Goal: Task Accomplishment & Management: Manage account settings

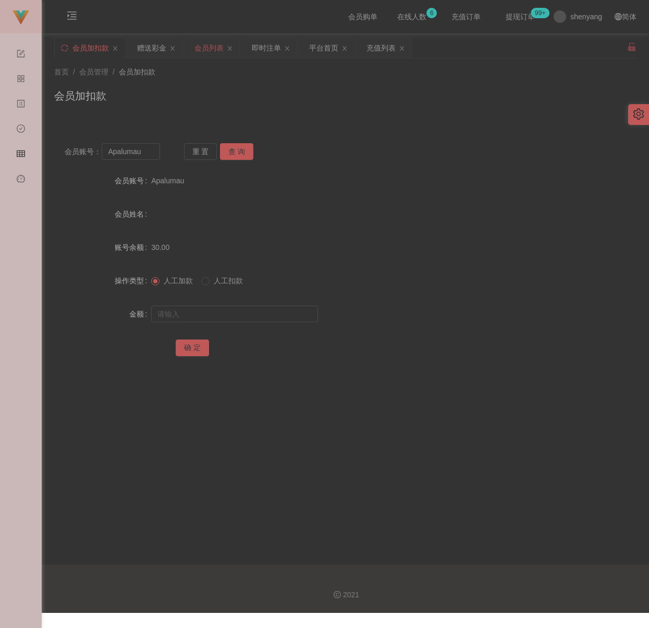
click at [213, 47] on div "会员列表" at bounding box center [208, 48] width 29 height 20
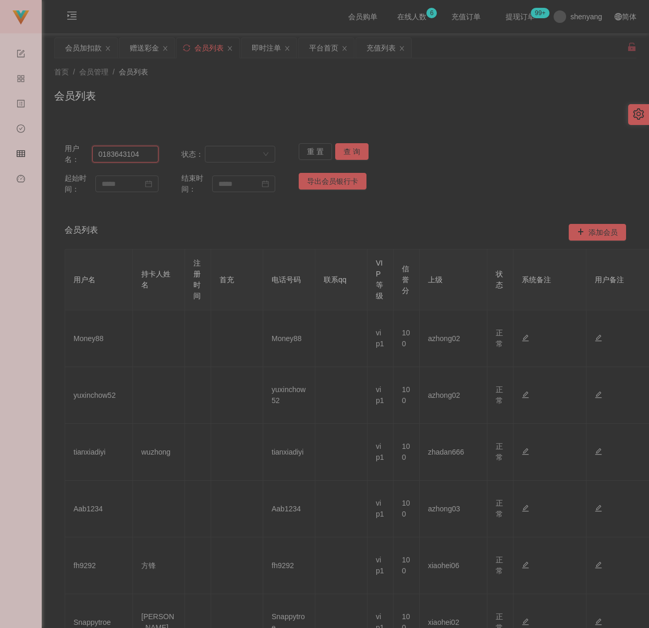
click at [144, 155] on input "0183643104" at bounding box center [125, 154] width 66 height 17
paste input "CLZ8899"
type input "CLZ8899"
click at [342, 146] on button "查 询" at bounding box center [351, 151] width 33 height 17
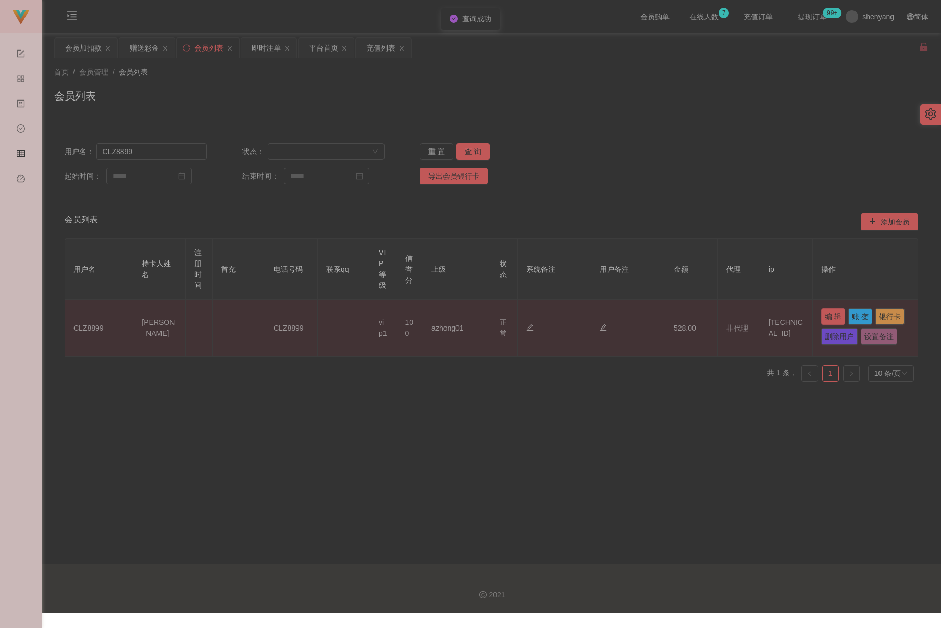
click at [648, 319] on button "编 辑" at bounding box center [833, 316] width 24 height 17
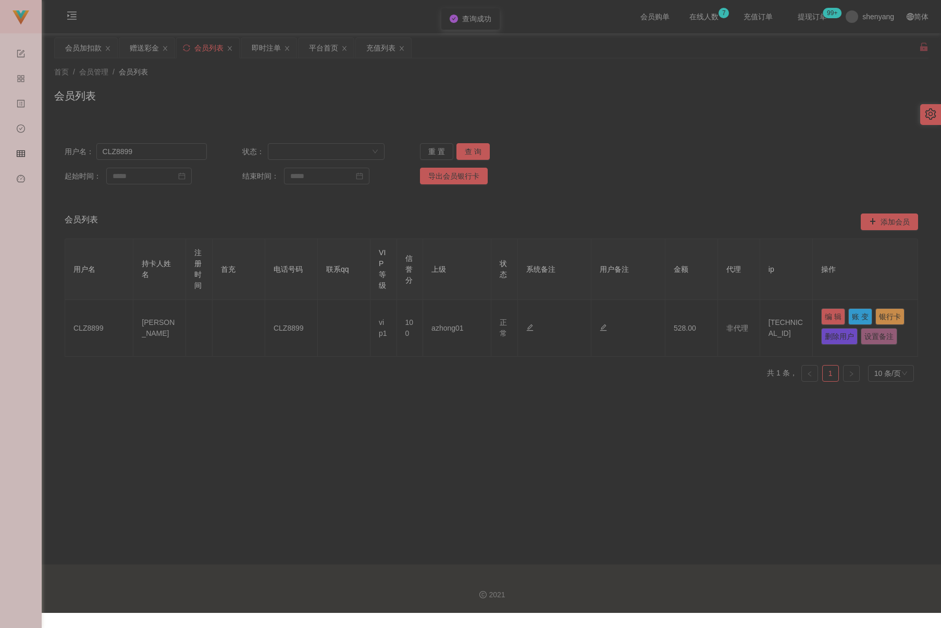
type input "CLZ8899"
type input "[PERSON_NAME]"
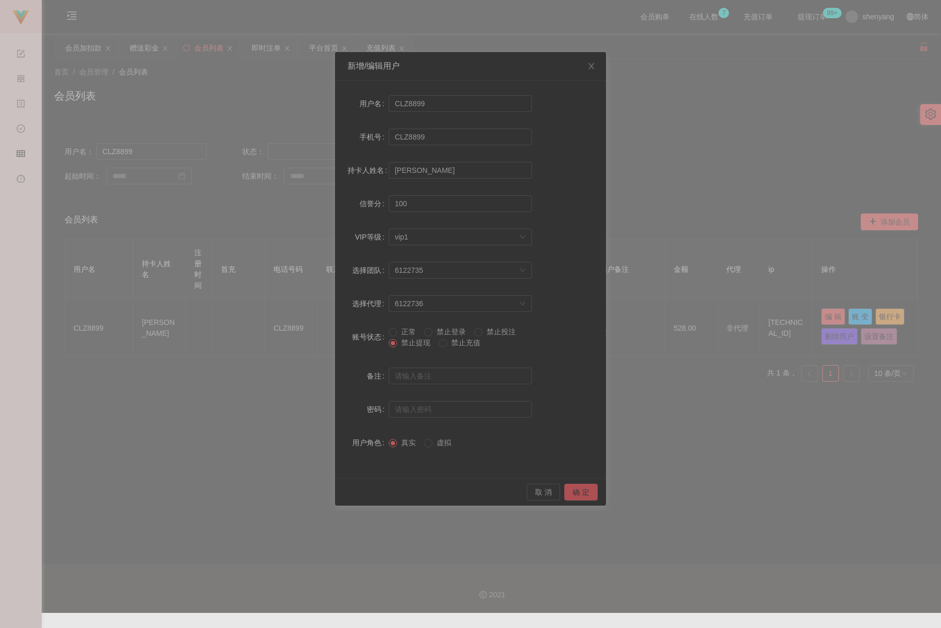
click at [574, 489] on button "确 定" at bounding box center [580, 492] width 33 height 17
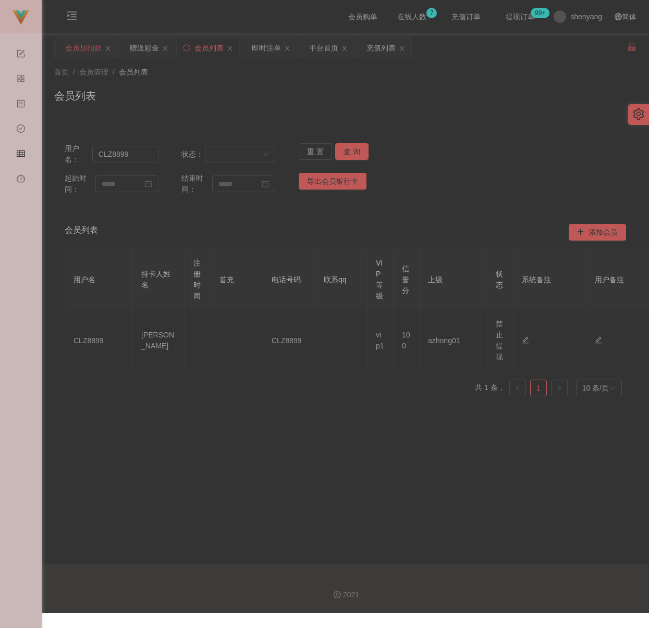
click at [77, 53] on div "会员加扣款" at bounding box center [83, 48] width 36 height 20
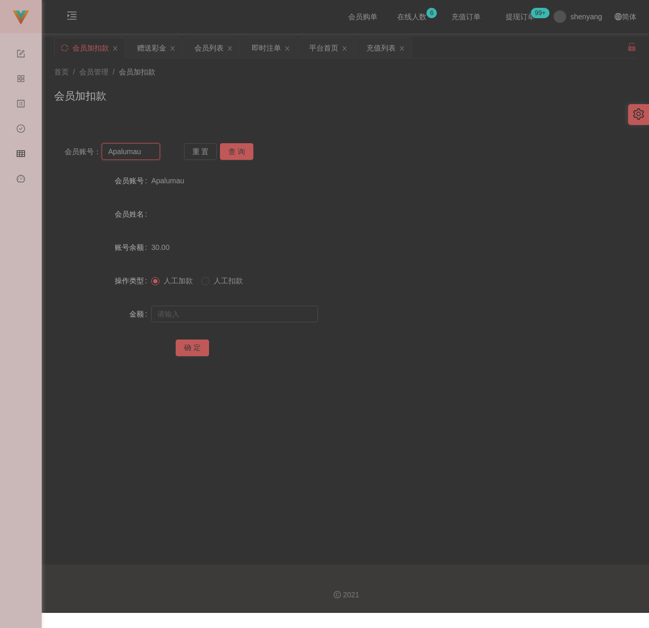
click at [150, 156] on input "Apalumau" at bounding box center [131, 151] width 58 height 17
paste input "Chonglui"
type input "Chonglui"
click at [237, 147] on button "查 询" at bounding box center [236, 151] width 33 height 17
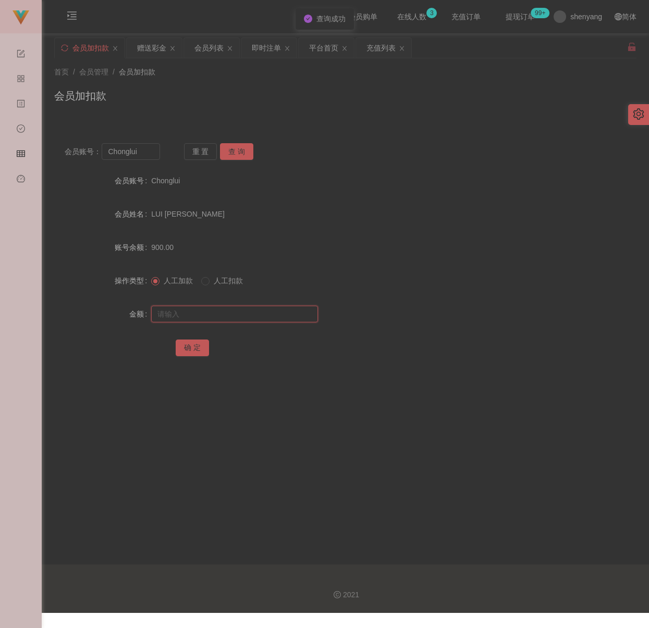
click at [235, 313] on input "text" at bounding box center [234, 314] width 167 height 17
click at [252, 316] on input "text" at bounding box center [234, 314] width 167 height 17
paste input "500"
type input "500"
drag, startPoint x: 190, startPoint y: 344, endPoint x: 196, endPoint y: 345, distance: 6.3
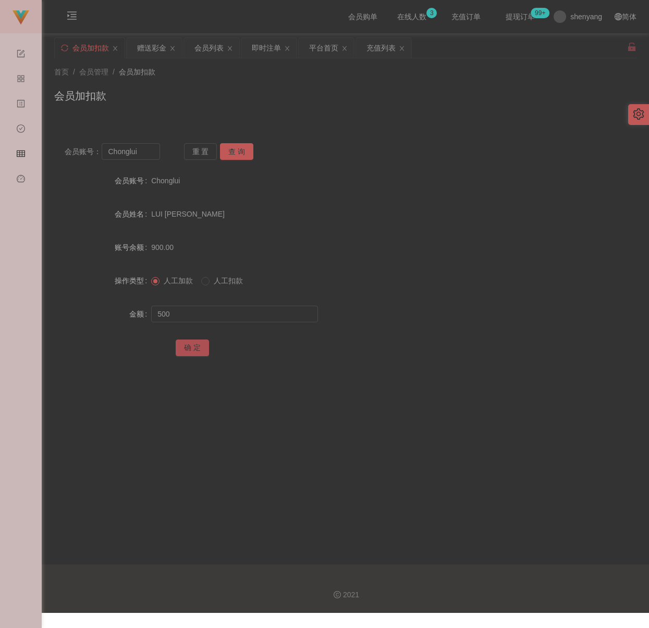
click at [190, 344] on button "确 定" at bounding box center [192, 348] width 33 height 17
click at [333, 125] on div "会员账号： Chonglui 重 置 查 询 会员账号 Chonglui 会员姓名 LUI [PERSON_NAME] 账号余额 1400.00 操作类型 人…" at bounding box center [345, 250] width 582 height 260
click at [155, 155] on input "Chonglui" at bounding box center [131, 151] width 58 height 17
paste input "1013"
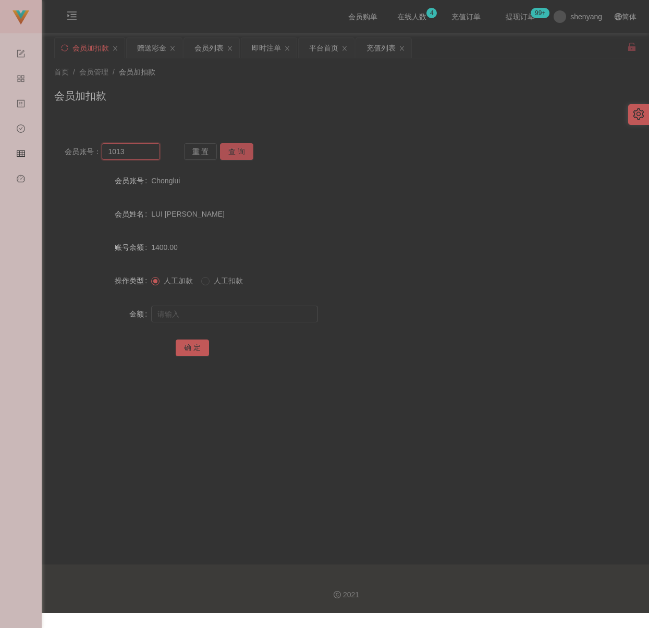
type input "1013"
click at [235, 155] on button "查 询" at bounding box center [236, 151] width 33 height 17
click at [227, 305] on div at bounding box center [321, 314] width 340 height 21
click at [223, 309] on input "text" at bounding box center [234, 314] width 167 height 17
drag, startPoint x: 291, startPoint y: 320, endPoint x: 281, endPoint y: 322, distance: 9.5
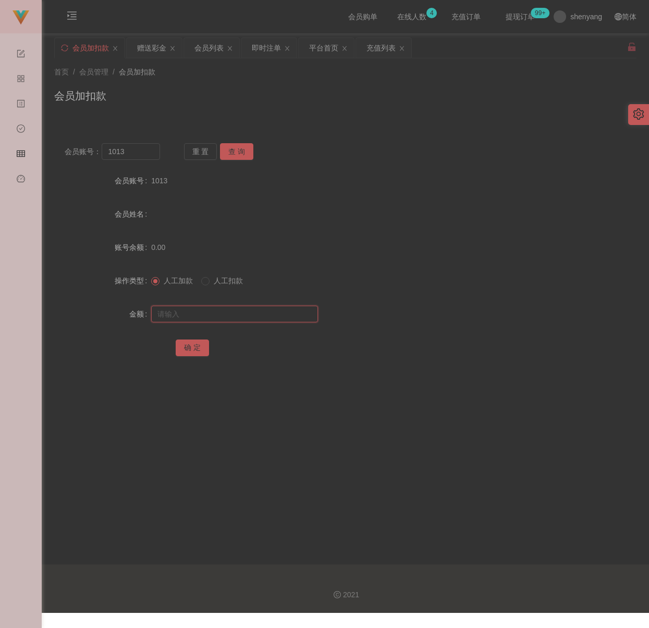
click at [291, 320] on input "text" at bounding box center [234, 314] width 167 height 17
paste input "500"
type input "500"
click at [186, 343] on button "确 定" at bounding box center [192, 348] width 33 height 17
click at [132, 155] on input "1013" at bounding box center [131, 151] width 58 height 17
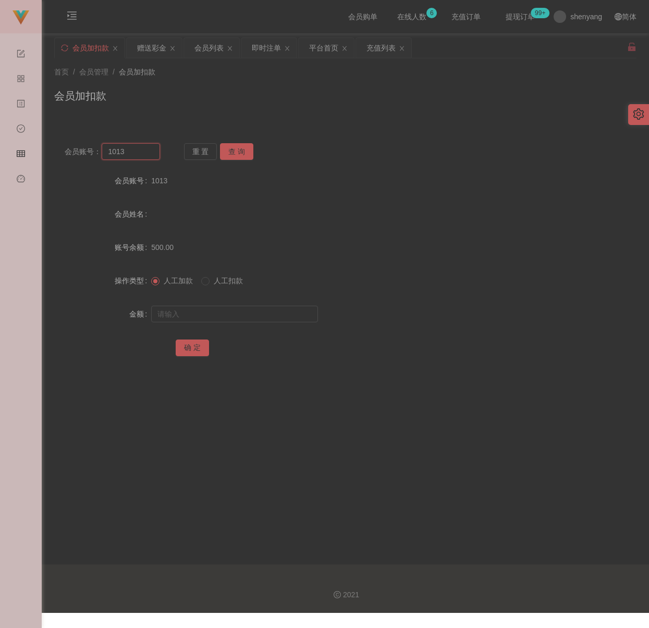
click at [132, 155] on input "1013" at bounding box center [131, 151] width 58 height 17
paste input "WW12"
type input "WW123"
click at [247, 153] on button "查 询" at bounding box center [236, 151] width 33 height 17
drag, startPoint x: 238, startPoint y: 313, endPoint x: 245, endPoint y: 313, distance: 7.3
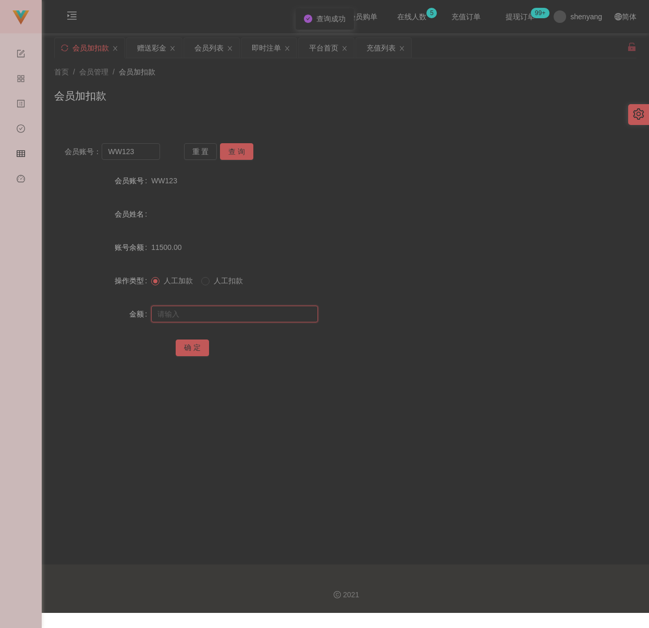
click at [238, 313] on input "text" at bounding box center [234, 314] width 167 height 17
click at [290, 315] on input "text" at bounding box center [234, 314] width 167 height 17
paste input "500"
type input "500"
click at [183, 344] on button "确 定" at bounding box center [192, 348] width 33 height 17
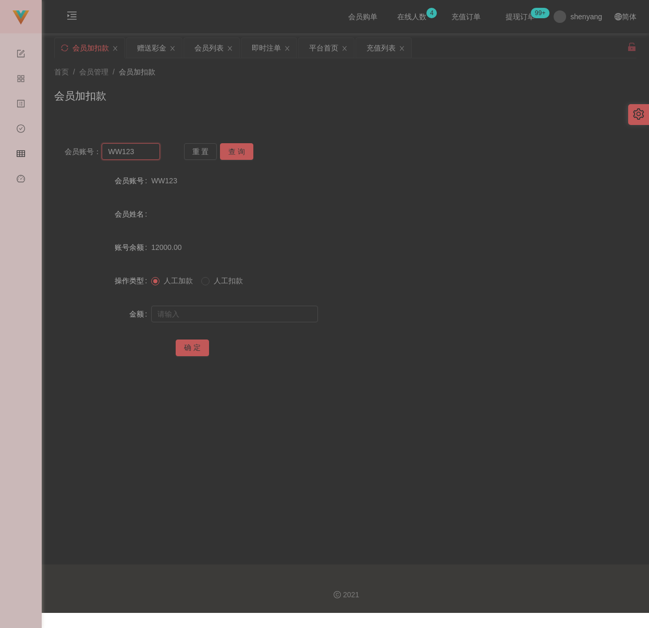
click at [144, 144] on input "WW123" at bounding box center [131, 151] width 58 height 17
paste input "khchong76"
type input "khchong76"
click at [229, 147] on button "查 询" at bounding box center [236, 151] width 33 height 17
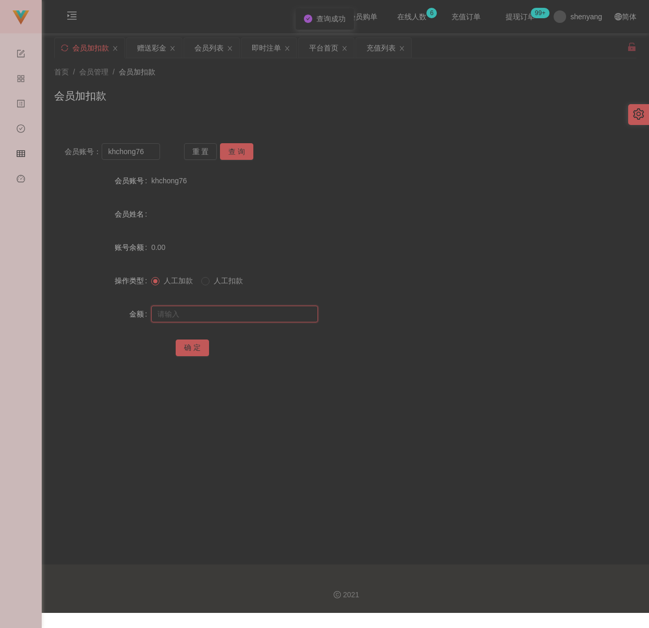
click at [231, 310] on input "text" at bounding box center [234, 314] width 167 height 17
click at [243, 316] on input "text" at bounding box center [234, 314] width 167 height 17
paste input "1200"
type input "1200"
click at [191, 347] on button "确 定" at bounding box center [192, 348] width 33 height 17
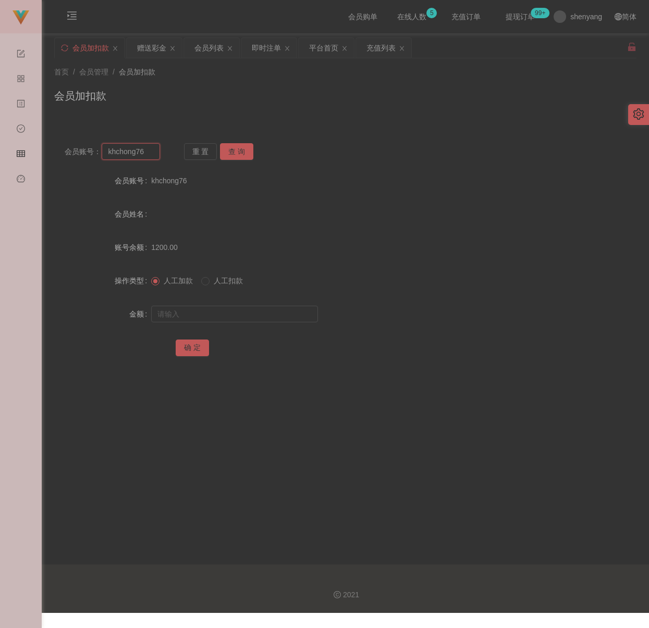
click at [154, 152] on input "khchong76" at bounding box center [131, 151] width 58 height 17
paste input "UJX00"
type input "UJX006"
click at [245, 151] on button "查 询" at bounding box center [236, 151] width 33 height 17
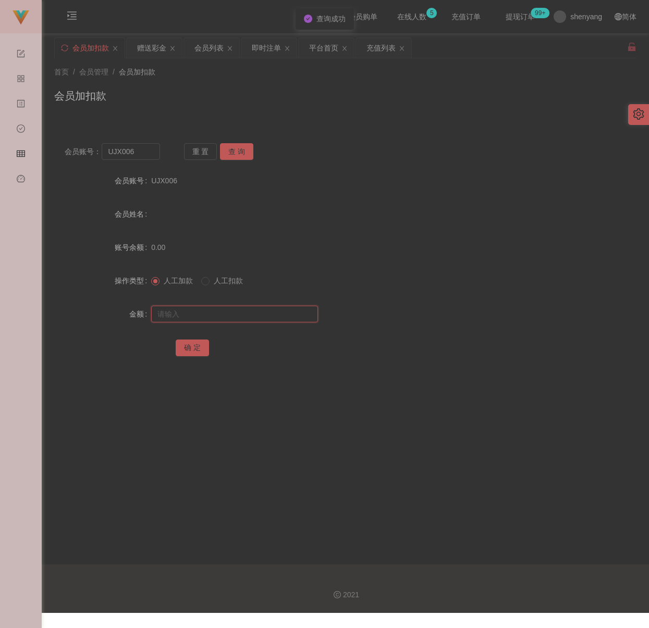
click at [224, 313] on input "text" at bounding box center [234, 314] width 167 height 17
drag, startPoint x: 241, startPoint y: 316, endPoint x: 231, endPoint y: 319, distance: 9.9
click at [241, 316] on input "text" at bounding box center [234, 314] width 167 height 17
paste input "500"
type input "500"
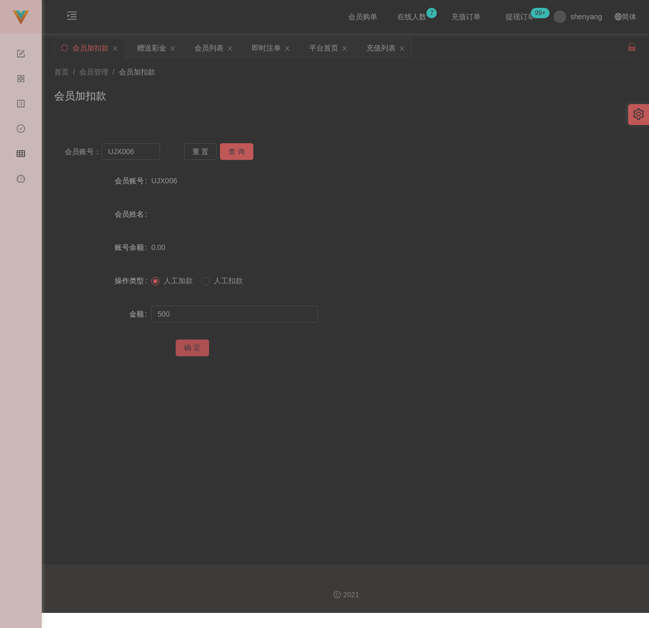
click at [196, 343] on button "确 定" at bounding box center [192, 348] width 33 height 17
click at [147, 160] on div "会员账号： UJX006 重 置 查 询 会员账号 UJX006 会员姓名 账号余额 500.00 操作类型 人工加款 人工扣款 金额 确 定" at bounding box center [345, 257] width 582 height 248
click at [147, 157] on input "UJX006" at bounding box center [131, 151] width 58 height 17
paste input "Carol13"
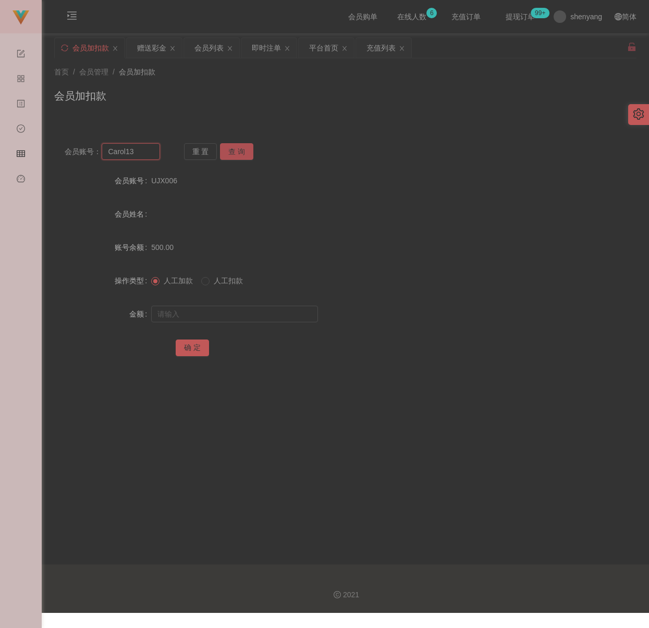
type input "Carol13"
click at [229, 152] on button "查 询" at bounding box center [236, 151] width 33 height 17
click at [238, 309] on input "text" at bounding box center [234, 314] width 167 height 17
click at [256, 316] on input "text" at bounding box center [234, 314] width 167 height 17
paste input "800"
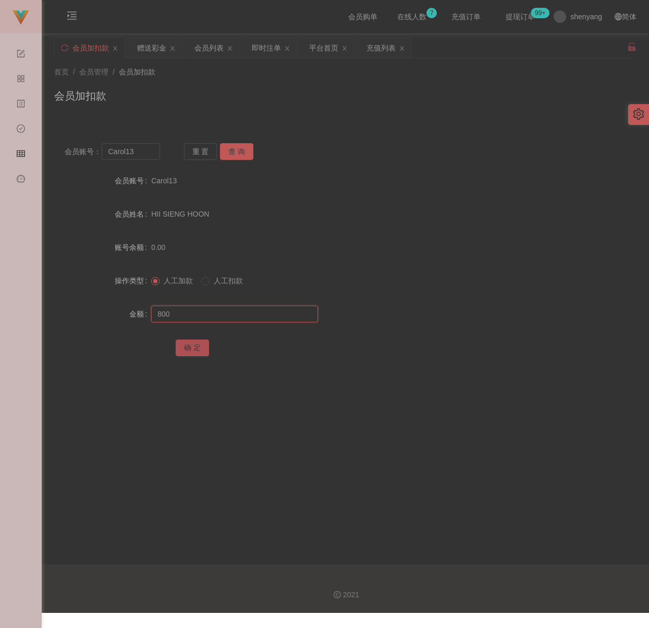
type input "800"
click at [200, 345] on button "确 定" at bounding box center [192, 348] width 33 height 17
click at [132, 153] on input "Carol13" at bounding box center [131, 151] width 58 height 17
paste input "qq12"
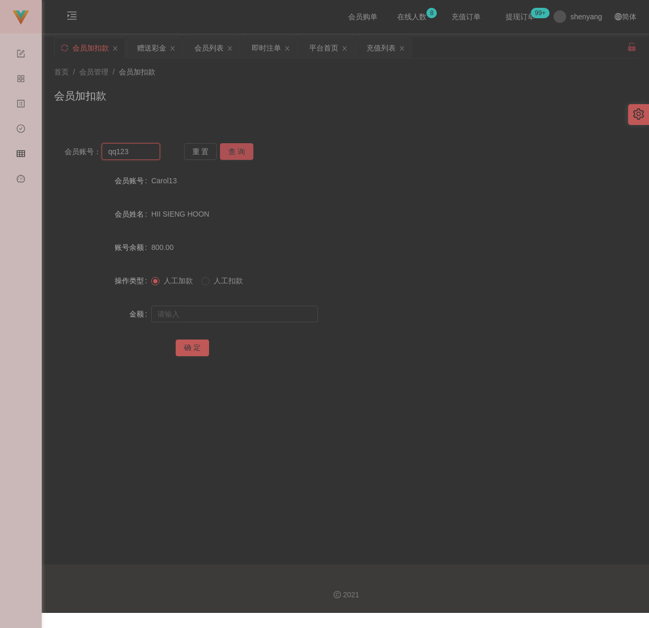
type input "qq123"
click at [238, 148] on button "查 询" at bounding box center [236, 151] width 33 height 17
click at [249, 309] on input "text" at bounding box center [234, 314] width 167 height 17
click at [236, 316] on input "text" at bounding box center [234, 314] width 167 height 17
paste input "1200"
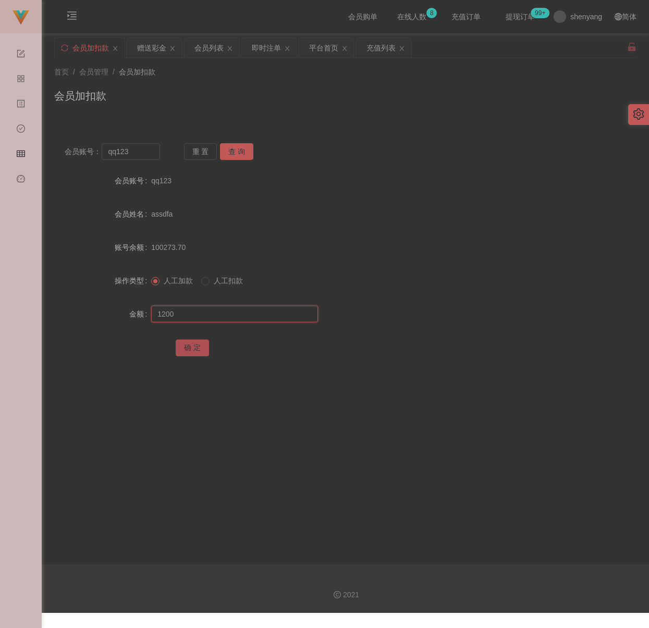
type input "1200"
click at [183, 347] on button "确 定" at bounding box center [192, 348] width 33 height 17
click at [147, 152] on input "qq123" at bounding box center [131, 151] width 58 height 17
paste input "ArhYin"
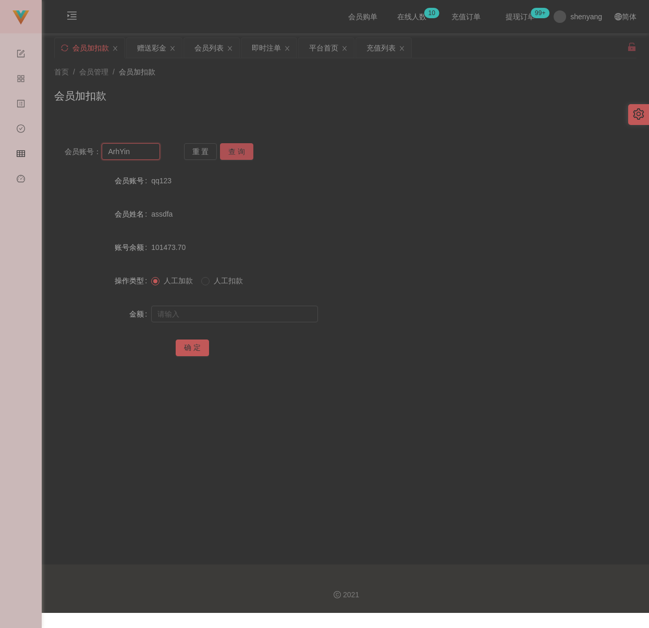
type input "ArhYin"
click at [235, 150] on button "查 询" at bounding box center [236, 151] width 33 height 17
click at [237, 305] on div at bounding box center [321, 314] width 340 height 21
click at [237, 313] on input "text" at bounding box center [234, 314] width 167 height 17
type input "1200"
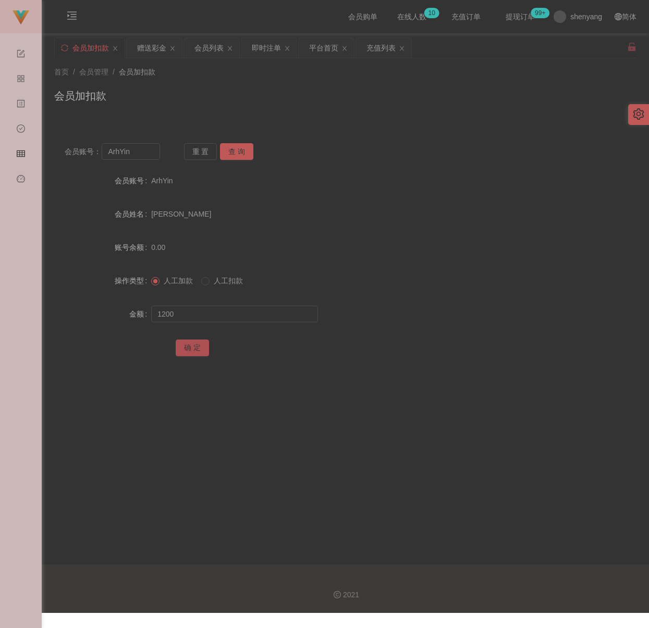
click at [189, 344] on button "确 定" at bounding box center [192, 348] width 33 height 17
click at [150, 158] on input "ArhYin" at bounding box center [131, 151] width 58 height 17
paste input "qq123"
type input "qq123"
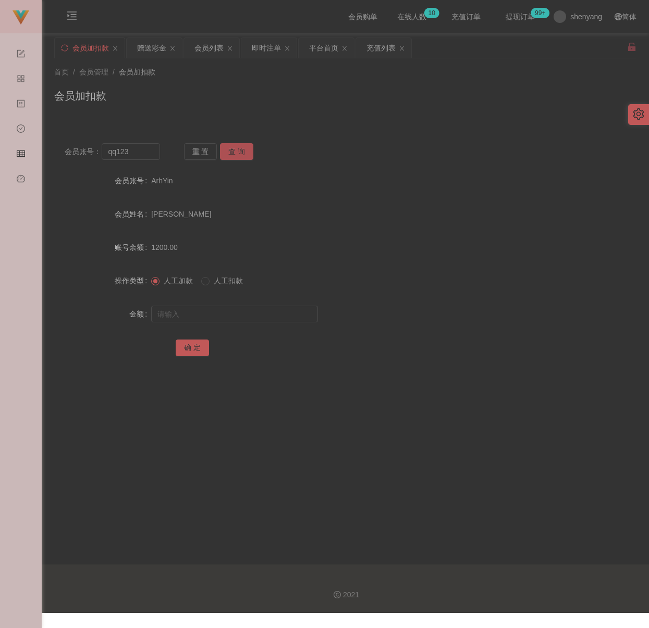
click at [227, 152] on button "查 询" at bounding box center [236, 151] width 33 height 17
click at [232, 317] on input "text" at bounding box center [234, 314] width 167 height 17
click at [266, 319] on input "text" at bounding box center [234, 314] width 167 height 17
paste input "800"
type input "800"
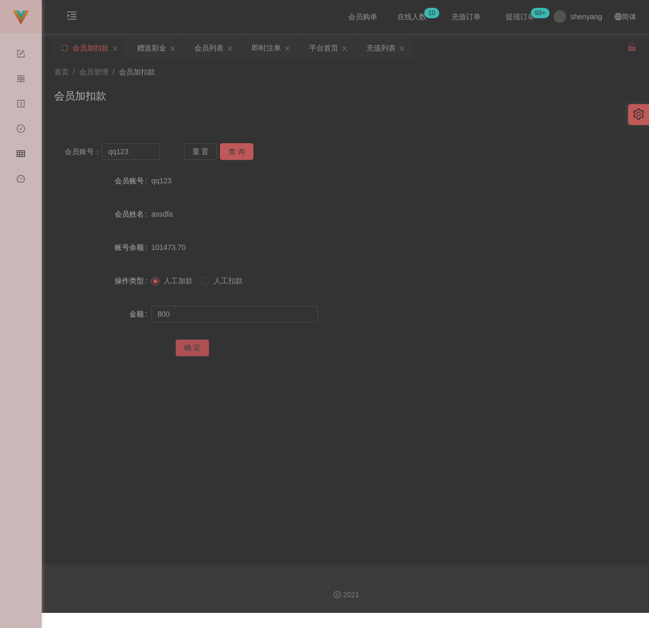
click at [191, 344] on button "确 定" at bounding box center [192, 348] width 33 height 17
click at [139, 152] on input "qq123" at bounding box center [131, 151] width 58 height 17
paste input "song8100"
type input "song8100"
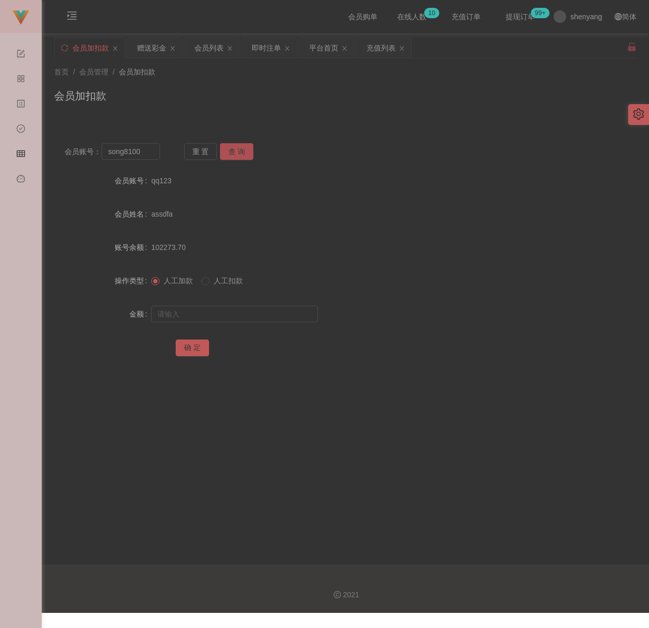
click at [221, 147] on button "查 询" at bounding box center [236, 151] width 33 height 17
click at [240, 311] on input "text" at bounding box center [234, 314] width 167 height 17
click at [279, 310] on input "text" at bounding box center [234, 314] width 167 height 17
paste input "500"
type input "500"
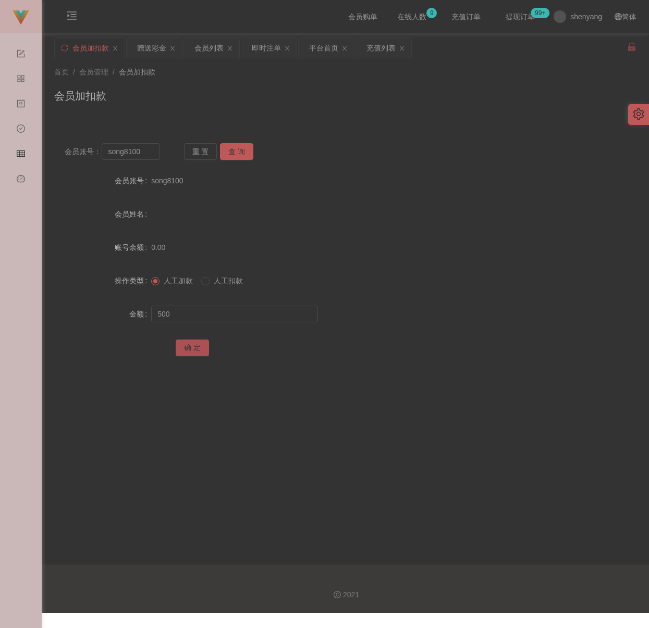
drag, startPoint x: 191, startPoint y: 351, endPoint x: 199, endPoint y: 349, distance: 8.5
click at [191, 350] on button "确 定" at bounding box center [192, 348] width 33 height 17
click at [144, 151] on input "song8100" at bounding box center [131, 151] width 58 height 17
paste input "qq123"
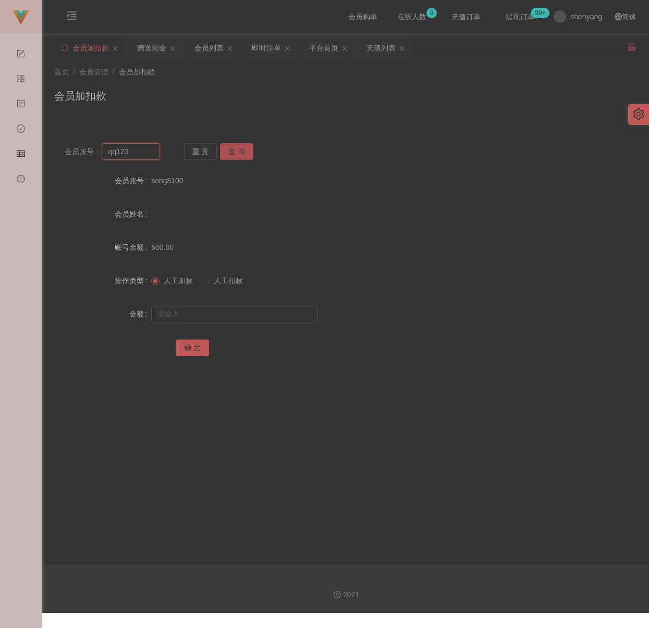
type input "qq123"
click at [237, 148] on button "查 询" at bounding box center [236, 151] width 33 height 17
click at [237, 315] on input "text" at bounding box center [234, 314] width 167 height 17
type input "2"
type input "500"
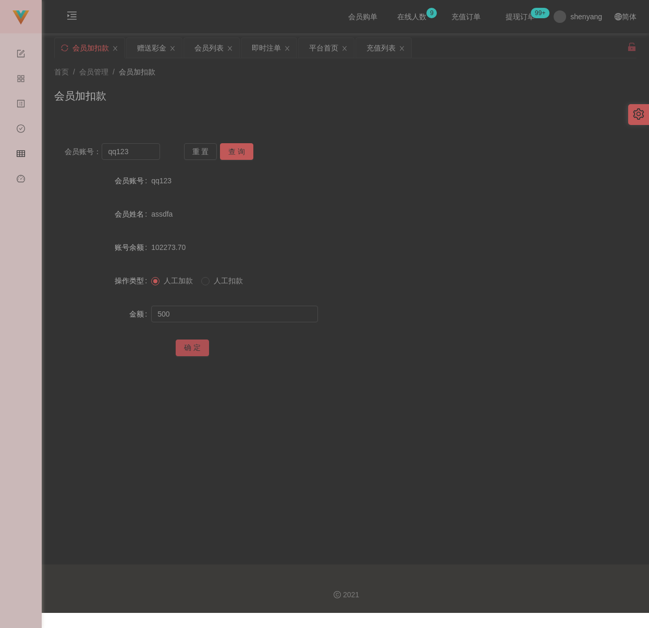
click at [193, 345] on button "确 定" at bounding box center [192, 348] width 33 height 17
click at [140, 152] on input "qq123" at bounding box center [131, 151] width 58 height 17
paste input "WW"
type input "WW123"
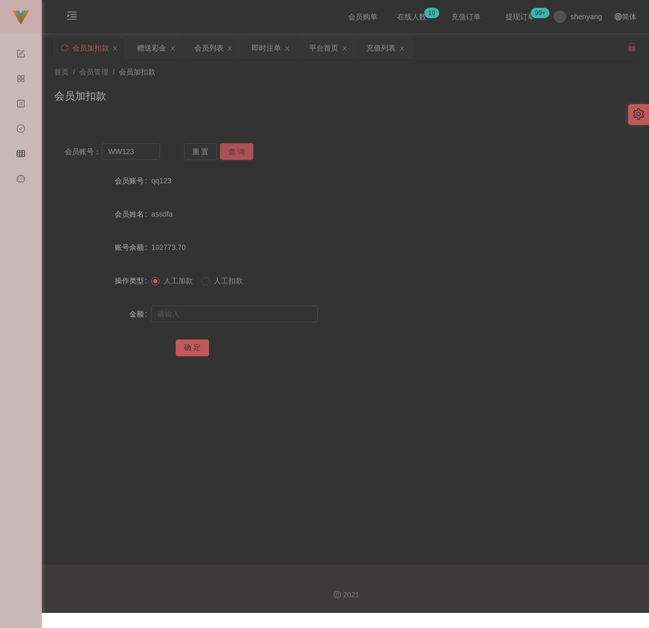
click at [231, 152] on button "查 询" at bounding box center [236, 151] width 33 height 17
click at [217, 313] on input "text" at bounding box center [234, 314] width 167 height 17
click at [293, 317] on input "text" at bounding box center [234, 314] width 167 height 17
paste input "500"
type input "500"
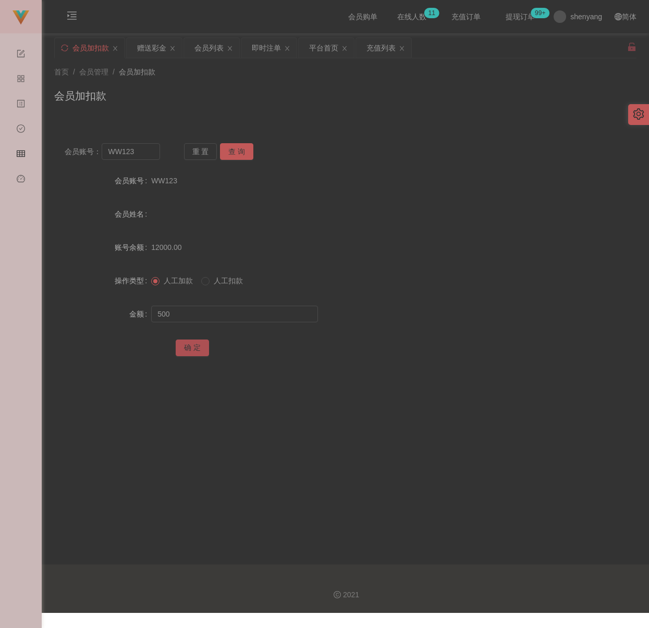
click at [191, 343] on button "确 定" at bounding box center [192, 348] width 33 height 17
click at [152, 152] on input "WW123" at bounding box center [131, 151] width 58 height 17
paste input "Mgaskm8"
type input "Mgaskm8"
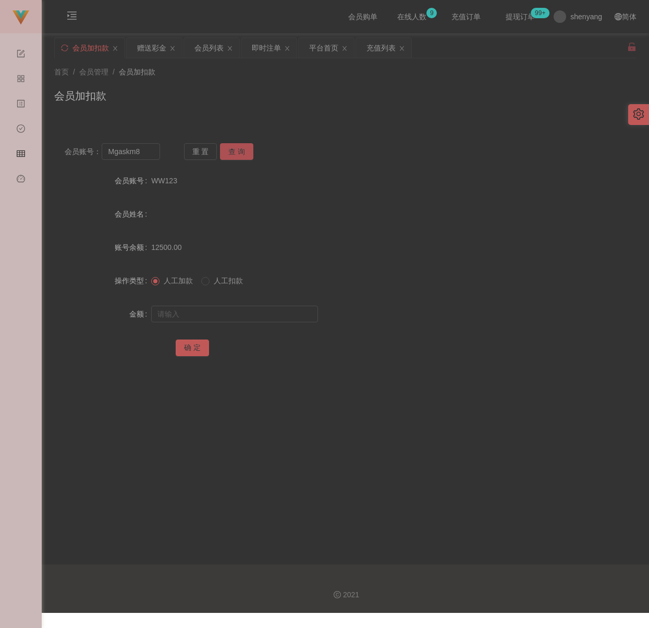
drag, startPoint x: 230, startPoint y: 147, endPoint x: 227, endPoint y: 159, distance: 12.3
click at [230, 147] on button "查 询" at bounding box center [236, 151] width 33 height 17
click at [220, 316] on input "text" at bounding box center [234, 314] width 167 height 17
type input "500"
click at [192, 350] on button "确 定" at bounding box center [192, 348] width 33 height 17
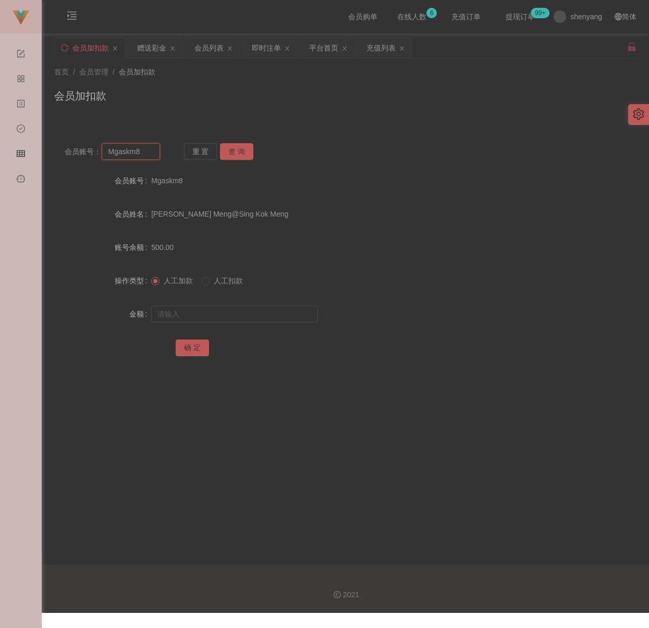
click at [148, 155] on input "Mgaskm8" at bounding box center [131, 151] width 58 height 17
paste input "qq123"
type input "qq123"
click at [232, 149] on button "查 询" at bounding box center [236, 151] width 33 height 17
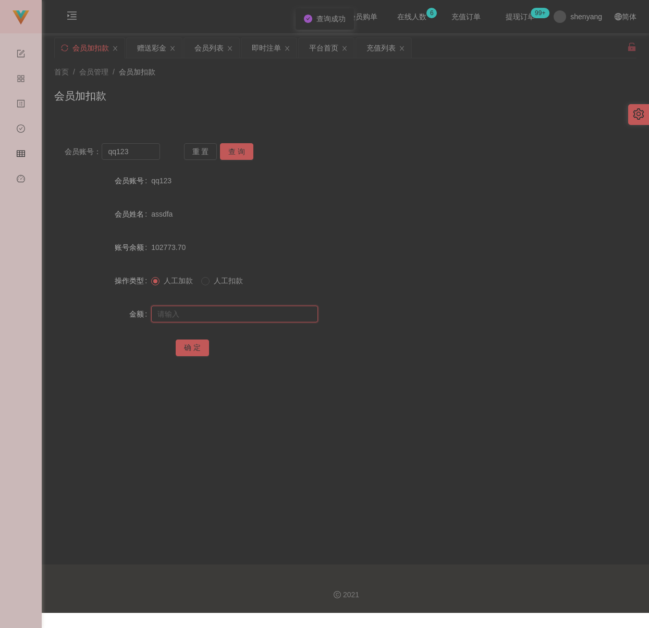
click at [241, 310] on input "text" at bounding box center [234, 314] width 167 height 17
type input "500"
click at [200, 350] on button "确 定" at bounding box center [192, 348] width 33 height 17
click at [144, 156] on input "qq123" at bounding box center [131, 151] width 58 height 17
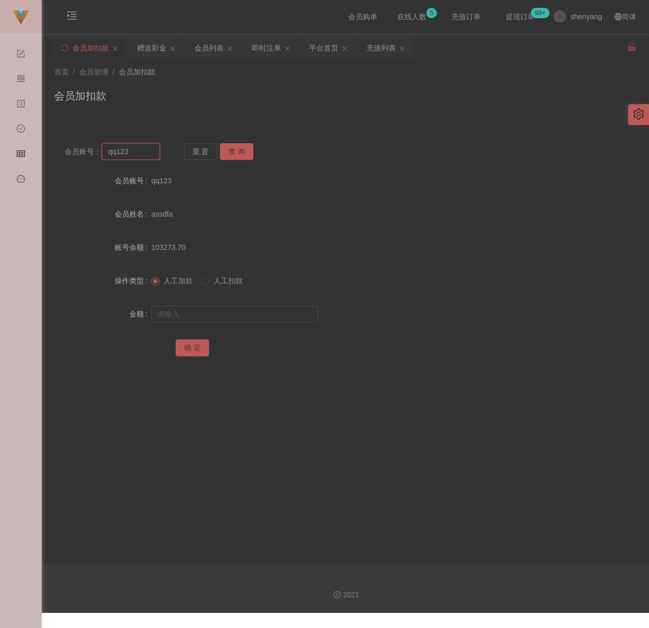
paste input "60183921788"
type input "60183921788"
click at [247, 147] on button "查 询" at bounding box center [236, 151] width 33 height 17
click at [231, 318] on input "text" at bounding box center [234, 314] width 167 height 17
click at [266, 309] on input "text" at bounding box center [234, 314] width 167 height 17
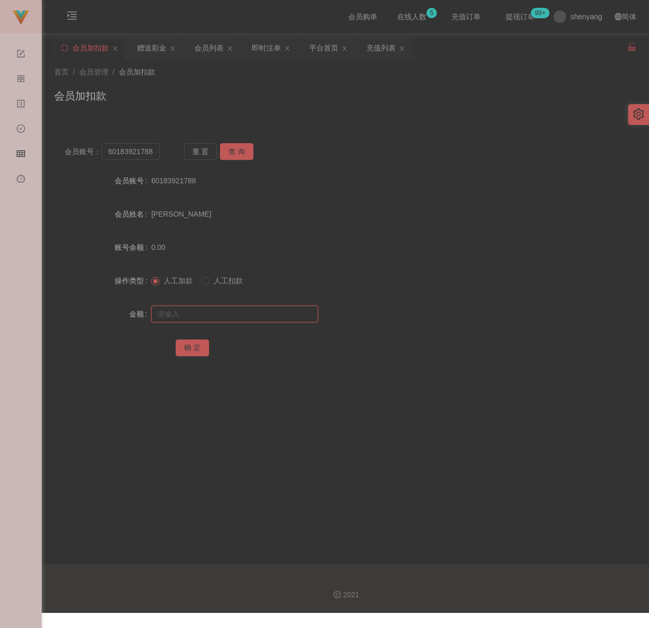
paste input "500"
type input "500"
click at [197, 346] on button "确 定" at bounding box center [192, 348] width 33 height 17
click at [153, 152] on input "60183921788" at bounding box center [131, 151] width 58 height 17
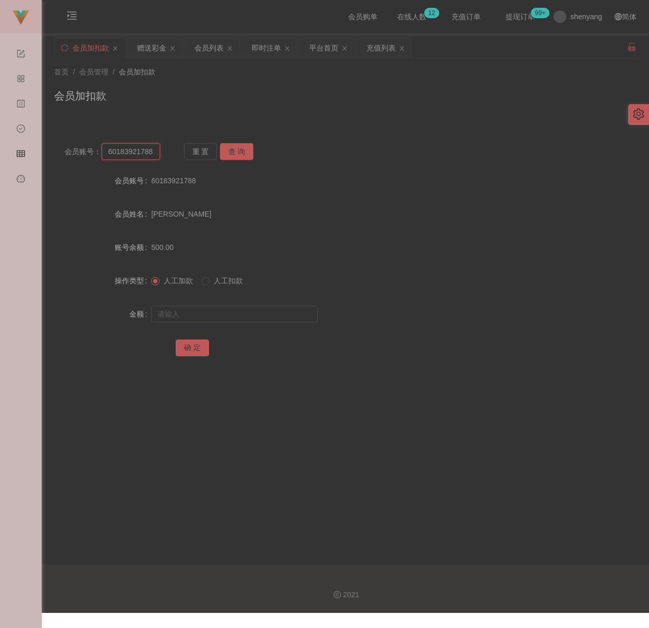
paste input "dmn4545"
type input "dmn4545"
click at [235, 154] on button "查 询" at bounding box center [236, 151] width 33 height 17
click at [252, 313] on input "text" at bounding box center [234, 314] width 167 height 17
click at [196, 316] on input "text" at bounding box center [234, 314] width 167 height 17
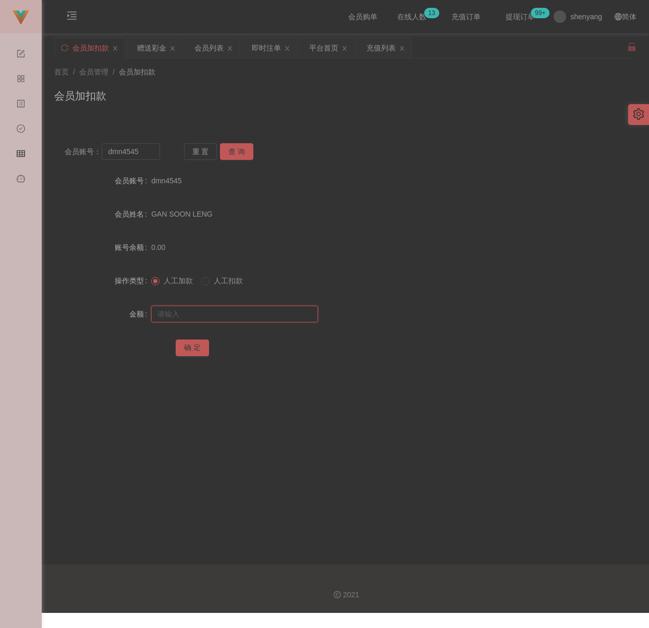
paste input "300"
type input "300"
click at [188, 343] on button "确 定" at bounding box center [192, 348] width 33 height 17
click at [141, 153] on input "dmn4545" at bounding box center [131, 151] width 58 height 17
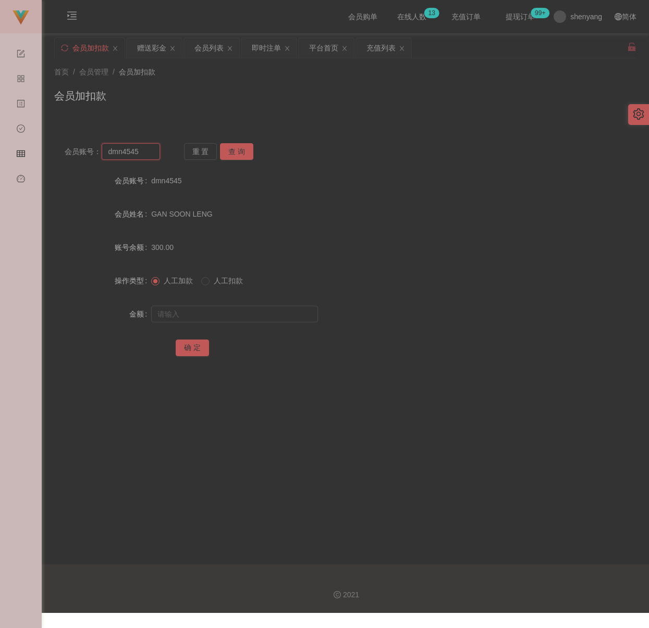
paste input "Mzai1997"
type input "Mzai1997"
click at [247, 150] on button "查 询" at bounding box center [236, 151] width 33 height 17
click at [238, 317] on input "text" at bounding box center [234, 314] width 167 height 17
click at [292, 315] on input "text" at bounding box center [234, 314] width 167 height 17
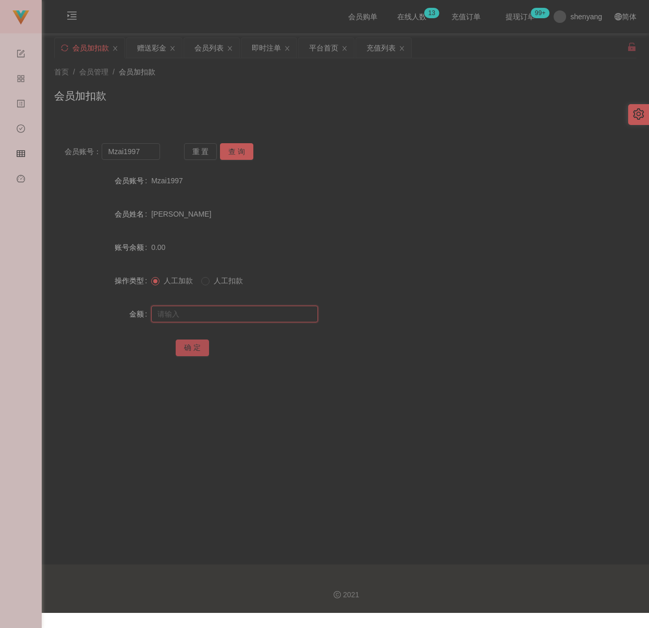
paste input "300"
type input "300"
click at [189, 349] on button "确 定" at bounding box center [192, 348] width 33 height 17
click at [155, 151] on input "Mzai1997" at bounding box center [131, 151] width 58 height 17
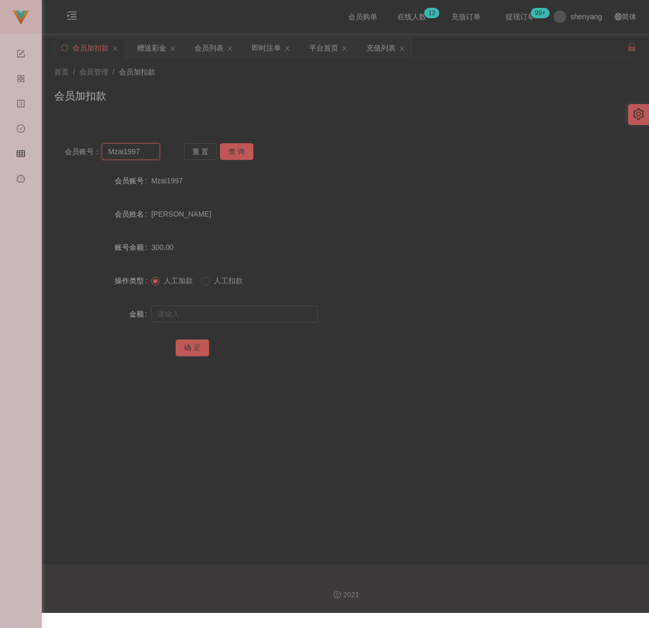
paste input "1111511"
type input "1111511"
click at [230, 154] on button "查 询" at bounding box center [236, 151] width 33 height 17
click at [232, 314] on input "text" at bounding box center [234, 314] width 167 height 17
drag, startPoint x: 281, startPoint y: 313, endPoint x: 257, endPoint y: 319, distance: 25.1
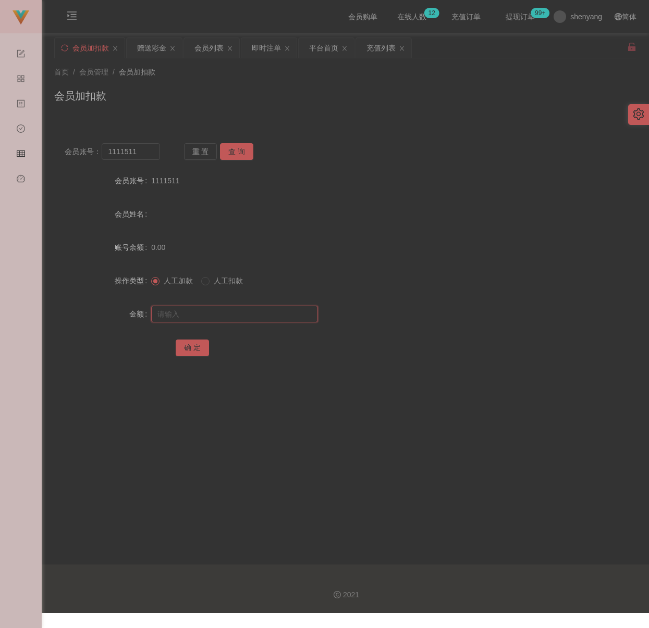
click at [281, 313] on input "text" at bounding box center [234, 314] width 167 height 17
paste input "1200"
type input "1200"
click at [179, 347] on button "确 定" at bounding box center [192, 348] width 33 height 17
click at [149, 156] on input "1111511" at bounding box center [131, 151] width 58 height 17
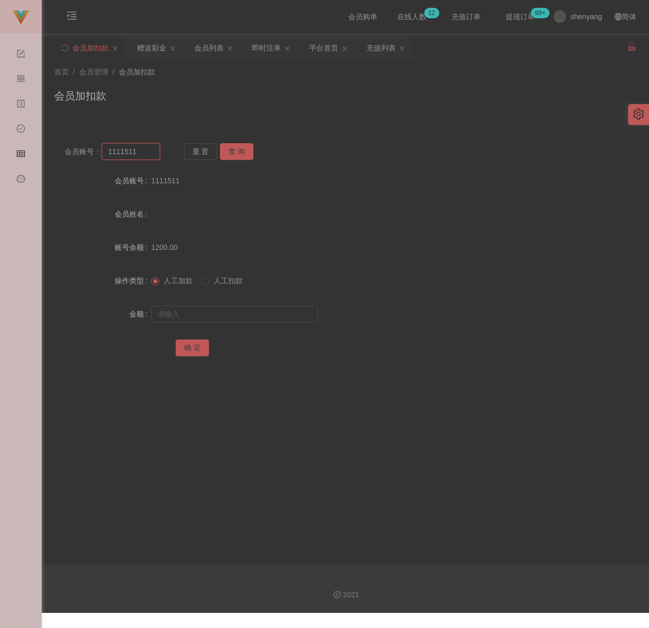
click at [149, 156] on input "1111511" at bounding box center [131, 151] width 58 height 17
paste input "weitoo83"
type input "weitoo83"
drag, startPoint x: 229, startPoint y: 152, endPoint x: 229, endPoint y: 162, distance: 9.4
click at [229, 152] on button "查 询" at bounding box center [236, 151] width 33 height 17
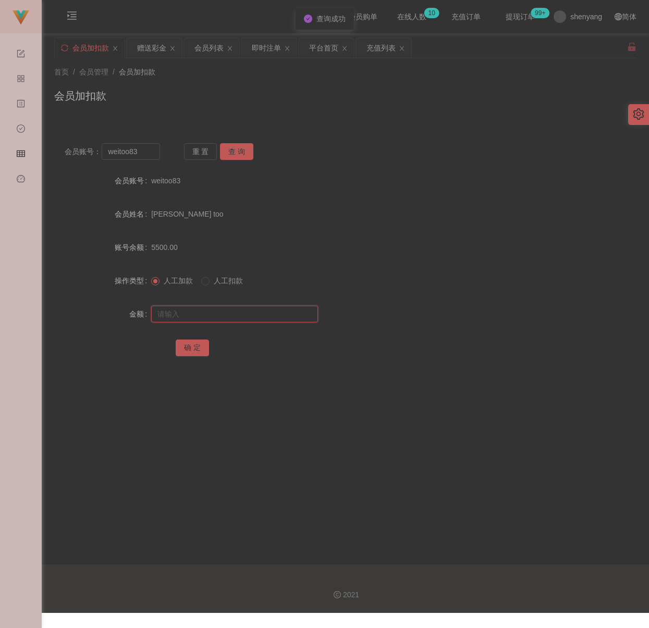
click at [231, 318] on input "text" at bounding box center [234, 314] width 167 height 17
type input "3000"
click at [198, 350] on button "确 定" at bounding box center [192, 348] width 33 height 17
click at [149, 158] on input "weitoo83" at bounding box center [131, 151] width 58 height 17
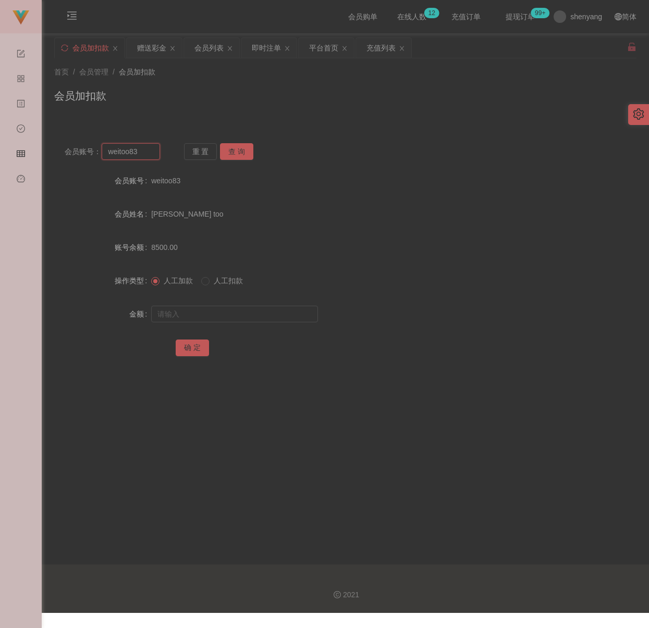
paste input "UJX006"
type input "UJX006"
click at [226, 152] on button "查 询" at bounding box center [236, 151] width 33 height 17
click at [257, 315] on input "text" at bounding box center [234, 314] width 167 height 17
click at [259, 314] on input "text" at bounding box center [234, 314] width 167 height 17
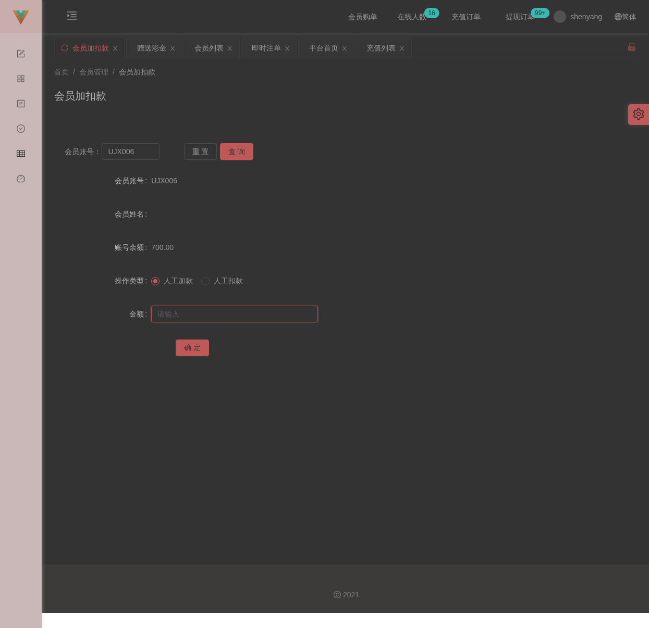
paste input "2000"
type input "2000"
click at [196, 343] on button "确 定" at bounding box center [192, 348] width 33 height 17
click at [144, 158] on input "UJX006" at bounding box center [131, 151] width 58 height 17
click at [143, 157] on input "UJX006" at bounding box center [131, 151] width 58 height 17
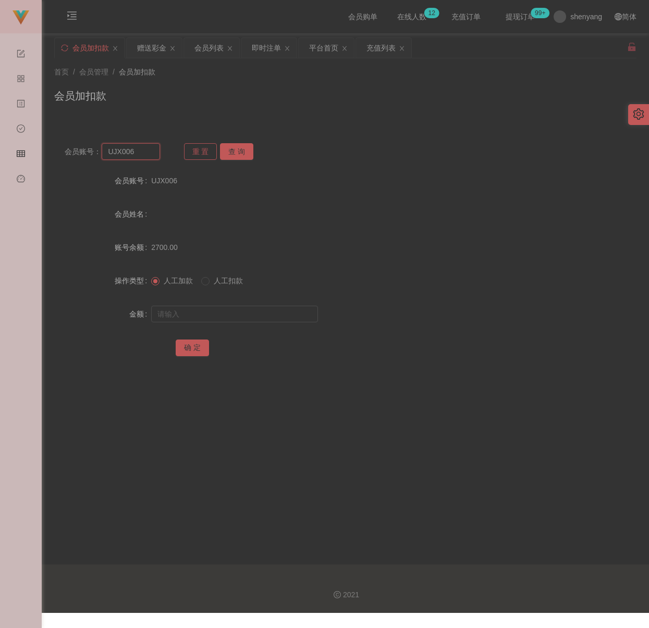
paste input "chinkhailin"
type input "chinkhailin"
click at [232, 148] on button "查 询" at bounding box center [236, 151] width 33 height 17
click at [222, 312] on input "text" at bounding box center [234, 314] width 167 height 17
click at [259, 313] on input "text" at bounding box center [234, 314] width 167 height 17
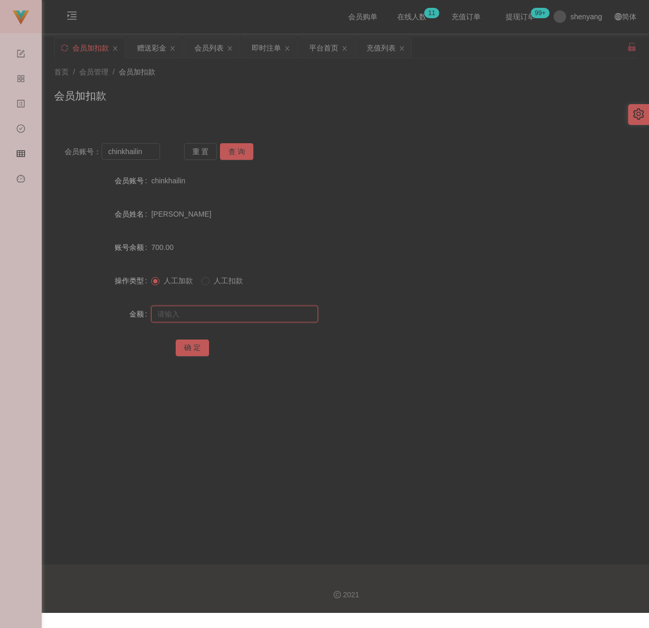
paste input "1600"
type input "1600"
click at [197, 342] on button "确 定" at bounding box center [192, 348] width 33 height 17
click at [144, 152] on input "chinkhailin" at bounding box center [131, 151] width 58 height 17
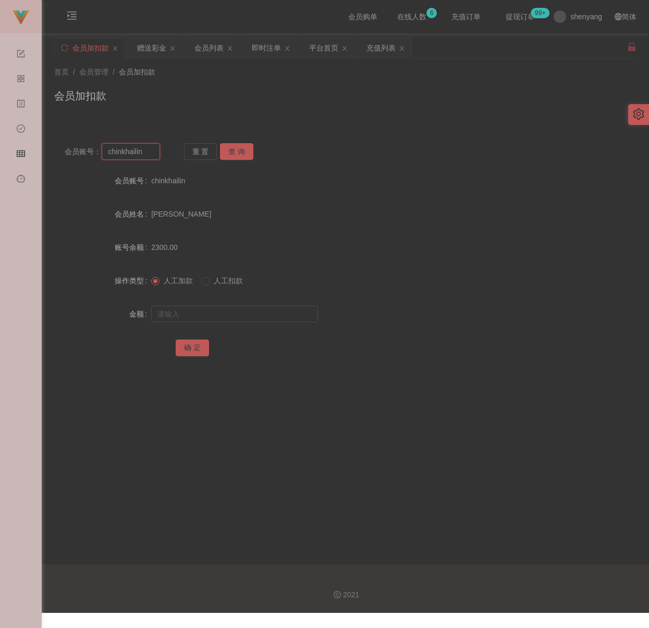
paste input "ChinKaiSeng"
type input "ChinKaiSeng"
click at [232, 154] on button "查 询" at bounding box center [236, 151] width 33 height 17
click at [213, 313] on input "text" at bounding box center [234, 314] width 167 height 17
click at [272, 319] on input "text" at bounding box center [234, 314] width 167 height 17
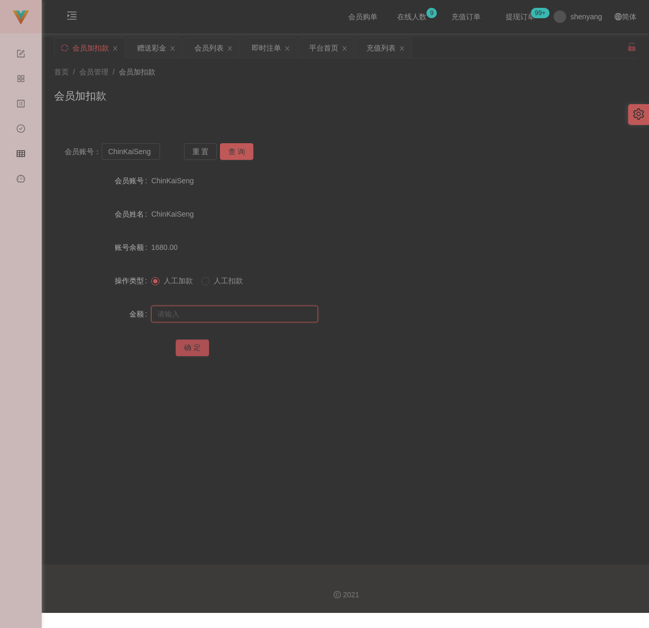
paste input "3000"
type input "3000"
click at [185, 346] on button "确 定" at bounding box center [192, 348] width 33 height 17
click at [151, 157] on input "ChinKaiSeng" at bounding box center [131, 151] width 58 height 17
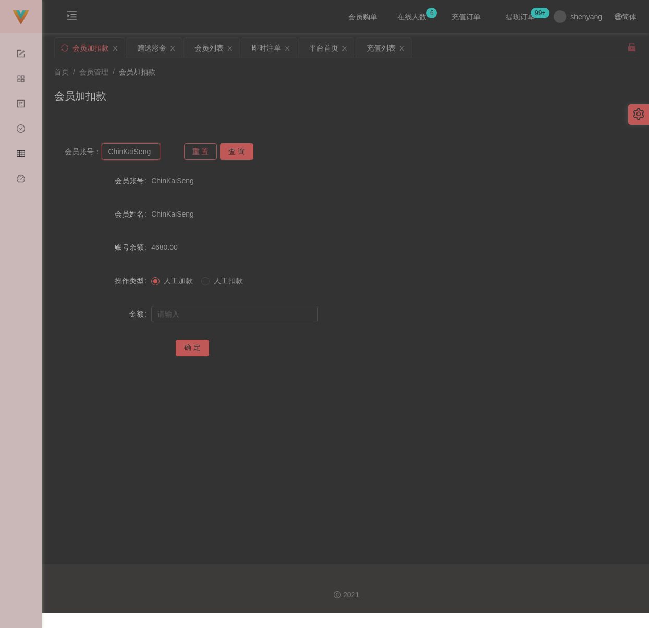
paste input "khchong76"
type input "khchong76"
click at [226, 152] on button "查 询" at bounding box center [236, 151] width 33 height 17
click at [242, 308] on input "text" at bounding box center [234, 314] width 167 height 17
click at [232, 315] on input "text" at bounding box center [234, 314] width 167 height 17
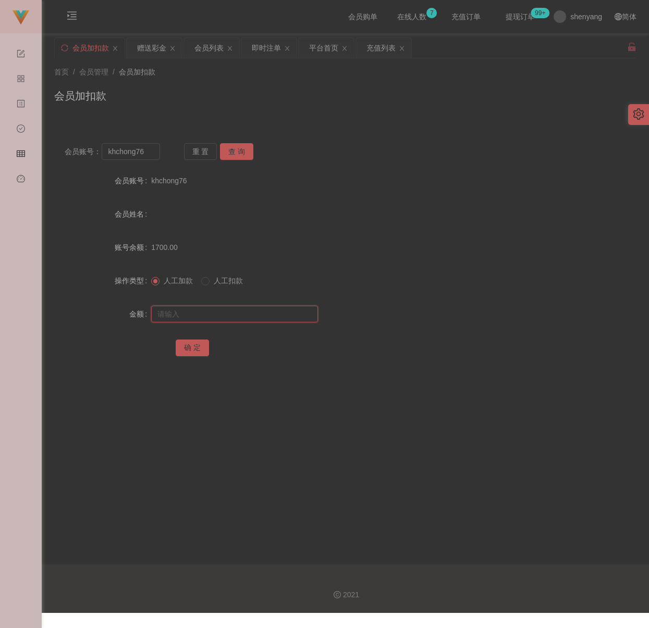
paste input "3000"
type input "3000"
click at [198, 347] on button "确 定" at bounding box center [192, 348] width 33 height 17
click at [149, 151] on input "khchong76" at bounding box center [131, 151] width 58 height 17
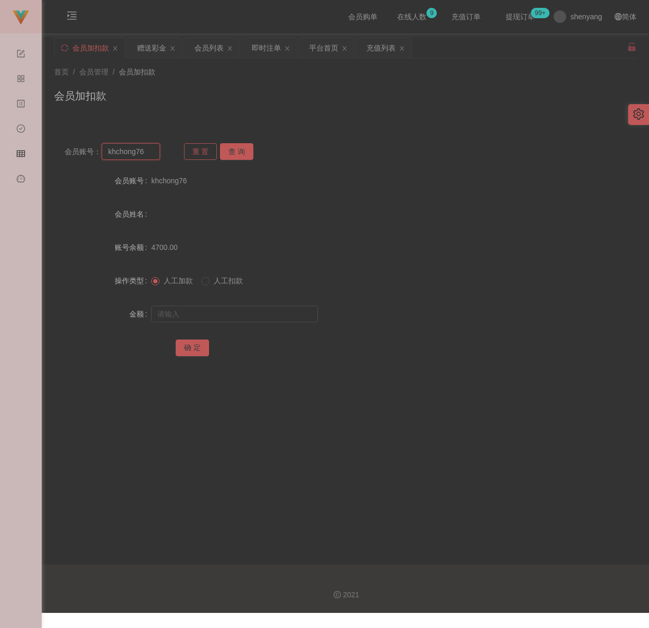
paste input "lonelyjang"
type input "lonelyjang"
click at [246, 148] on button "查 询" at bounding box center [236, 151] width 33 height 17
drag, startPoint x: 230, startPoint y: 319, endPoint x: 238, endPoint y: 319, distance: 7.3
click at [230, 319] on input "text" at bounding box center [234, 314] width 167 height 17
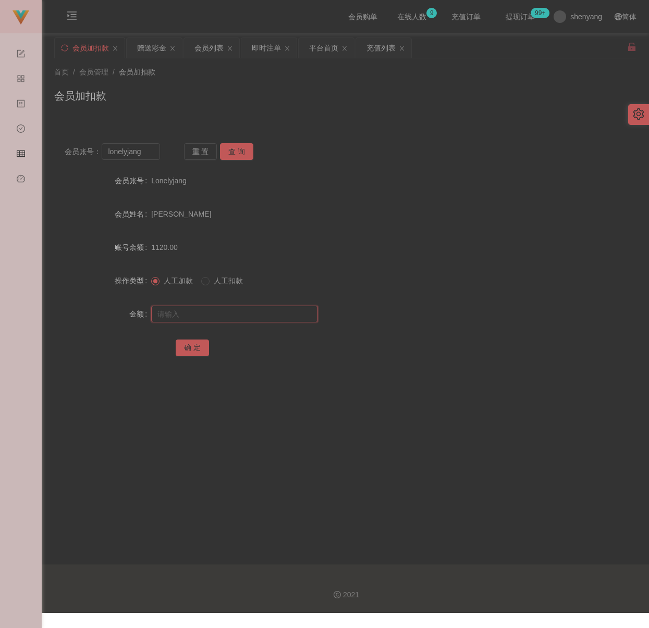
click at [263, 317] on input "text" at bounding box center [234, 314] width 167 height 17
paste input "2000"
type input "2000"
click at [192, 351] on button "确 定" at bounding box center [192, 348] width 33 height 17
click at [147, 151] on input "lonelyjang" at bounding box center [131, 151] width 58 height 17
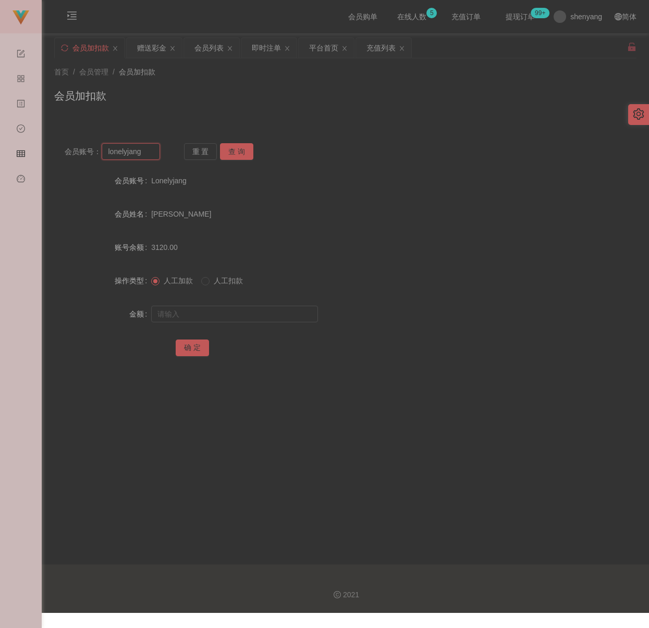
click at [147, 151] on input "lonelyjang" at bounding box center [131, 151] width 58 height 17
paste input "WW123"
type input "WW123"
click at [238, 152] on button "查 询" at bounding box center [236, 151] width 33 height 17
click at [233, 319] on input "text" at bounding box center [234, 314] width 167 height 17
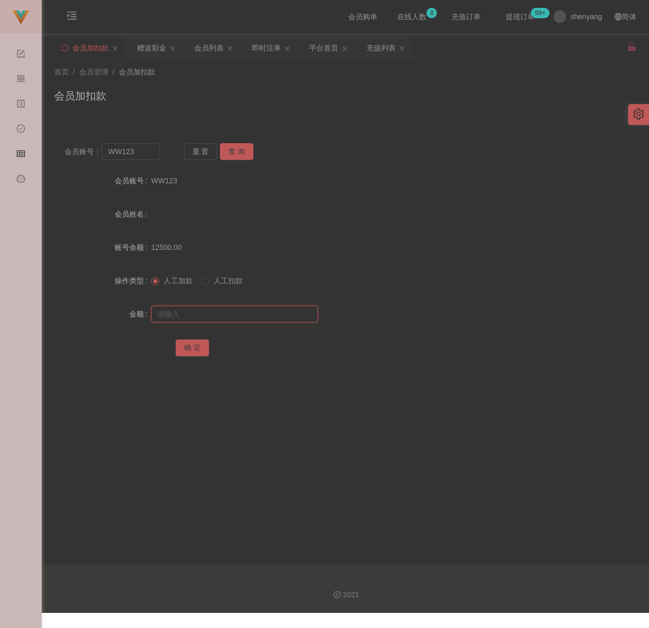
click at [254, 317] on input "text" at bounding box center [234, 314] width 167 height 17
paste input "500"
type input "500"
click at [199, 346] on button "确 定" at bounding box center [192, 348] width 33 height 17
click at [145, 143] on input "WW123" at bounding box center [131, 151] width 58 height 17
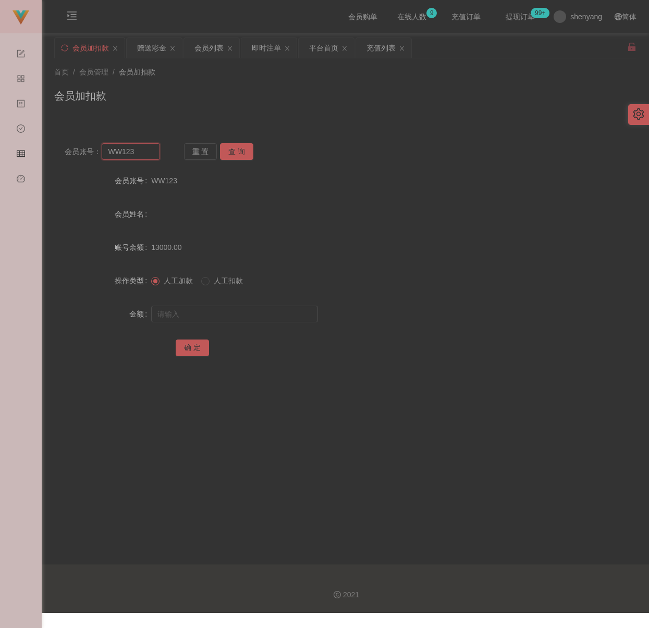
click at [144, 143] on input "WW123" at bounding box center [131, 151] width 58 height 17
paste input "yuhandu57"
type input "yuhandu57"
click at [231, 152] on button "查 询" at bounding box center [236, 151] width 33 height 17
click at [212, 315] on input "text" at bounding box center [234, 314] width 167 height 17
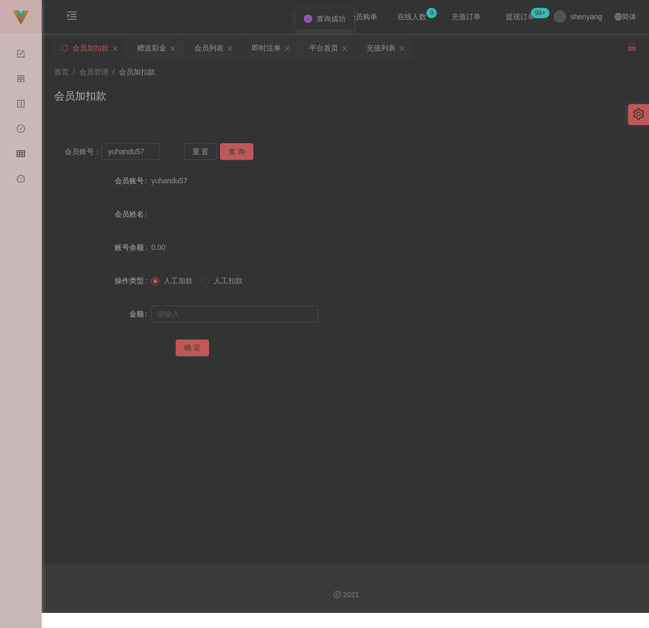
click at [244, 326] on form "会员账号 yuhandu57 会员姓名 账号余额 0.00 操作类型 人工加款 人工扣款 金额 确 定" at bounding box center [345, 264] width 582 height 188
click at [243, 319] on input "text" at bounding box center [234, 314] width 167 height 17
paste input "400"
type input "400"
click at [194, 344] on button "确 定" at bounding box center [192, 348] width 33 height 17
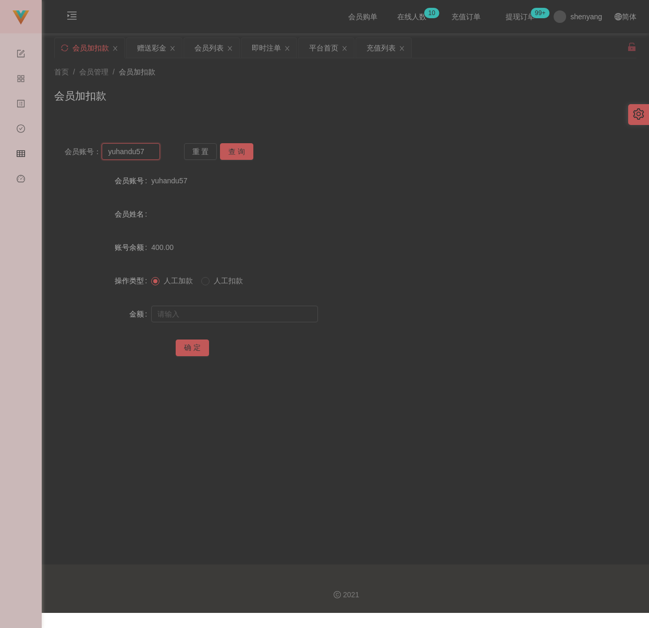
click at [155, 153] on input "yuhandu57" at bounding box center [131, 151] width 58 height 17
paste input "weitoo83"
type input "weitoo83"
click at [231, 147] on button "查 询" at bounding box center [236, 151] width 33 height 17
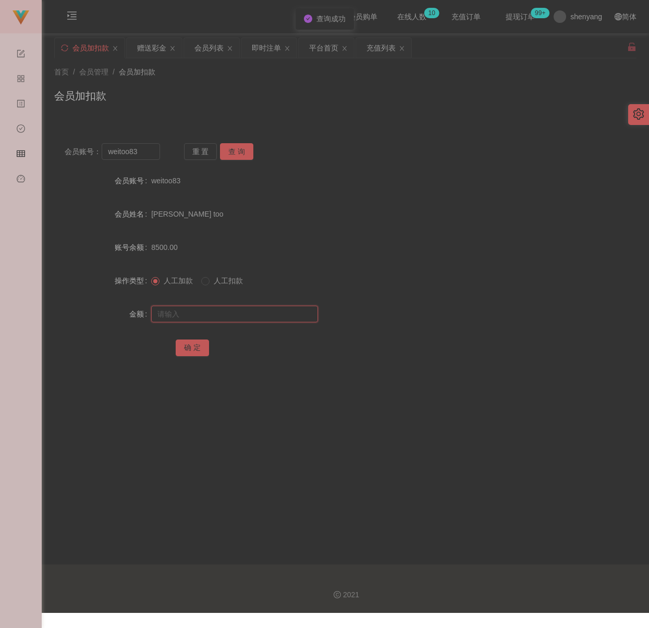
click at [231, 320] on input "text" at bounding box center [234, 314] width 167 height 17
click at [255, 316] on input "text" at bounding box center [234, 314] width 167 height 17
paste input "3000"
type input "3000"
click at [194, 353] on button "确 定" at bounding box center [192, 348] width 33 height 17
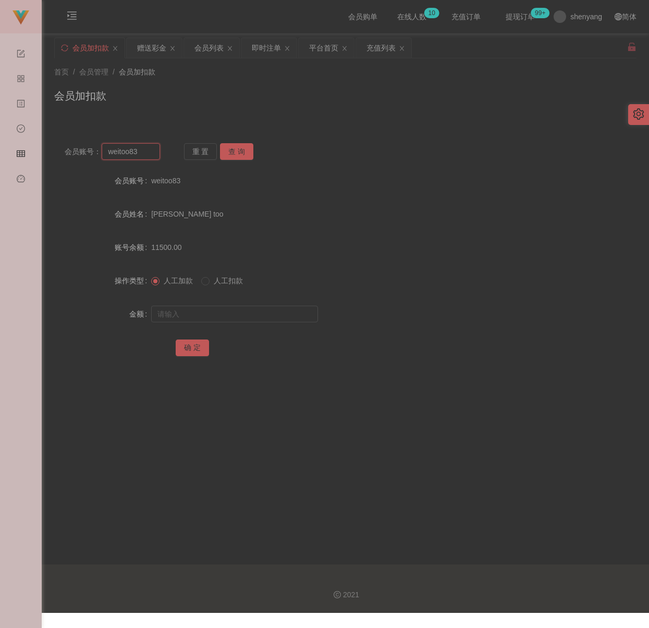
click at [152, 156] on input "weitoo83" at bounding box center [131, 151] width 58 height 17
paste input "CherylT"
type input "CherylT"
click at [233, 152] on button "查 询" at bounding box center [236, 151] width 33 height 17
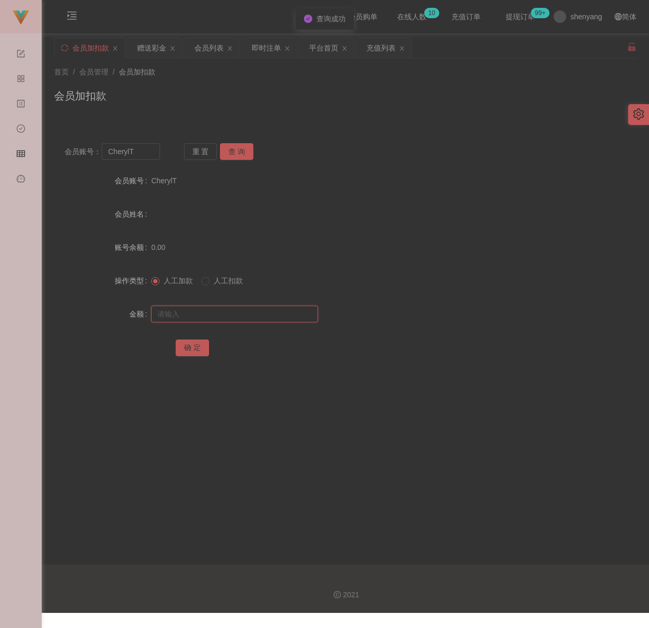
click at [250, 316] on input "text" at bounding box center [234, 314] width 167 height 17
click at [275, 316] on input "text" at bounding box center [234, 314] width 167 height 17
paste input "150"
type input "150"
click at [191, 346] on button "确 定" at bounding box center [192, 348] width 33 height 17
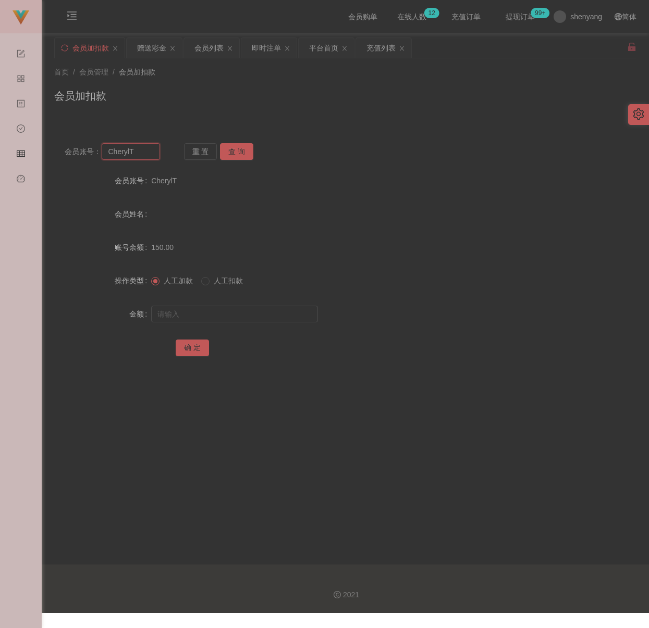
click at [134, 150] on input "CherylT" at bounding box center [131, 151] width 58 height 17
paste input "Magickim"
type input "Magickim"
click at [228, 154] on button "查 询" at bounding box center [236, 151] width 33 height 17
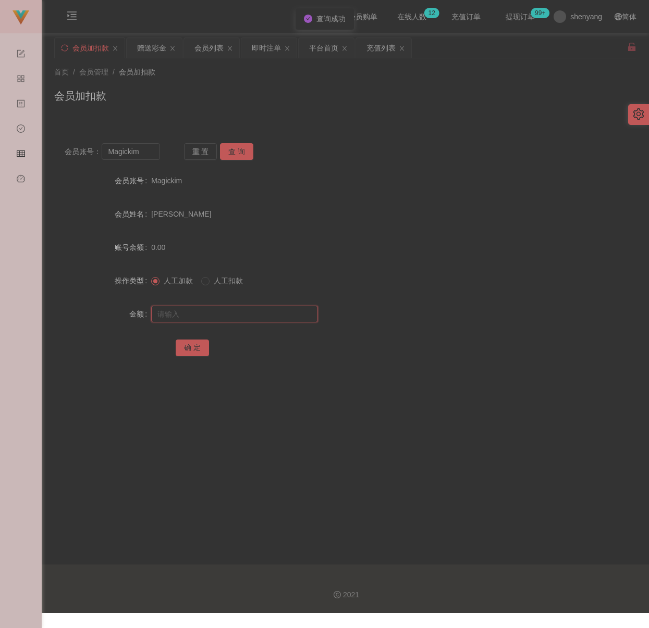
click at [202, 309] on input "text" at bounding box center [234, 314] width 167 height 17
click at [205, 308] on input "text" at bounding box center [234, 314] width 167 height 17
paste input "500"
type input "500"
click at [192, 350] on button "确 定" at bounding box center [192, 348] width 33 height 17
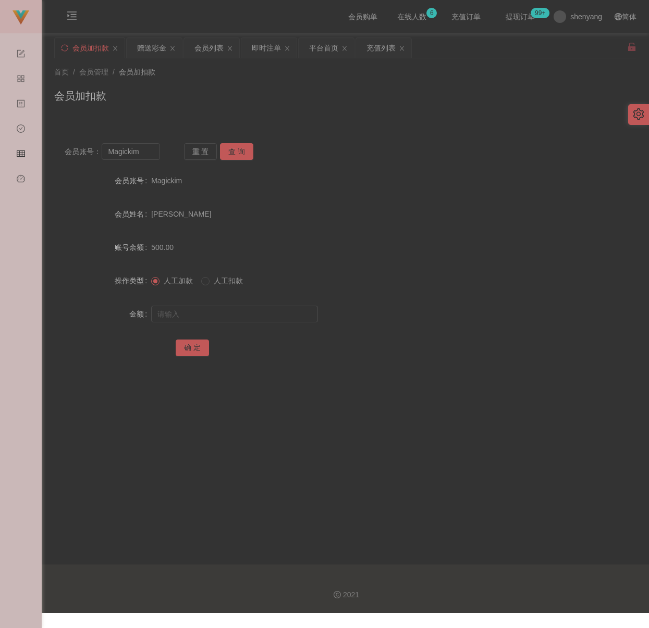
click at [220, 95] on div "会员加扣款" at bounding box center [345, 100] width 582 height 24
click at [147, 160] on div "会员账号： Magickim 重 置 查 询 会员账号 Magickim 会员姓名 [PERSON_NAME] [PERSON_NAME] 账号余额 500.…" at bounding box center [345, 257] width 582 height 248
click at [147, 155] on input "Magickim" at bounding box center [131, 151] width 58 height 17
paste input "850430"
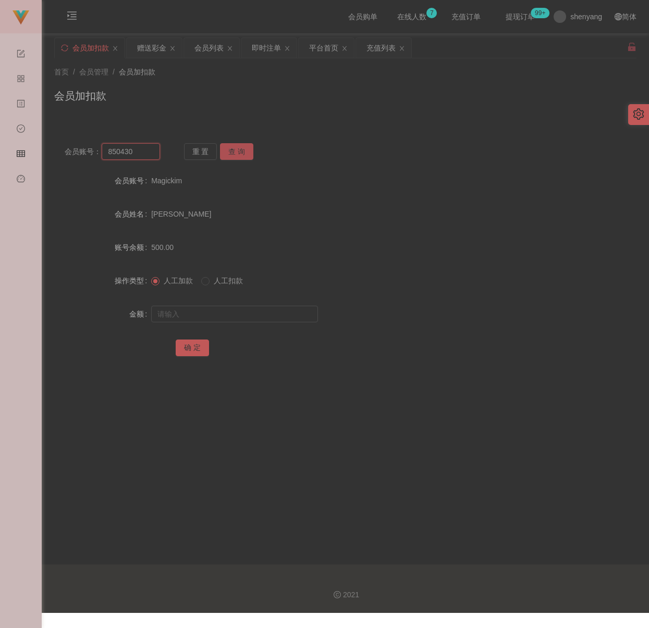
type input "850430"
click at [231, 148] on button "查 询" at bounding box center [236, 151] width 33 height 17
click at [212, 310] on input "text" at bounding box center [234, 314] width 167 height 17
type input "500"
click at [192, 349] on button "确 定" at bounding box center [192, 348] width 33 height 17
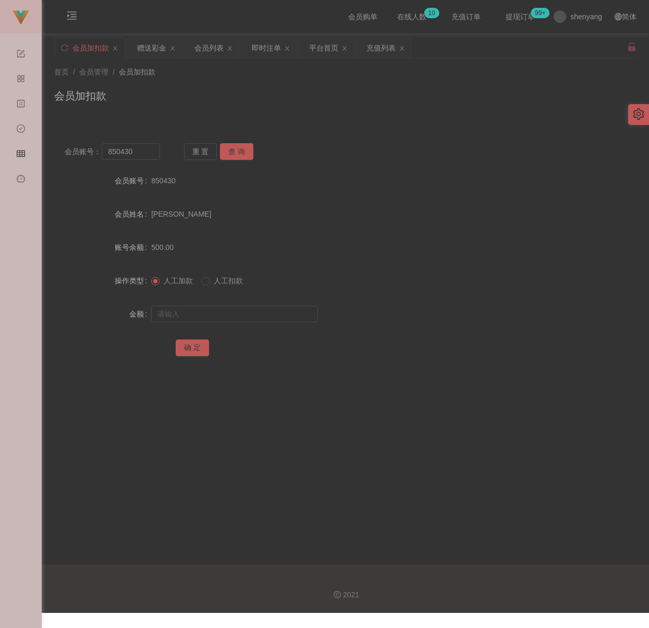
click at [269, 102] on div "会员加扣款" at bounding box center [345, 100] width 582 height 24
click at [145, 154] on input "850430" at bounding box center [131, 151] width 58 height 17
paste input "WongTeckHuong"
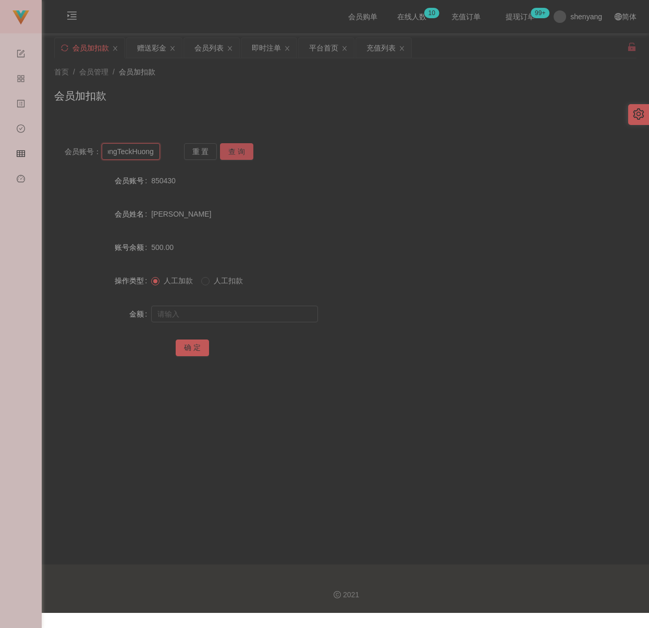
type input "WongTeckHuong"
click at [236, 153] on button "查 询" at bounding box center [236, 151] width 33 height 17
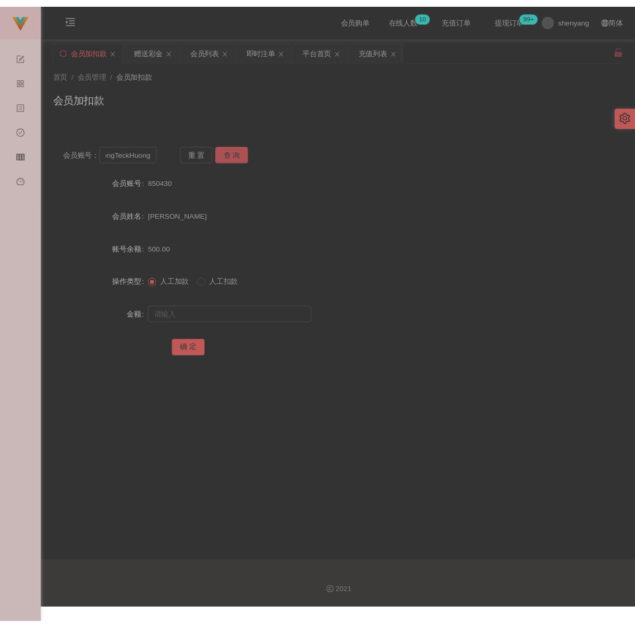
scroll to position [0, 0]
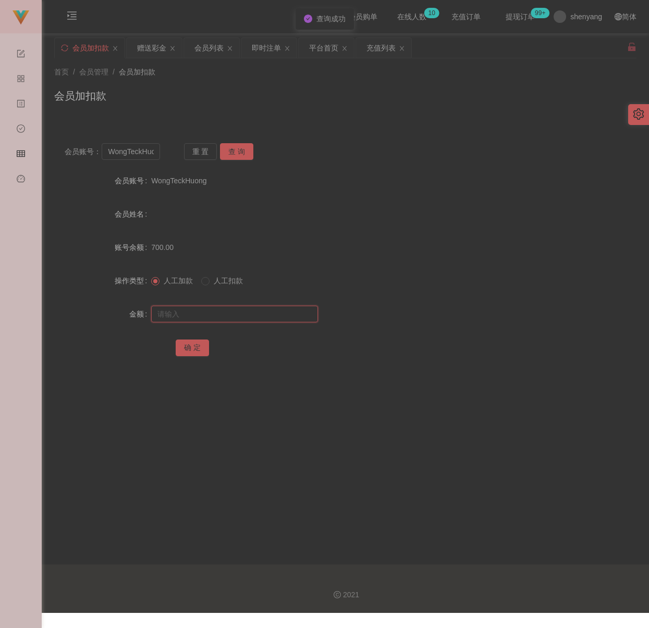
click at [212, 308] on input "text" at bounding box center [234, 314] width 167 height 17
click at [245, 315] on input "text" at bounding box center [234, 314] width 167 height 17
paste input "1500"
type input "1500"
click at [192, 345] on button "确 定" at bounding box center [192, 348] width 33 height 17
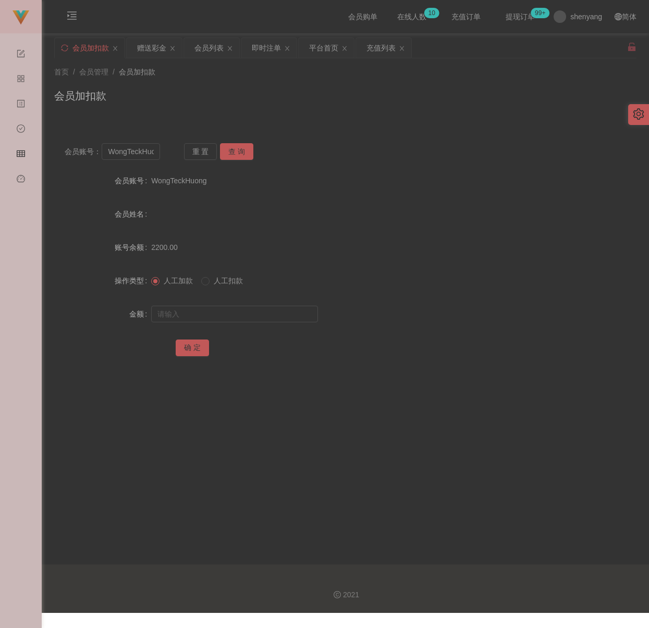
click at [355, 110] on div "会员加扣款" at bounding box center [345, 100] width 582 height 24
click at [205, 44] on div "会员列表" at bounding box center [208, 48] width 29 height 20
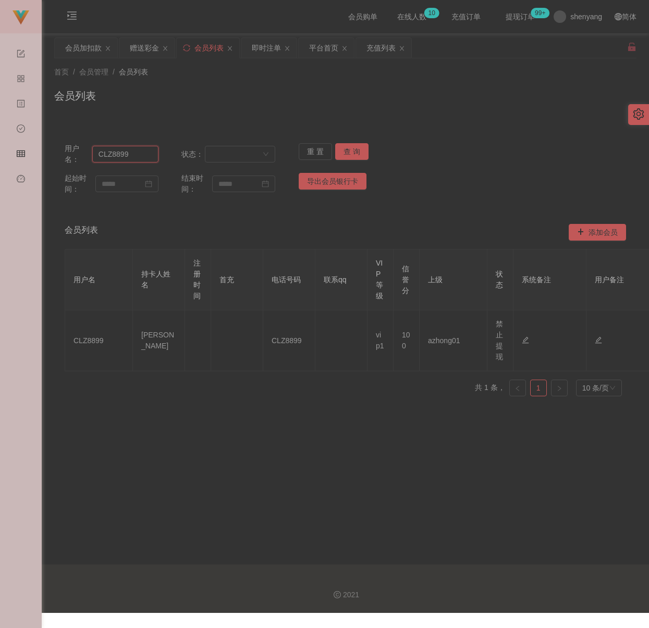
click at [138, 155] on input "CLZ8899" at bounding box center [125, 154] width 66 height 17
paste input "yuhandu57"
type input "yuhandu57"
click at [347, 146] on button "查 询" at bounding box center [351, 151] width 33 height 17
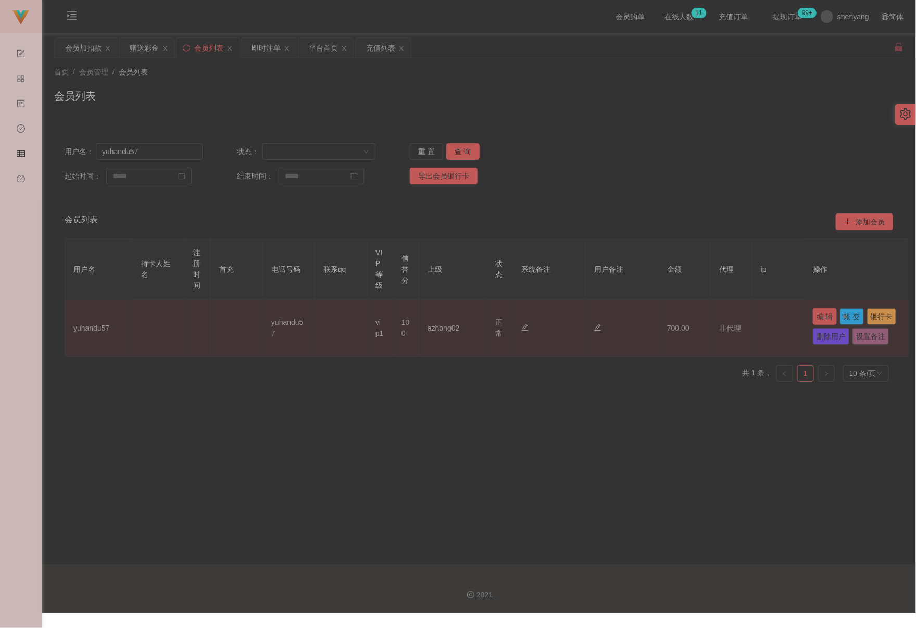
click at [648, 316] on button "编 辑" at bounding box center [825, 316] width 24 height 17
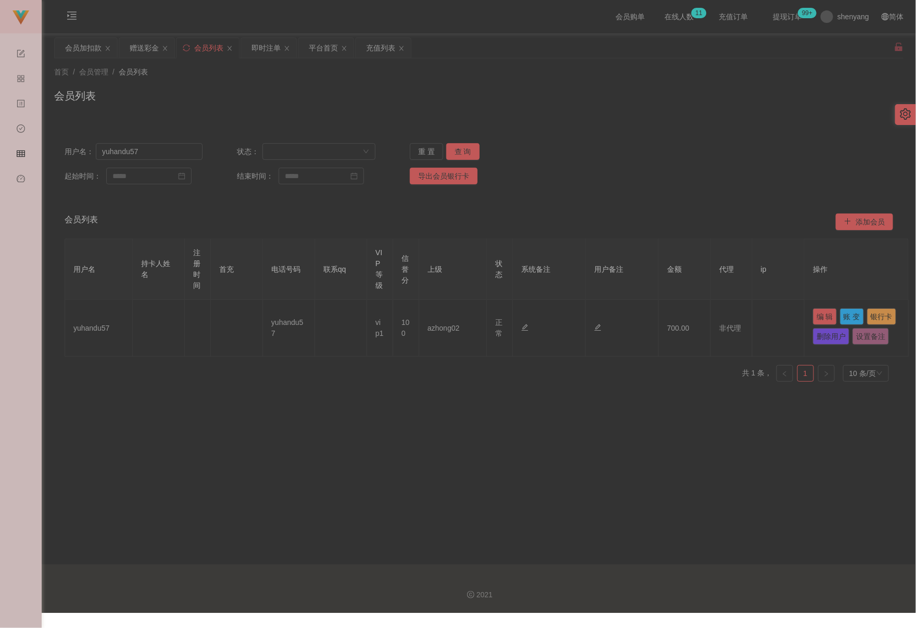
type input "yuhandu57"
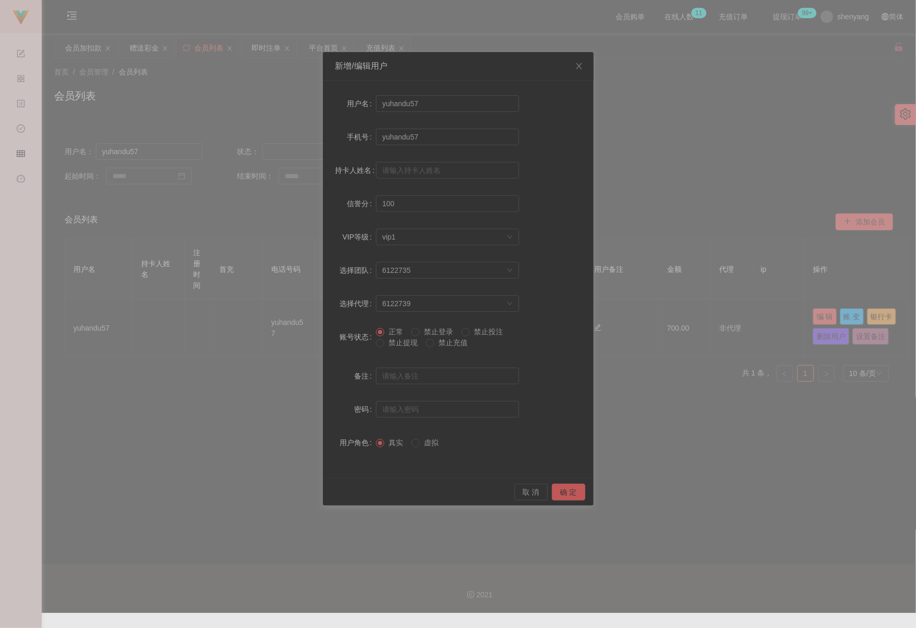
click at [389, 344] on span "禁止提现" at bounding box center [403, 343] width 38 height 8
click at [561, 494] on button "确 定" at bounding box center [568, 492] width 33 height 17
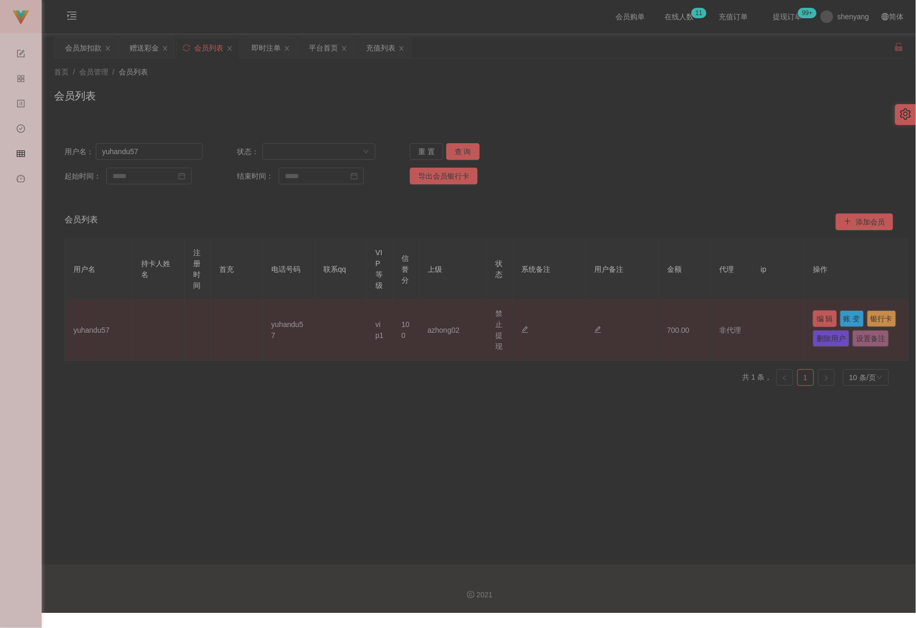
click at [648, 317] on button "编 辑" at bounding box center [825, 318] width 24 height 17
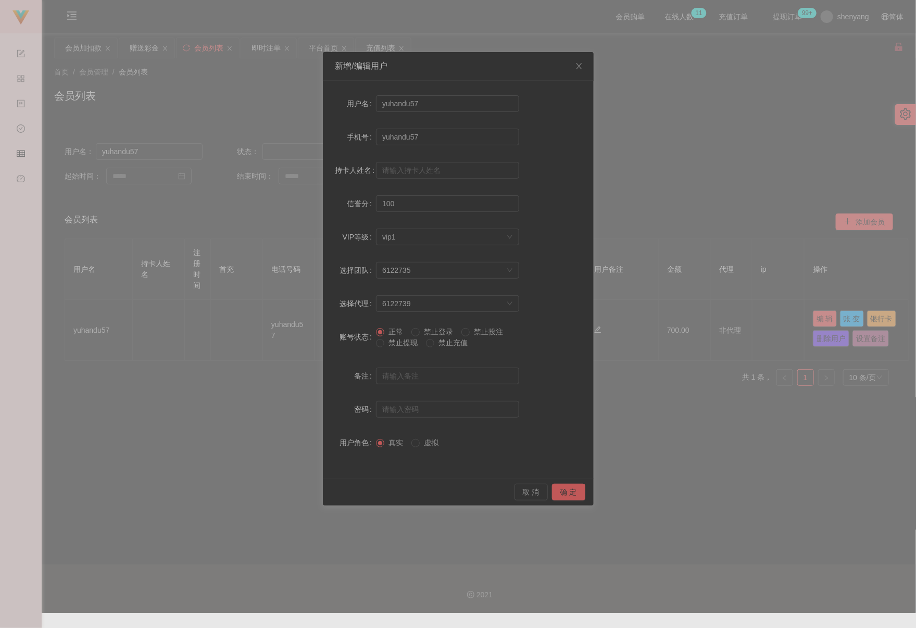
click at [396, 343] on span "禁止提现" at bounding box center [403, 343] width 38 height 8
click at [570, 488] on button "确 定" at bounding box center [568, 492] width 33 height 17
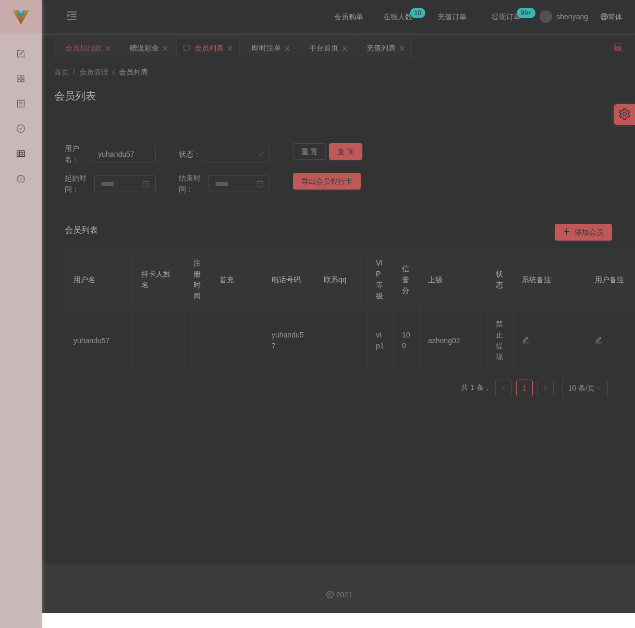
click at [85, 46] on div "会员加扣款" at bounding box center [83, 48] width 36 height 20
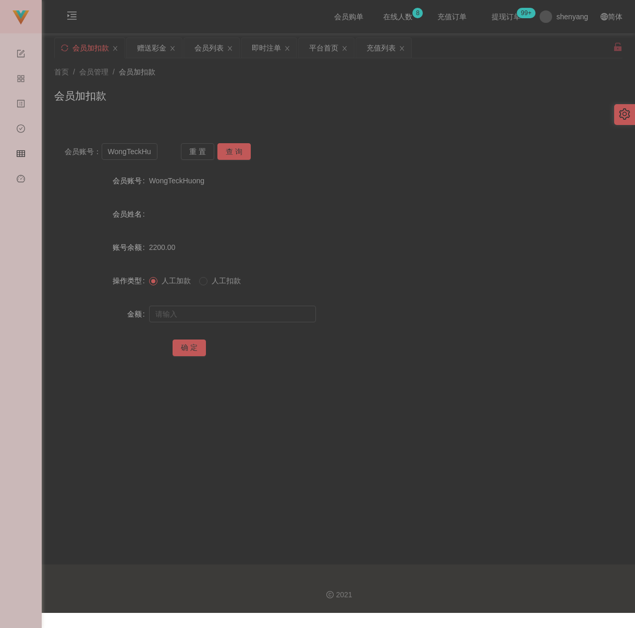
click at [272, 106] on div "会员加扣款" at bounding box center [338, 100] width 568 height 24
click at [150, 155] on input "WongTeckHuong" at bounding box center [130, 151] width 56 height 17
paste input "weemeen722"
type input "weemeen722"
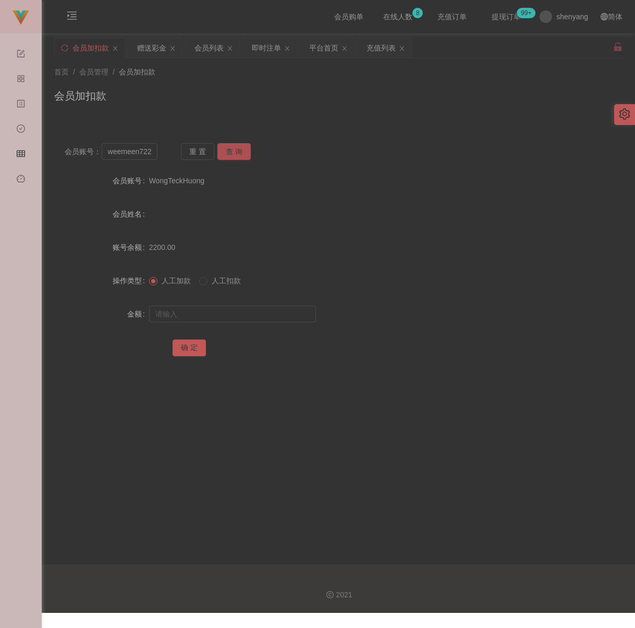
click at [236, 148] on button "查 询" at bounding box center [233, 151] width 33 height 17
click at [230, 316] on input "text" at bounding box center [232, 314] width 167 height 17
type input "1000"
click at [188, 350] on button "确 定" at bounding box center [188, 348] width 33 height 17
click at [250, 101] on div "会员加扣款" at bounding box center [338, 100] width 568 height 24
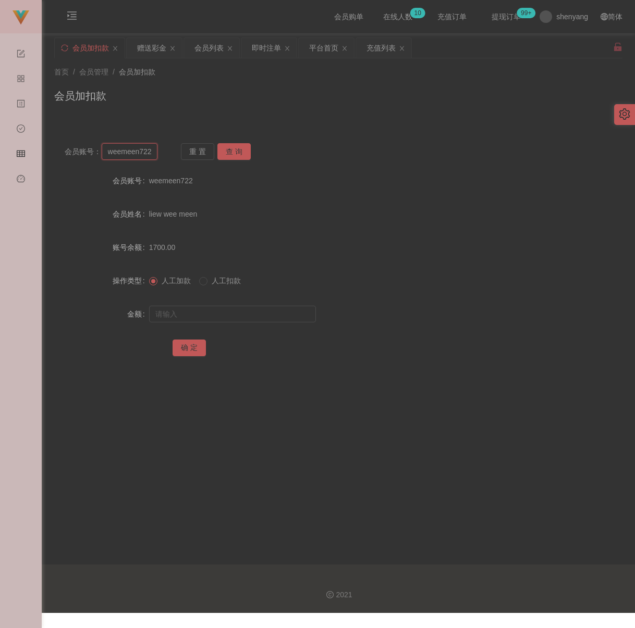
click at [152, 155] on input "weemeen722" at bounding box center [130, 151] width 56 height 17
paste input "billion"
type input "billion"
click at [232, 147] on button "查 询" at bounding box center [233, 151] width 33 height 17
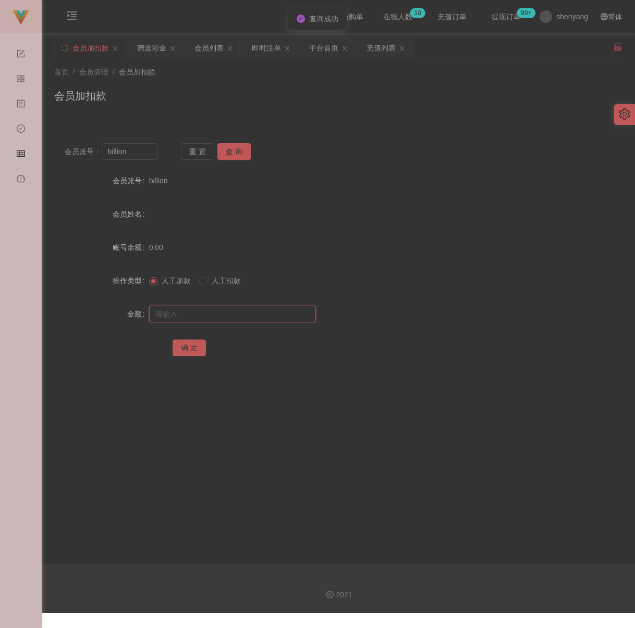
click at [235, 315] on input "text" at bounding box center [232, 314] width 167 height 17
drag, startPoint x: 213, startPoint y: 314, endPoint x: 207, endPoint y: 319, distance: 8.1
click at [213, 314] on input "text" at bounding box center [232, 314] width 167 height 17
paste input "30"
type input "30"
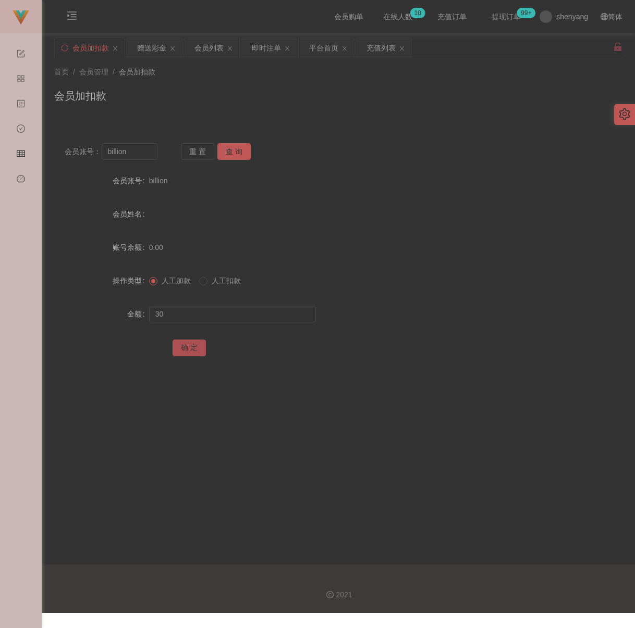
click at [181, 355] on button "确 定" at bounding box center [188, 348] width 33 height 17
click at [244, 118] on div "首页 / 会员管理 / 会员加扣款 / 会员加扣款" at bounding box center [338, 89] width 593 height 62
click at [147, 158] on input "billion" at bounding box center [130, 151] width 56 height 17
paste input "www"
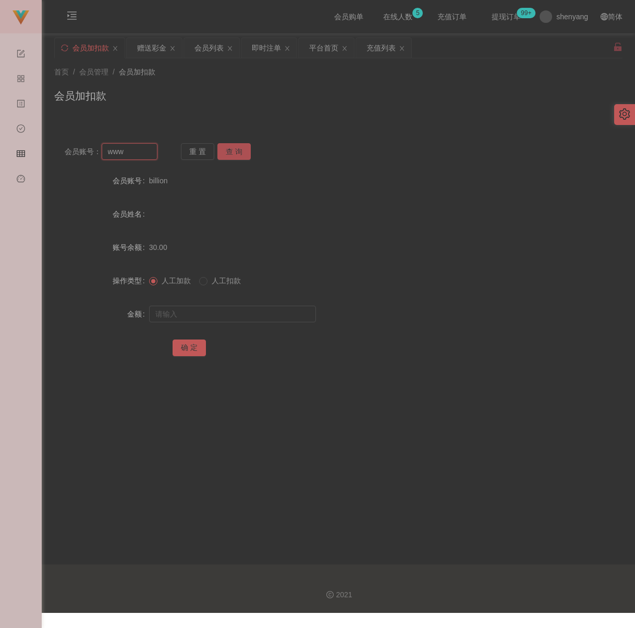
type input "www"
click at [240, 151] on button "查 询" at bounding box center [233, 151] width 33 height 17
click at [223, 316] on input "text" at bounding box center [232, 314] width 167 height 17
click at [244, 316] on input "text" at bounding box center [232, 314] width 167 height 17
paste input "30"
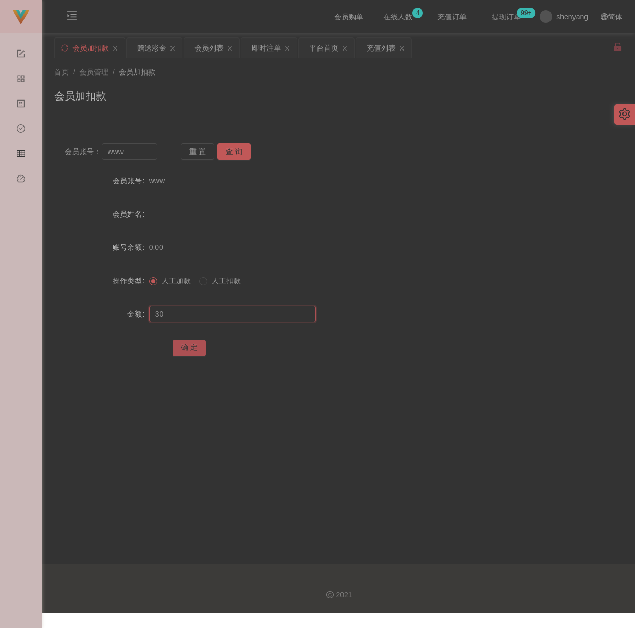
type input "30"
click at [191, 355] on button "确 定" at bounding box center [188, 348] width 33 height 17
click at [241, 108] on div "会员加扣款" at bounding box center [338, 100] width 568 height 24
click at [141, 150] on input "www" at bounding box center [130, 151] width 56 height 17
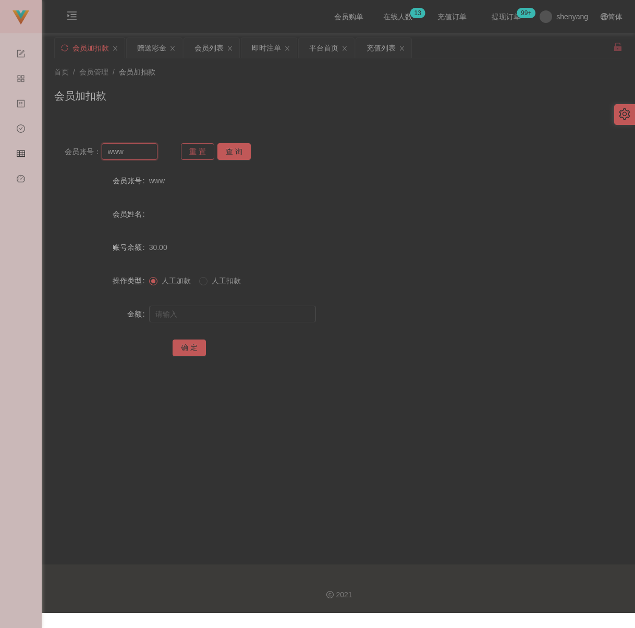
paste input "alvinchong323"
type input "alvinchong323"
drag, startPoint x: 231, startPoint y: 150, endPoint x: 228, endPoint y: 166, distance: 16.4
click at [231, 150] on button "查 询" at bounding box center [233, 151] width 33 height 17
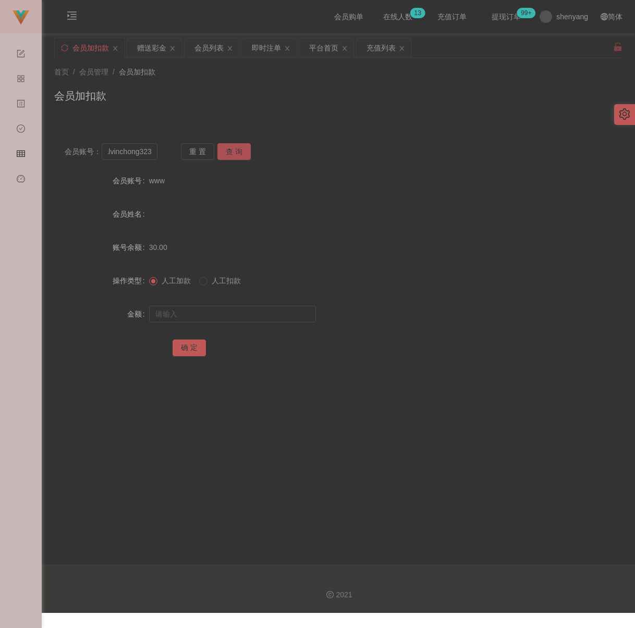
scroll to position [0, 0]
click at [205, 308] on form "会员账号 alvinchong323 会员姓名 账号余额 0.00 操作类型 人工加款 人工扣款 金额 确 定" at bounding box center [338, 264] width 568 height 188
click at [209, 322] on input "text" at bounding box center [232, 314] width 167 height 17
type input "30"
click at [183, 356] on button "确 定" at bounding box center [188, 348] width 33 height 17
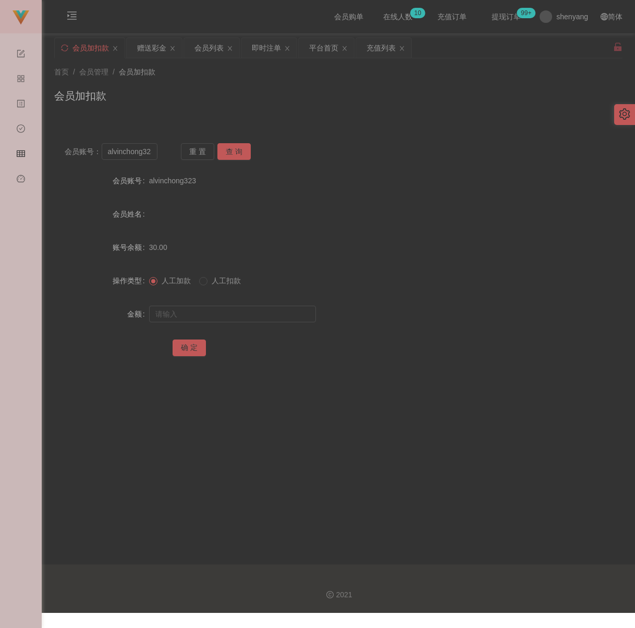
click at [305, 114] on div "首页 / 会员管理 / 会员加扣款 / 会员加扣款" at bounding box center [338, 89] width 593 height 62
click at [147, 151] on input "alvinchong323" at bounding box center [130, 151] width 56 height 17
paste input "HeanHiong"
type input "HeanHiong"
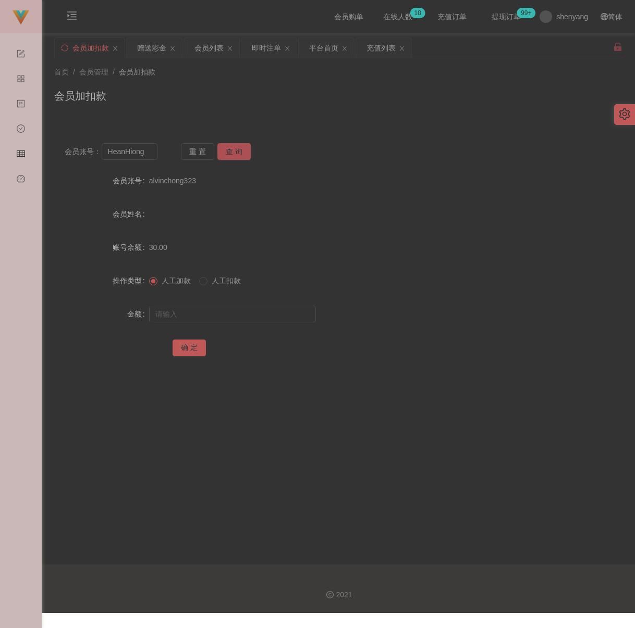
click at [222, 152] on button "查 询" at bounding box center [233, 151] width 33 height 17
click at [233, 311] on input "text" at bounding box center [232, 314] width 167 height 17
click at [269, 316] on input "text" at bounding box center [232, 314] width 167 height 17
paste input "30"
type input "30"
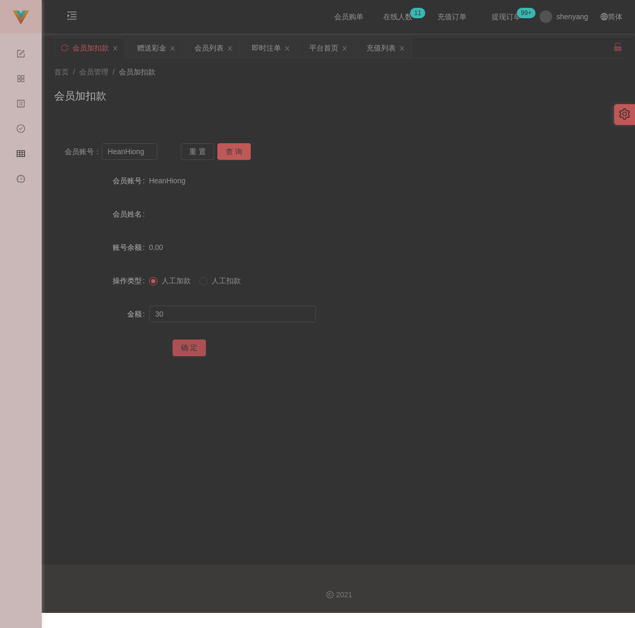
click at [182, 346] on button "确 定" at bounding box center [188, 348] width 33 height 17
click at [233, 105] on div "会员加扣款" at bounding box center [338, 100] width 568 height 24
click at [154, 152] on input "HeanHiong" at bounding box center [130, 151] width 56 height 17
paste input "Keongtee"
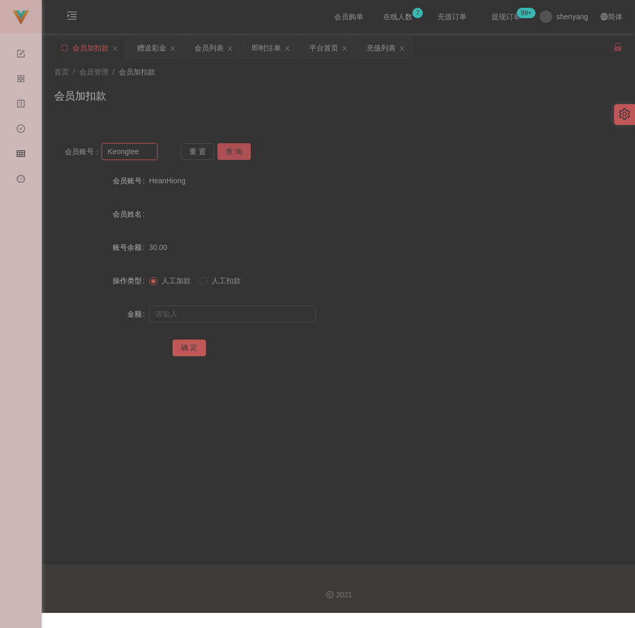
type input "Keongtee"
click at [227, 153] on button "查 询" at bounding box center [233, 151] width 33 height 17
click at [220, 316] on input "text" at bounding box center [232, 314] width 167 height 17
click at [265, 318] on input "text" at bounding box center [232, 314] width 167 height 17
paste input "30"
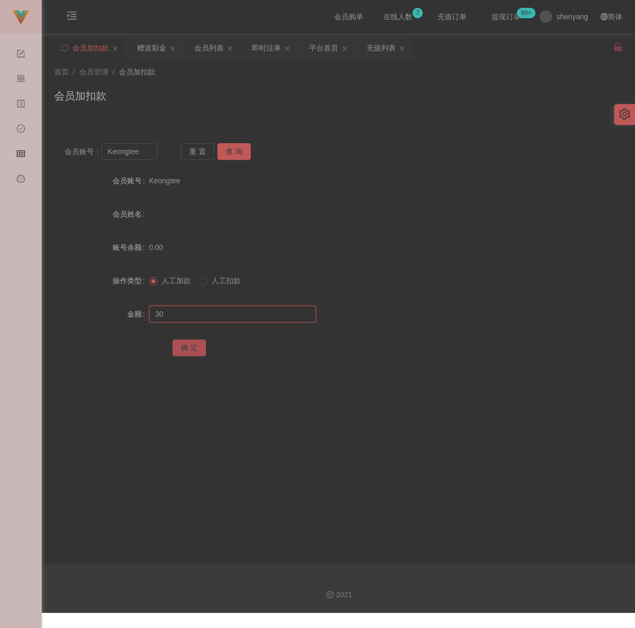
type input "30"
click at [186, 352] on button "确 定" at bounding box center [188, 348] width 33 height 17
click at [268, 114] on div "首页 / 会员管理 / 会员加扣款 / 会员加扣款" at bounding box center [338, 89] width 593 height 62
click at [141, 159] on input "Keongtee" at bounding box center [130, 151] width 56 height 17
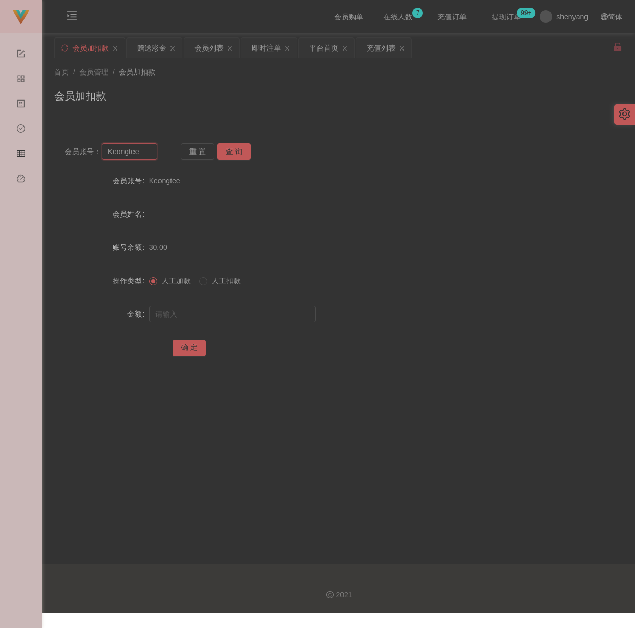
paste input "qq123"
type input "qq123"
click at [233, 153] on button "查 询" at bounding box center [233, 151] width 33 height 17
drag, startPoint x: 222, startPoint y: 315, endPoint x: 228, endPoint y: 316, distance: 5.8
click at [222, 315] on input "text" at bounding box center [232, 314] width 167 height 17
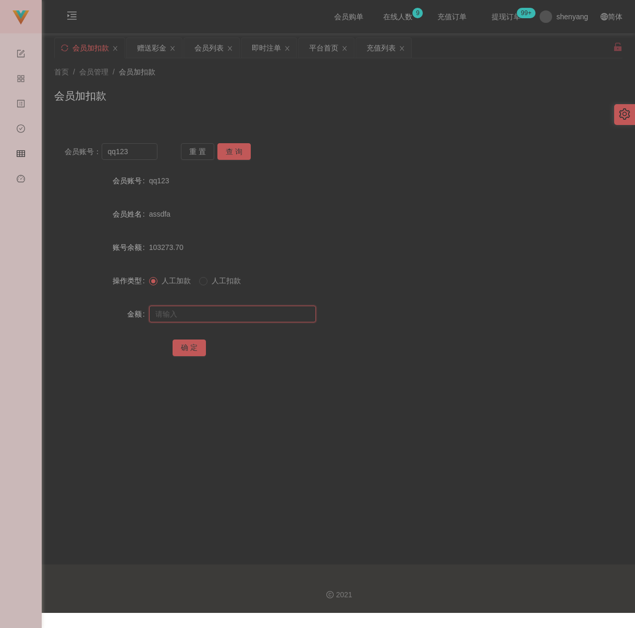
click at [232, 319] on input "text" at bounding box center [232, 314] width 167 height 17
paste input "30"
type input "30"
drag, startPoint x: 188, startPoint y: 352, endPoint x: 197, endPoint y: 352, distance: 9.9
click at [188, 352] on button "确 定" at bounding box center [188, 348] width 33 height 17
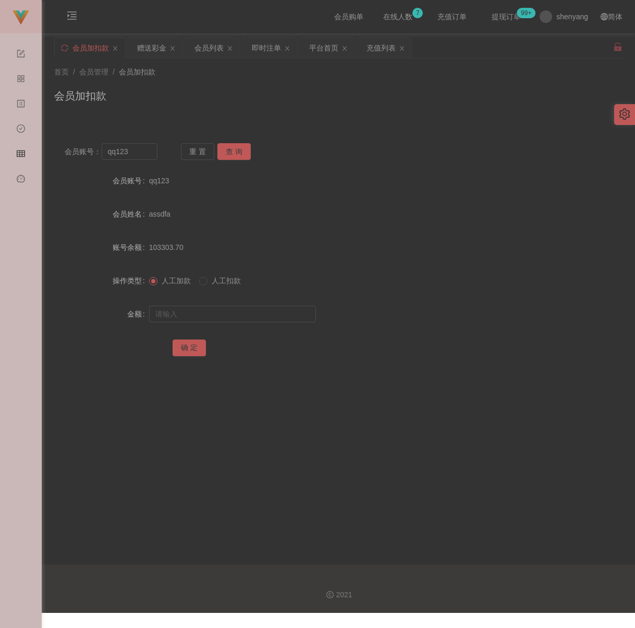
click at [275, 118] on div "首页 / 会员管理 / 会员加扣款 / 会员加扣款" at bounding box center [338, 89] width 593 height 62
click at [147, 158] on input "qq123" at bounding box center [130, 151] width 56 height 17
click at [236, 151] on button "查 询" at bounding box center [233, 151] width 33 height 17
click at [238, 317] on input "text" at bounding box center [232, 314] width 167 height 17
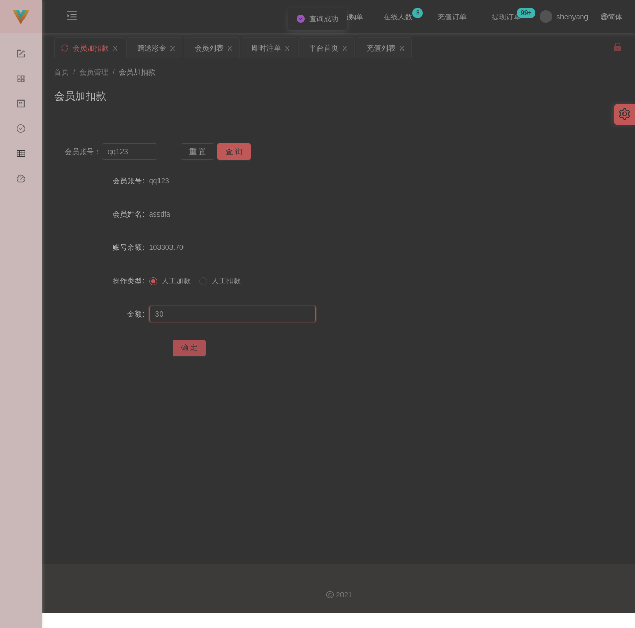
type input "30"
click at [183, 354] on button "确 定" at bounding box center [188, 348] width 33 height 17
click at [180, 315] on input "text" at bounding box center [232, 314] width 167 height 17
type input "30"
click at [185, 353] on button "确 定" at bounding box center [188, 348] width 33 height 17
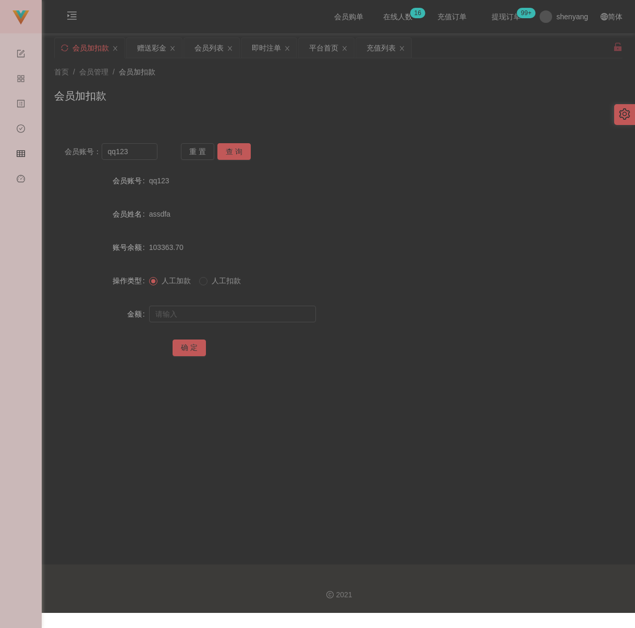
drag, startPoint x: 392, startPoint y: 109, endPoint x: 363, endPoint y: 119, distance: 30.6
click at [391, 109] on div "会员加扣款" at bounding box center [338, 100] width 568 height 24
click at [146, 155] on input "qq123" at bounding box center [130, 151] width 56 height 17
paste input "jacksia90"
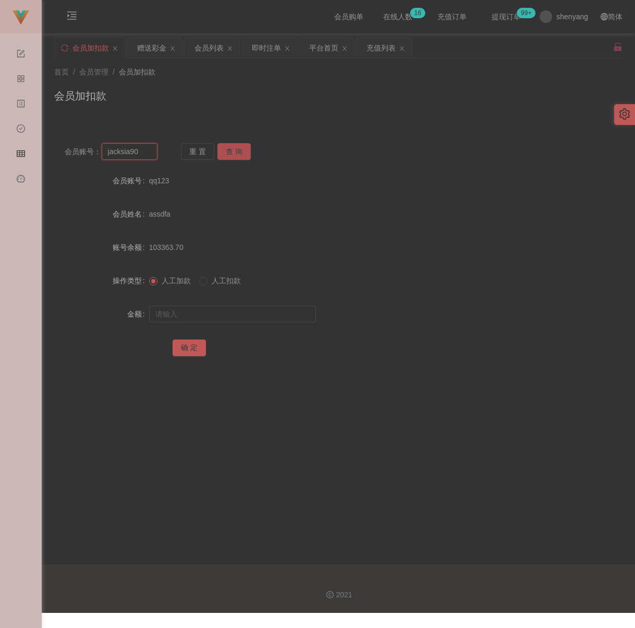
type input "jacksia90"
click at [229, 151] on button "查 询" at bounding box center [233, 151] width 33 height 17
click at [231, 322] on input "text" at bounding box center [232, 314] width 167 height 17
type input "30"
click at [191, 355] on button "确 定" at bounding box center [188, 348] width 33 height 17
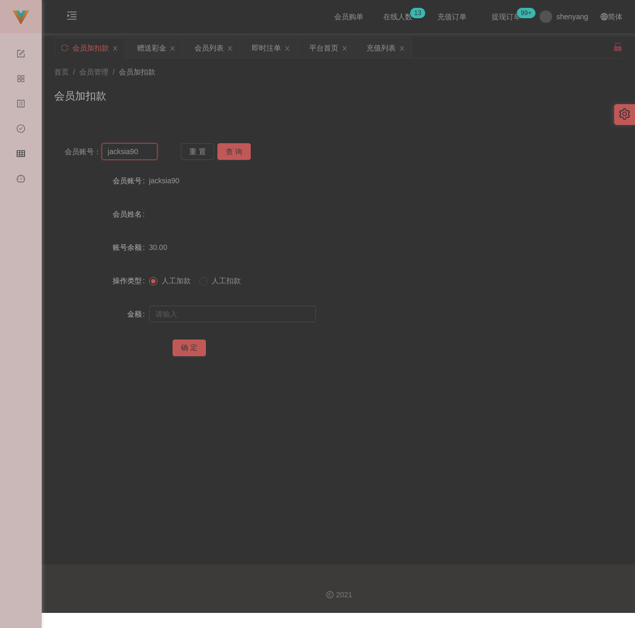
click at [147, 151] on input "jacksia90" at bounding box center [130, 151] width 56 height 17
paste input "WW123"
type input "WW123"
click at [222, 147] on button "查 询" at bounding box center [233, 151] width 33 height 17
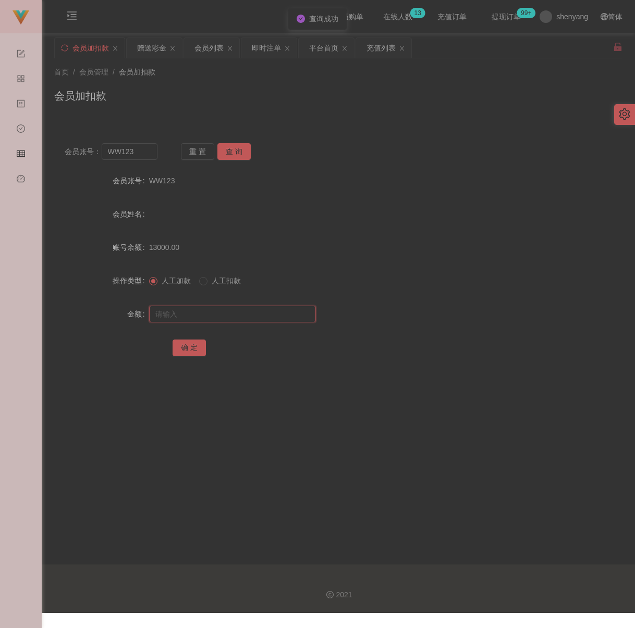
click at [222, 313] on input "text" at bounding box center [232, 314] width 167 height 17
type input "30"
click at [191, 351] on button "确 定" at bounding box center [188, 348] width 33 height 17
click at [241, 111] on div "会员加扣款" at bounding box center [338, 100] width 568 height 24
click at [147, 157] on input "WW123" at bounding box center [130, 151] width 56 height 17
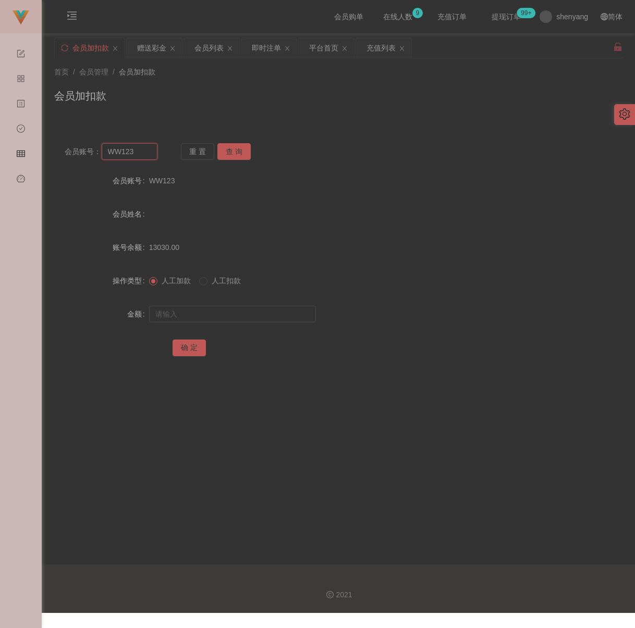
click at [147, 157] on input "WW123" at bounding box center [130, 151] width 56 height 17
paste input "ArhYin"
type input "ArhYin"
click at [247, 155] on button "查 询" at bounding box center [233, 151] width 33 height 17
click at [216, 319] on input "text" at bounding box center [232, 314] width 167 height 17
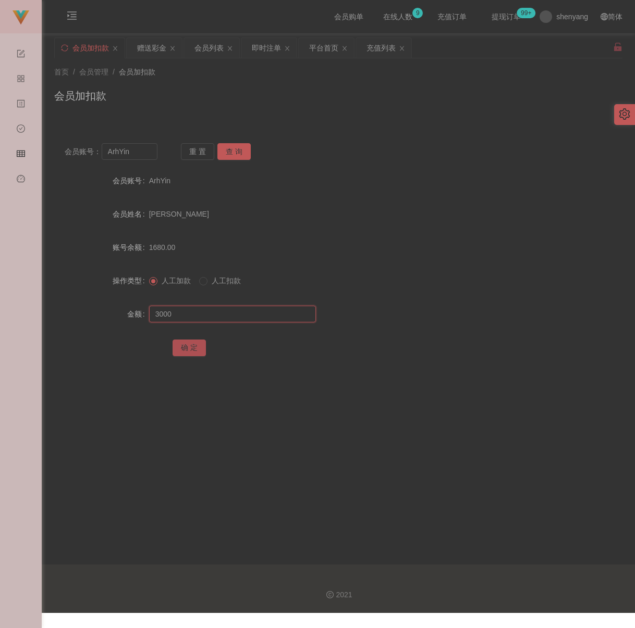
type input "3000"
click at [174, 350] on button "确 定" at bounding box center [188, 348] width 33 height 17
click at [222, 113] on div "首页 / 会员管理 / 会员加扣款 / 会员加扣款" at bounding box center [338, 89] width 593 height 62
click at [138, 155] on input "ArhYin" at bounding box center [130, 151] width 56 height 17
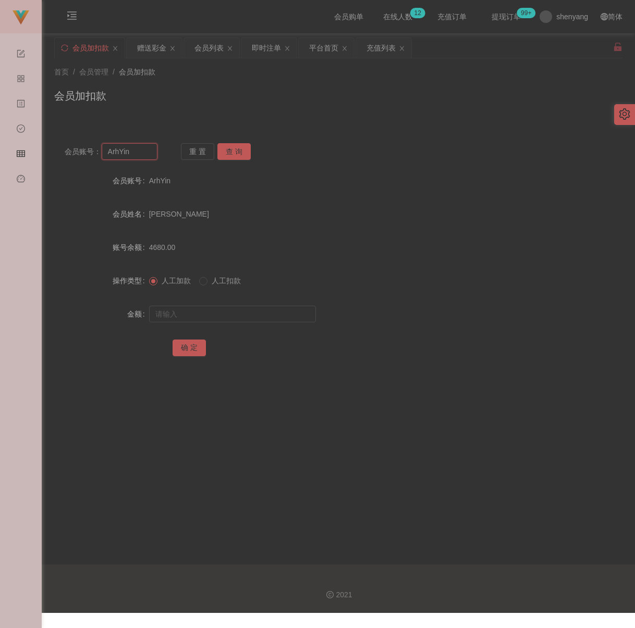
paste input "01155531150"
type input "01155531150"
click at [238, 154] on button "查 询" at bounding box center [233, 151] width 33 height 17
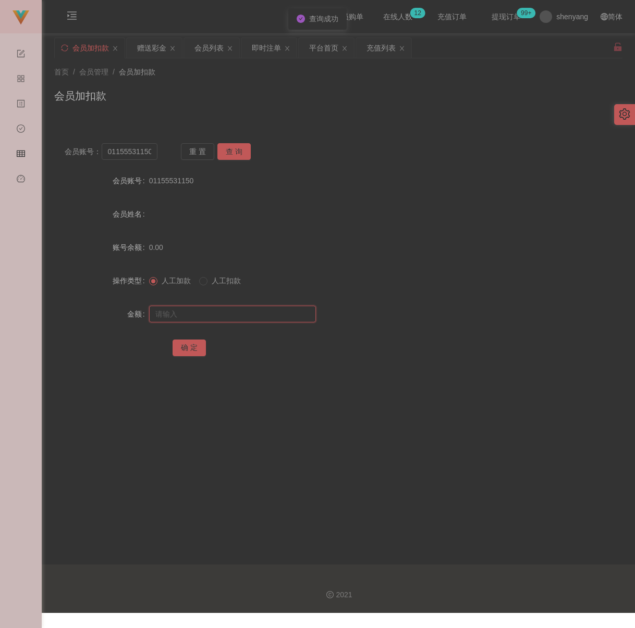
click at [216, 321] on input "text" at bounding box center [232, 314] width 167 height 17
click at [219, 319] on input "text" at bounding box center [232, 314] width 167 height 17
paste input "30"
type input "30"
click at [191, 347] on button "确 定" at bounding box center [188, 348] width 33 height 17
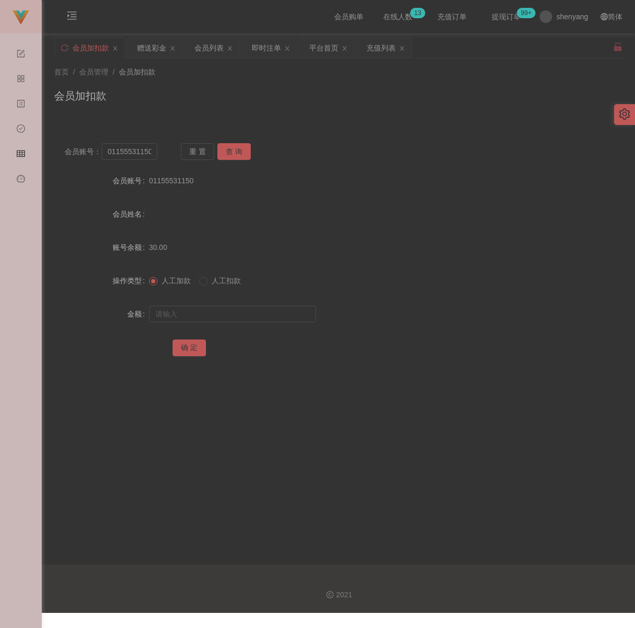
click at [371, 103] on div "会员加扣款" at bounding box center [338, 100] width 568 height 24
click at [140, 155] on input "01155531150" at bounding box center [130, 151] width 56 height 17
paste input "qq123"
type input "qq123"
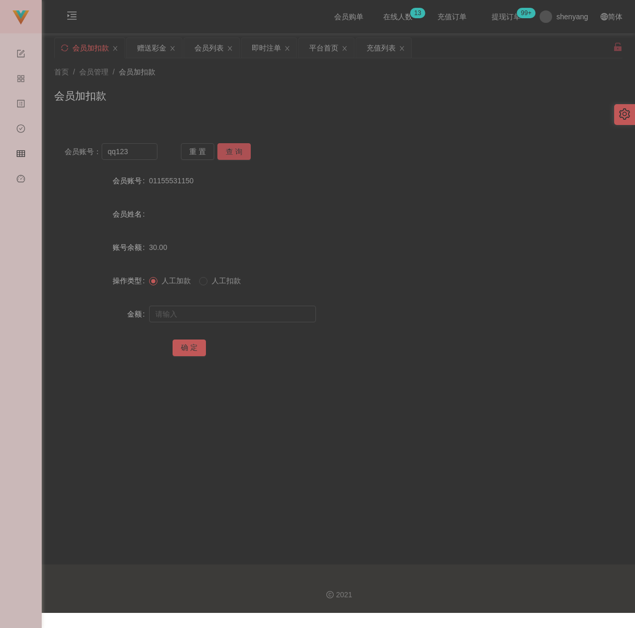
click at [238, 154] on button "查 询" at bounding box center [233, 151] width 33 height 17
click at [245, 319] on input "text" at bounding box center [232, 314] width 167 height 17
drag, startPoint x: 263, startPoint y: 318, endPoint x: 252, endPoint y: 319, distance: 11.1
click at [263, 318] on input "text" at bounding box center [232, 314] width 167 height 17
paste input "30"
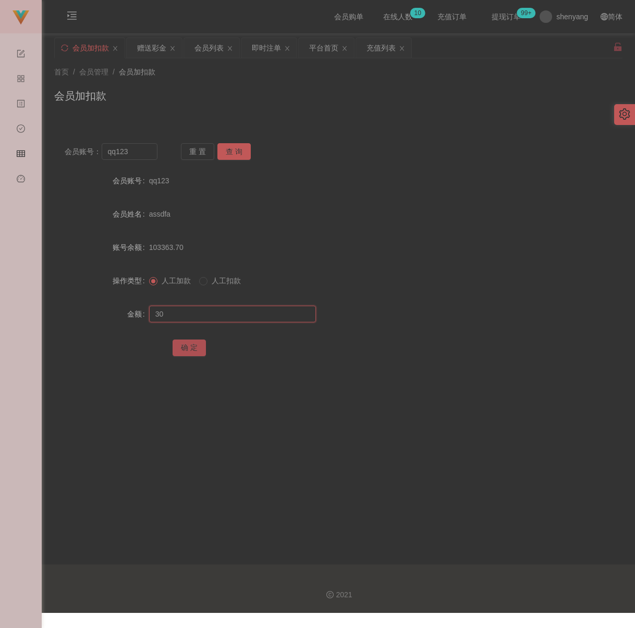
type input "30"
click at [196, 352] on button "确 定" at bounding box center [188, 348] width 33 height 17
click at [184, 95] on div "会员加扣款" at bounding box center [338, 100] width 568 height 24
click at [147, 157] on input "qq123" at bounding box center [130, 151] width 56 height 17
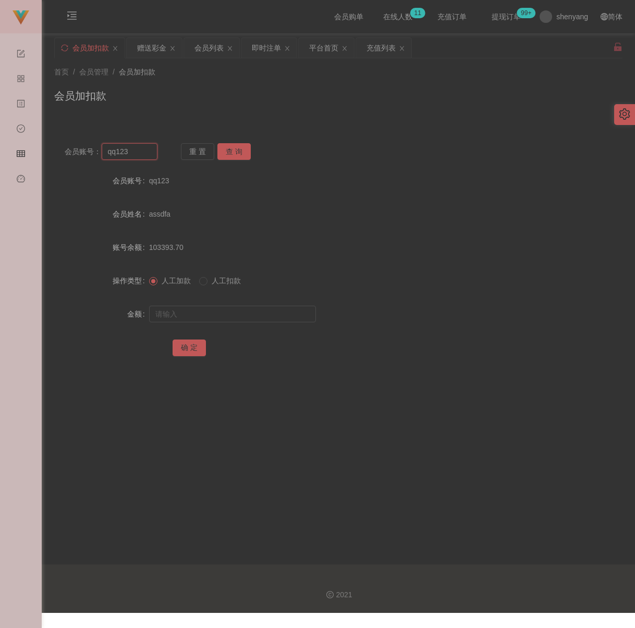
paste input "winter"
type input "winter"
click at [234, 152] on button "查 询" at bounding box center [233, 151] width 33 height 17
click at [211, 317] on input "text" at bounding box center [232, 314] width 167 height 17
click at [233, 322] on input "text" at bounding box center [232, 314] width 167 height 17
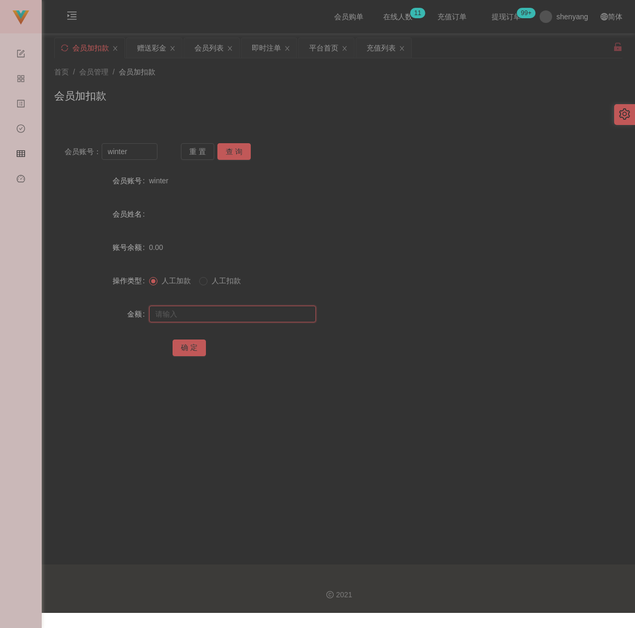
paste input "30"
type input "30"
click at [188, 350] on button "确 定" at bounding box center [188, 348] width 33 height 17
click at [144, 155] on input "winter" at bounding box center [130, 151] width 56 height 17
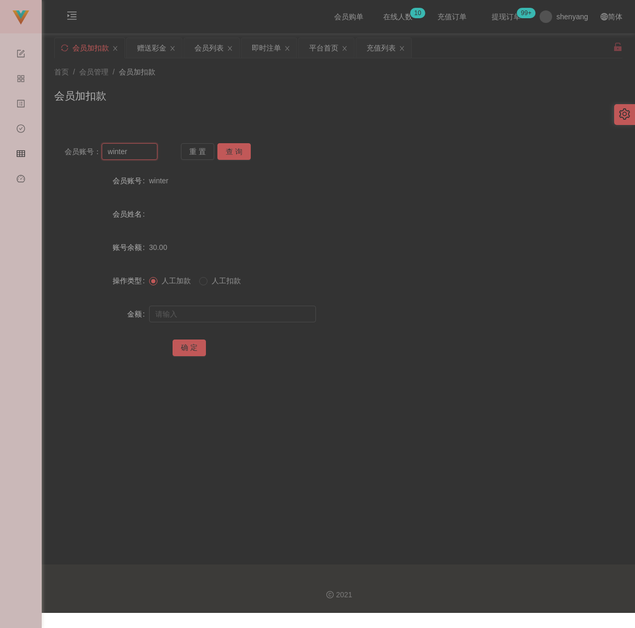
paste input "1013"
type input "1013"
click at [230, 149] on button "查 询" at bounding box center [233, 151] width 33 height 17
click at [221, 319] on input "text" at bounding box center [232, 314] width 167 height 17
type input "2000"
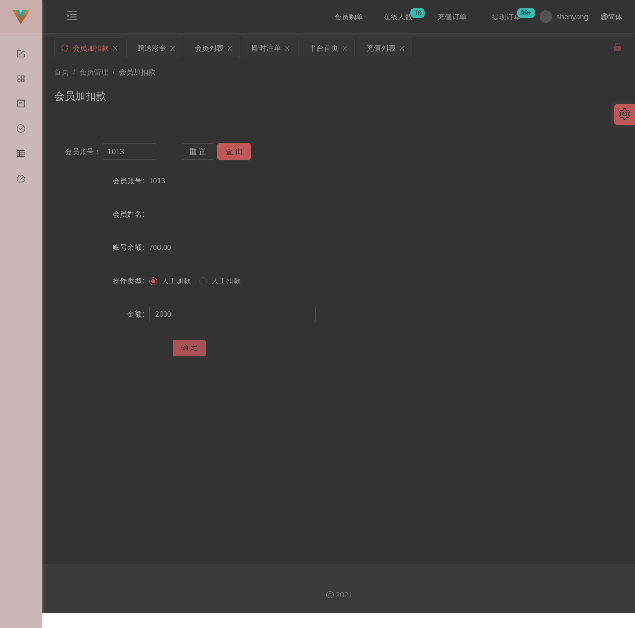
click at [188, 353] on button "确 定" at bounding box center [188, 348] width 33 height 17
click at [365, 119] on div "首页 / 会员管理 / 会员加扣款 / 会员加扣款" at bounding box center [338, 89] width 593 height 62
click at [134, 151] on input "1013" at bounding box center [130, 151] width 56 height 17
paste input "333888"
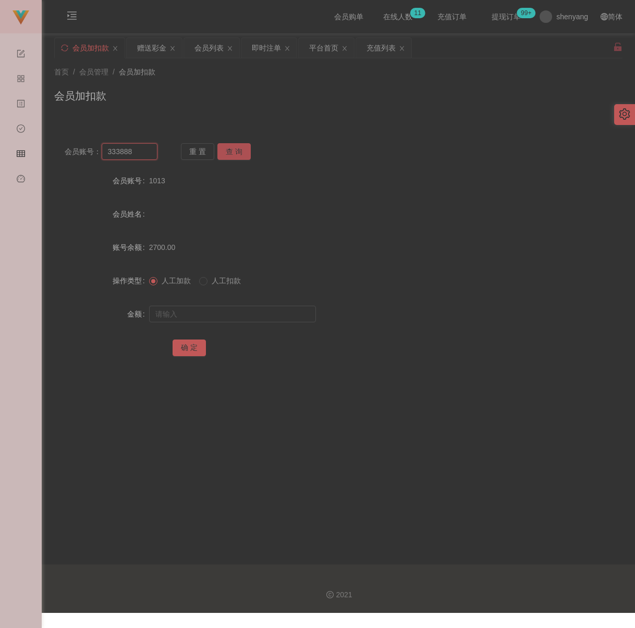
type input "333888"
click at [227, 147] on button "查 询" at bounding box center [233, 151] width 33 height 17
click at [219, 314] on input "text" at bounding box center [232, 314] width 167 height 17
click at [274, 320] on input "text" at bounding box center [232, 314] width 167 height 17
paste input "30"
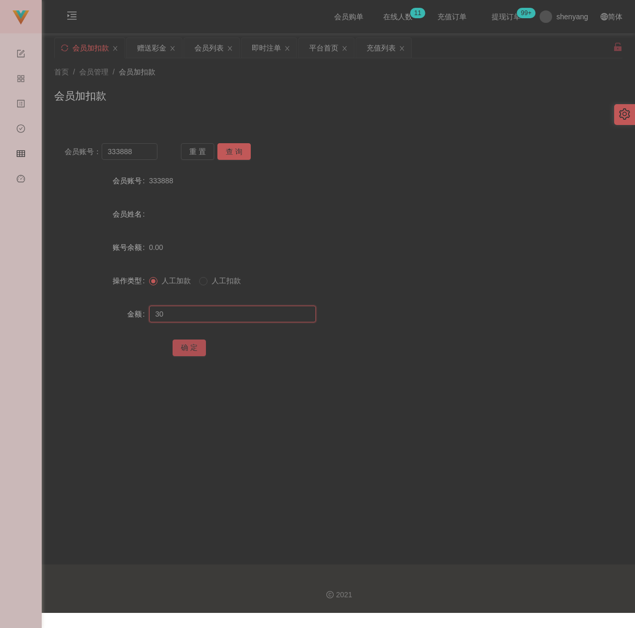
type input "30"
click at [192, 354] on button "确 定" at bounding box center [188, 348] width 33 height 17
drag, startPoint x: 334, startPoint y: 91, endPoint x: 299, endPoint y: 102, distance: 37.7
click at [334, 91] on div "会员加扣款" at bounding box center [338, 100] width 568 height 24
click at [131, 155] on input "333888" at bounding box center [130, 151] width 56 height 17
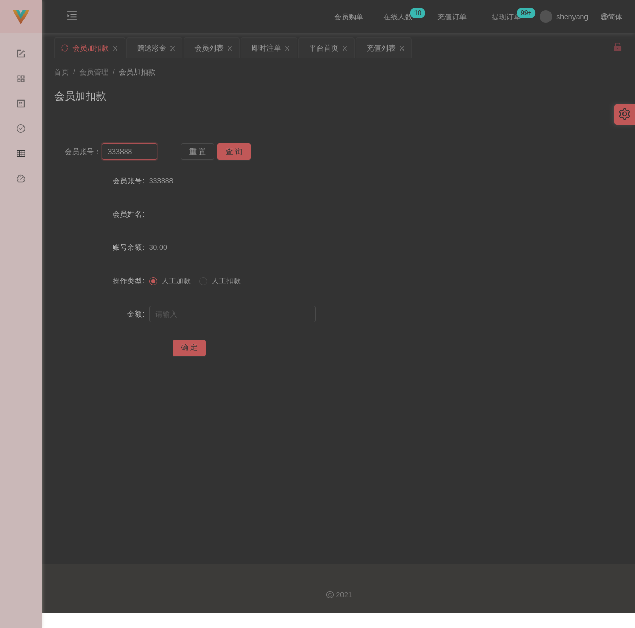
click at [131, 155] on input "333888" at bounding box center [130, 151] width 56 height 17
paste input "Kellysing5484"
type input "Kellysing5484"
click at [238, 152] on button "查 询" at bounding box center [233, 151] width 33 height 17
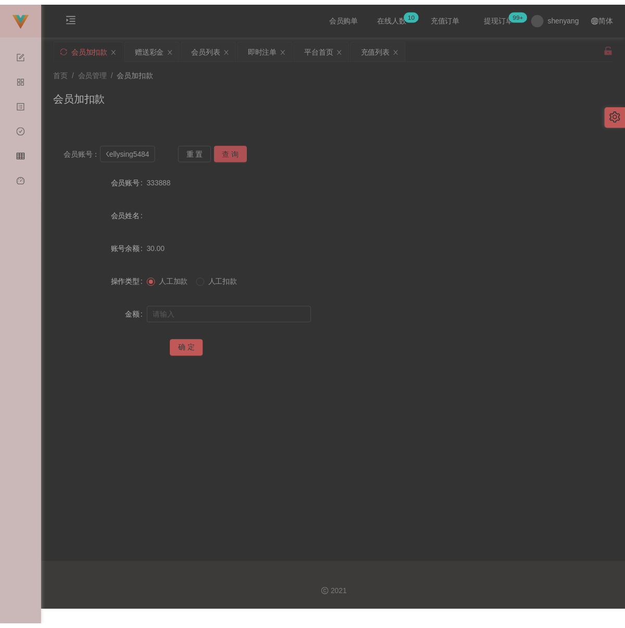
scroll to position [0, 0]
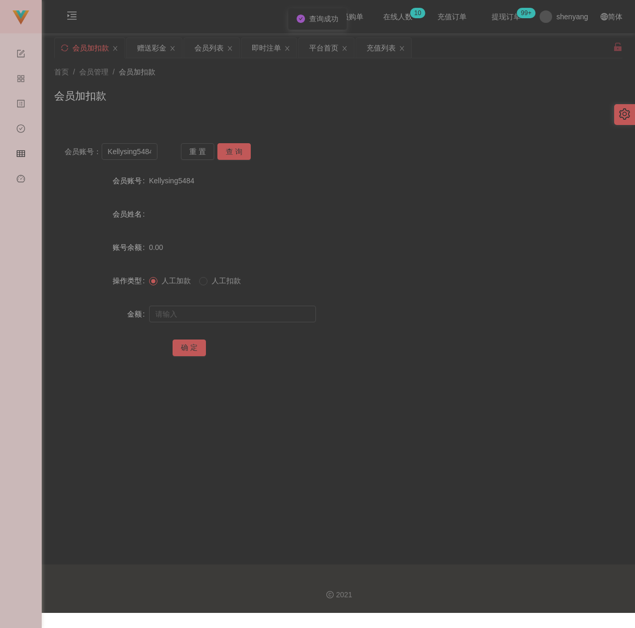
click at [238, 309] on div at bounding box center [314, 314] width 331 height 21
click at [236, 313] on input "text" at bounding box center [232, 314] width 167 height 17
click at [236, 315] on input "text" at bounding box center [232, 314] width 167 height 17
paste input "30"
type input "30"
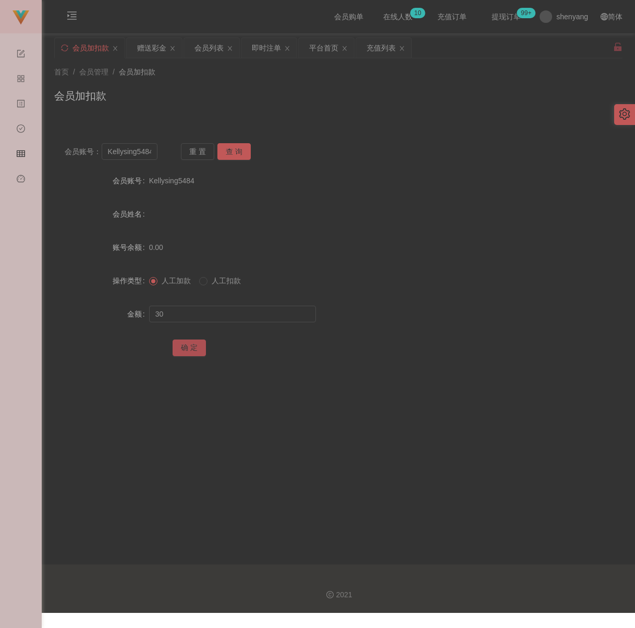
click at [188, 351] on button "确 定" at bounding box center [188, 348] width 33 height 17
click at [280, 105] on div "会员加扣款" at bounding box center [338, 100] width 568 height 24
click at [138, 155] on input "Kellysing5484" at bounding box center [130, 151] width 56 height 17
paste input "[PERSON_NAME]"
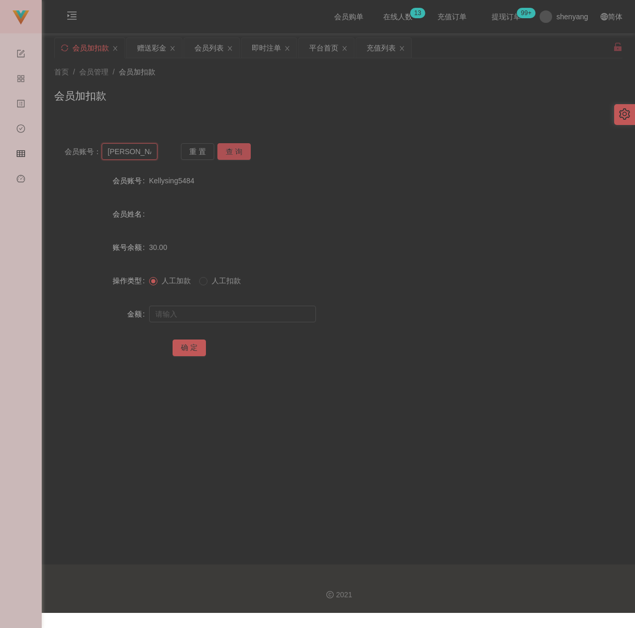
type input "[PERSON_NAME]"
click at [237, 152] on button "查 询" at bounding box center [233, 151] width 33 height 17
click at [215, 318] on input "text" at bounding box center [232, 314] width 167 height 17
click at [229, 319] on input "text" at bounding box center [232, 314] width 167 height 17
paste input "30"
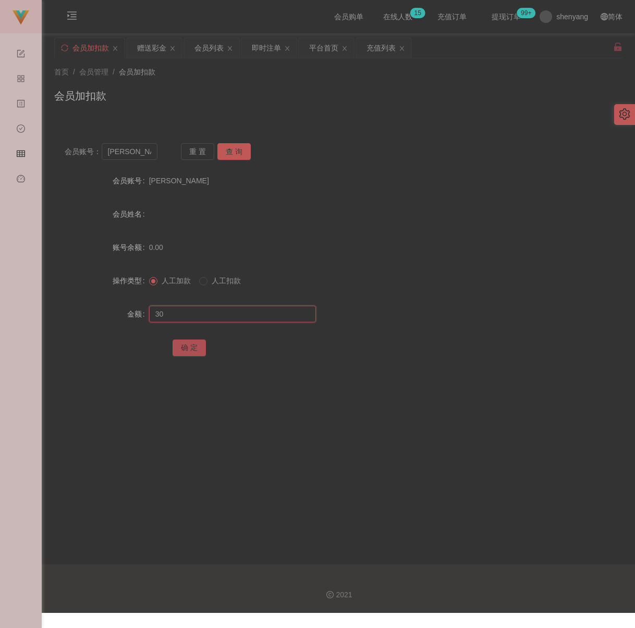
type input "30"
click at [185, 352] on button "确 定" at bounding box center [188, 348] width 33 height 17
click at [197, 81] on div "首页 / 会员管理 / 会员加扣款 / 会员加扣款" at bounding box center [338, 89] width 568 height 45
click at [150, 158] on input "[PERSON_NAME]" at bounding box center [130, 151] width 56 height 17
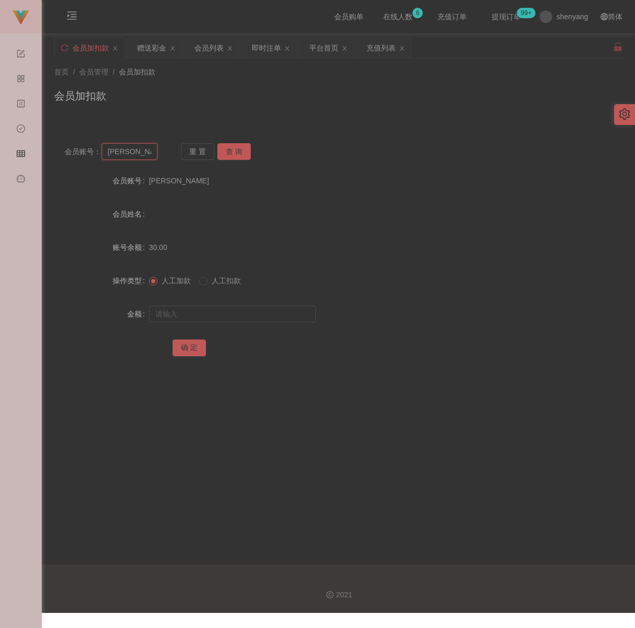
paste input "song8100"
type input "song8100"
click at [227, 152] on button "查 询" at bounding box center [233, 151] width 33 height 17
click at [222, 319] on input "text" at bounding box center [232, 314] width 167 height 17
click at [299, 319] on input "text" at bounding box center [232, 314] width 167 height 17
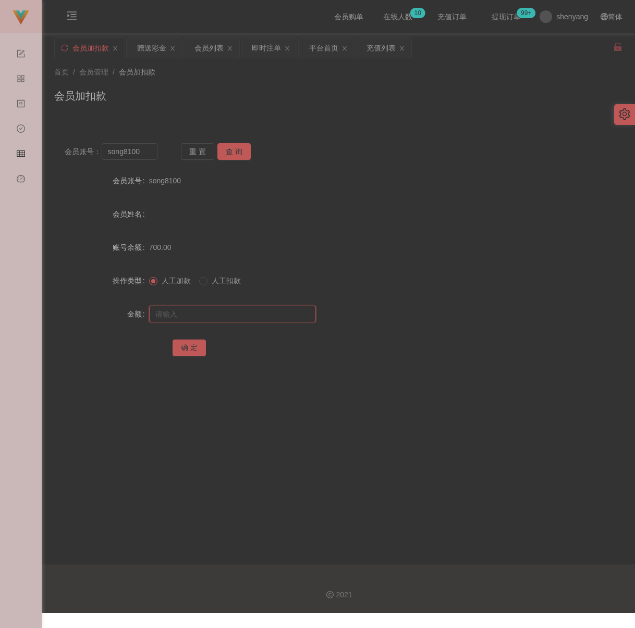
paste input "800"
type input "800"
click at [186, 355] on button "确 定" at bounding box center [188, 348] width 33 height 17
click at [145, 156] on input "song8100" at bounding box center [130, 151] width 56 height 17
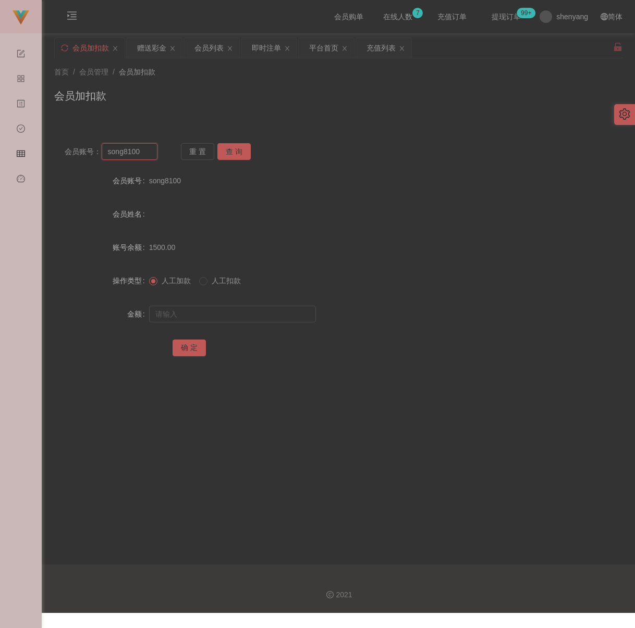
paste input "WW123"
type input "WW123"
click at [239, 152] on button "查 询" at bounding box center [233, 151] width 33 height 17
click at [213, 322] on input "text" at bounding box center [232, 314] width 167 height 17
type input "30"
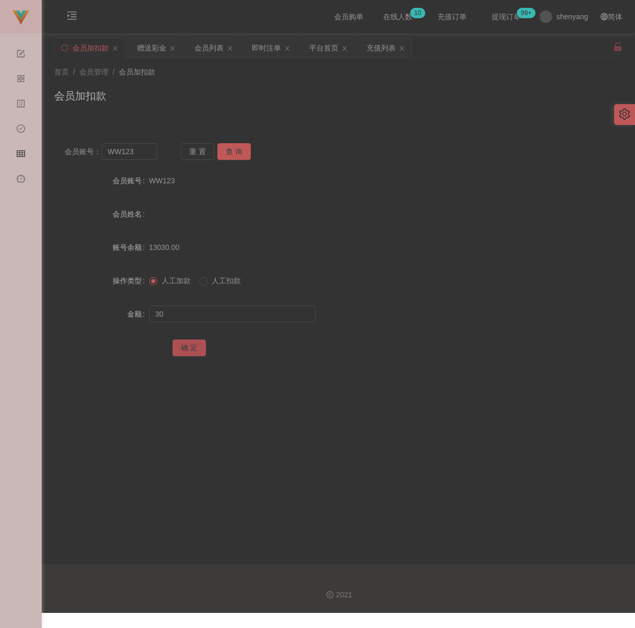
click at [180, 353] on button "确 定" at bounding box center [188, 348] width 33 height 17
click at [327, 90] on div "会员加扣款" at bounding box center [338, 100] width 568 height 24
click at [152, 158] on input "WW123" at bounding box center [130, 151] width 56 height 17
paste input "Eee110"
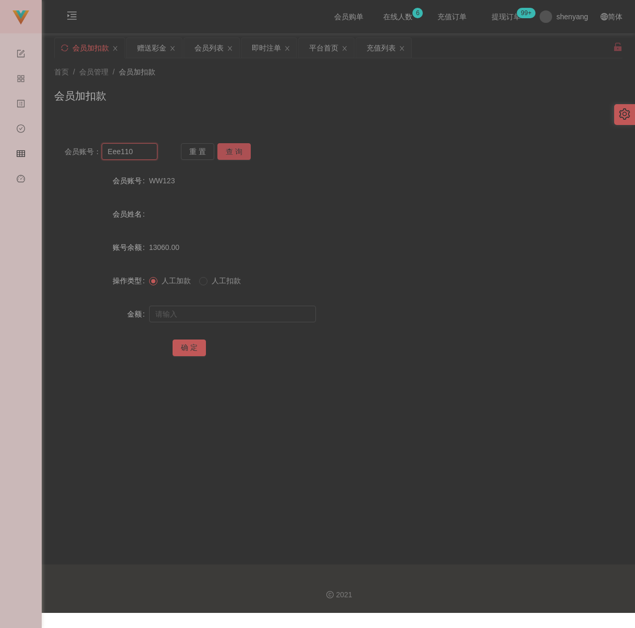
type input "Eee110"
click at [217, 149] on button "查 询" at bounding box center [233, 151] width 33 height 17
click at [227, 317] on input "text" at bounding box center [232, 314] width 167 height 17
type input "30"
click at [183, 350] on button "确 定" at bounding box center [188, 348] width 33 height 17
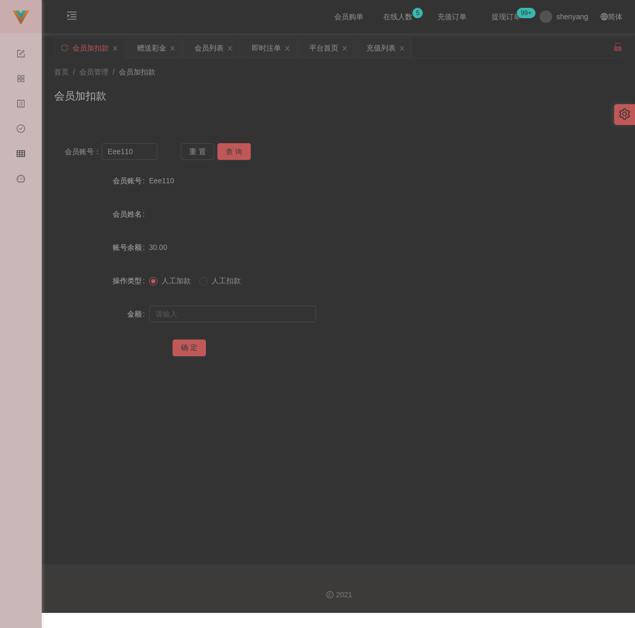
click at [284, 108] on div "会员加扣款" at bounding box center [338, 100] width 568 height 24
click at [141, 160] on input "Eee110" at bounding box center [130, 151] width 56 height 17
paste input "tzenyie01"
type input "tzenyie01"
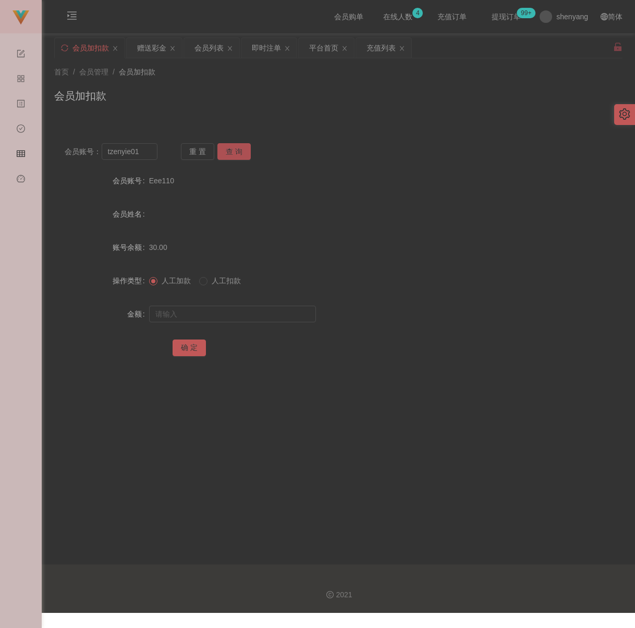
click at [239, 147] on button "查 询" at bounding box center [233, 151] width 33 height 17
click at [238, 319] on input "text" at bounding box center [232, 314] width 167 height 17
type input "1600"
click at [189, 354] on button "确 定" at bounding box center [188, 348] width 33 height 17
click at [317, 119] on div "首页 / 会员管理 / 会员加扣款 / 会员加扣款" at bounding box center [338, 89] width 593 height 62
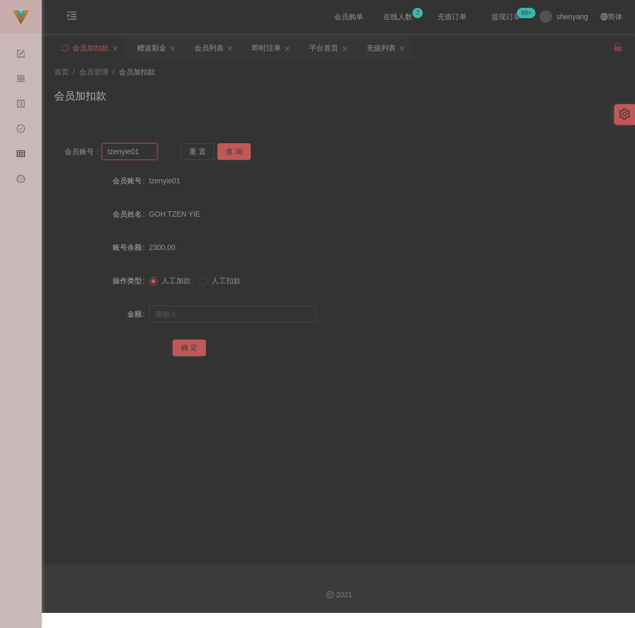
click at [147, 149] on input "tzenyie01" at bounding box center [130, 151] width 56 height 17
paste input "WW123"
type input "WW123"
click at [227, 151] on button "查 询" at bounding box center [233, 151] width 33 height 17
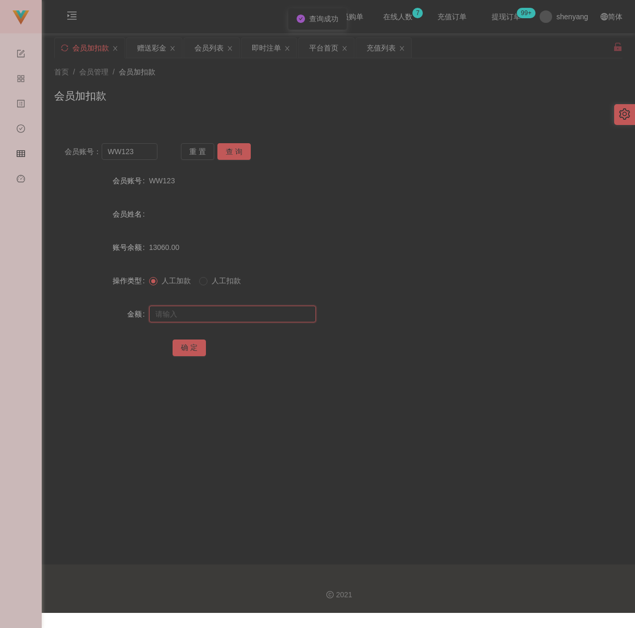
click at [230, 313] on input "text" at bounding box center [232, 314] width 167 height 17
click at [258, 316] on input "text" at bounding box center [232, 314] width 167 height 17
paste input "500"
type input "500"
click at [192, 350] on button "确 定" at bounding box center [188, 348] width 33 height 17
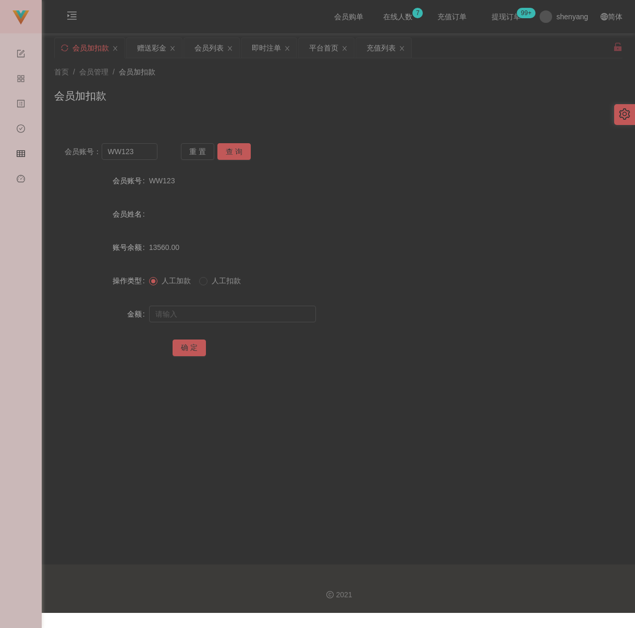
drag, startPoint x: 399, startPoint y: 121, endPoint x: 378, endPoint y: 117, distance: 21.2
click at [399, 121] on div "会员账号： WW123 重 置 查 询 会员账号 WW123 会员姓名 账号余额 13560.00 操作类型 人工加款 人工扣款 金额 确 定" at bounding box center [338, 250] width 568 height 260
click at [213, 53] on div "会员列表" at bounding box center [208, 48] width 29 height 20
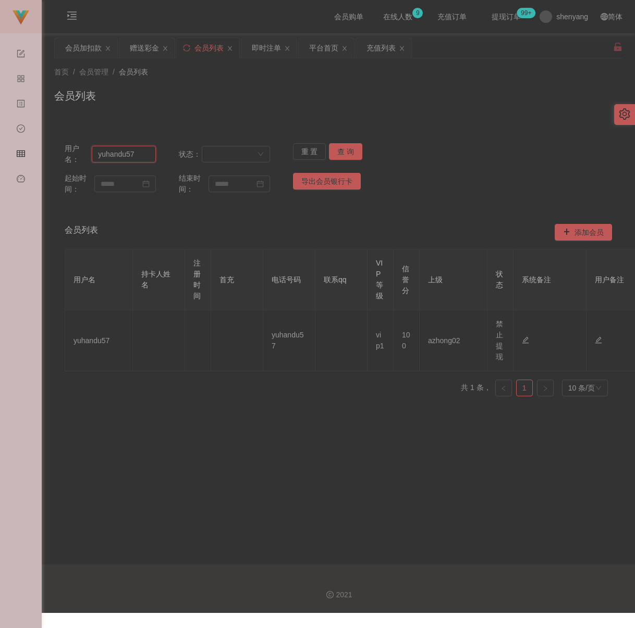
click at [140, 153] on input "yuhandu57" at bounding box center [124, 154] width 64 height 17
paste input "Gazett3"
type input "Gazett3"
click at [340, 147] on button "查 询" at bounding box center [345, 151] width 33 height 17
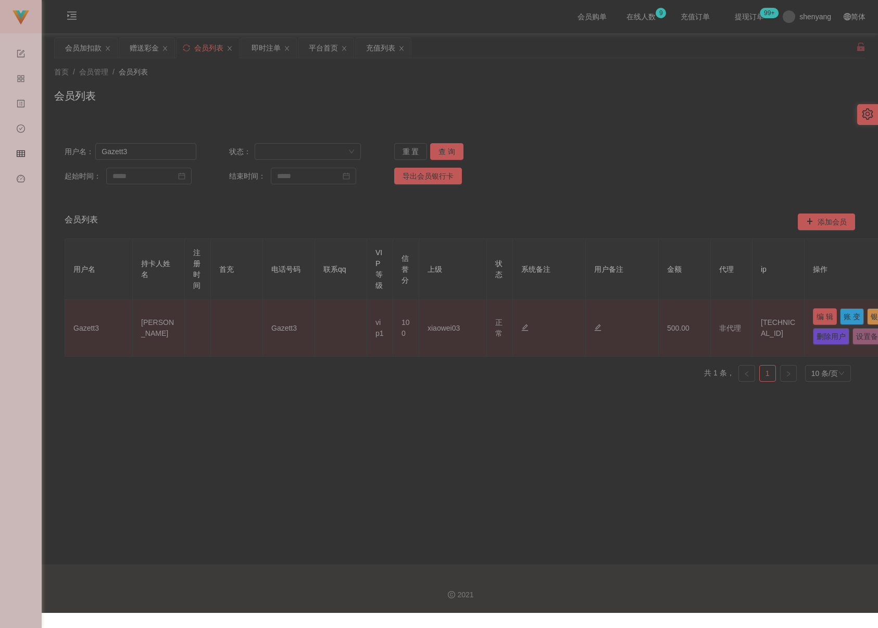
click at [648, 313] on button "编 辑" at bounding box center [825, 316] width 24 height 17
type input "Gazett3"
type input "[PERSON_NAME]"
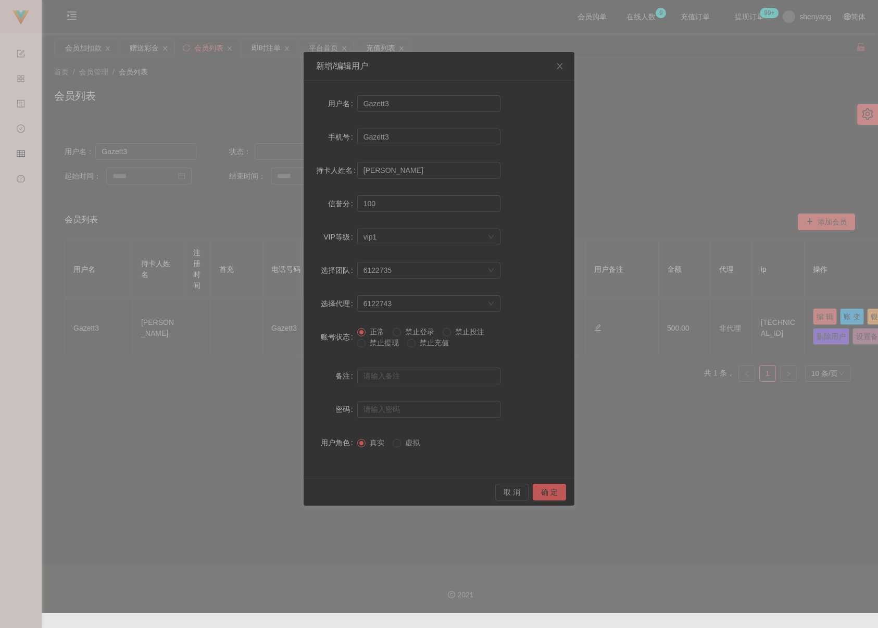
click at [384, 342] on span "禁止提现" at bounding box center [385, 343] width 38 height 8
click at [546, 491] on button "确 定" at bounding box center [549, 492] width 33 height 17
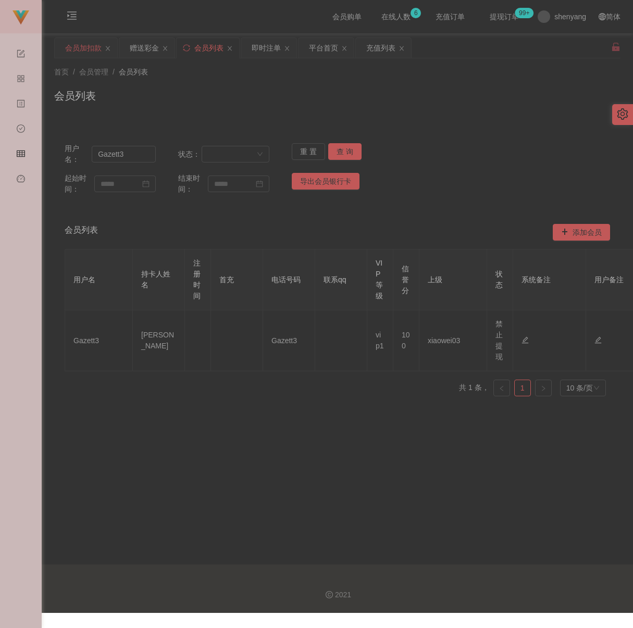
click at [85, 44] on div "会员加扣款" at bounding box center [83, 48] width 36 height 20
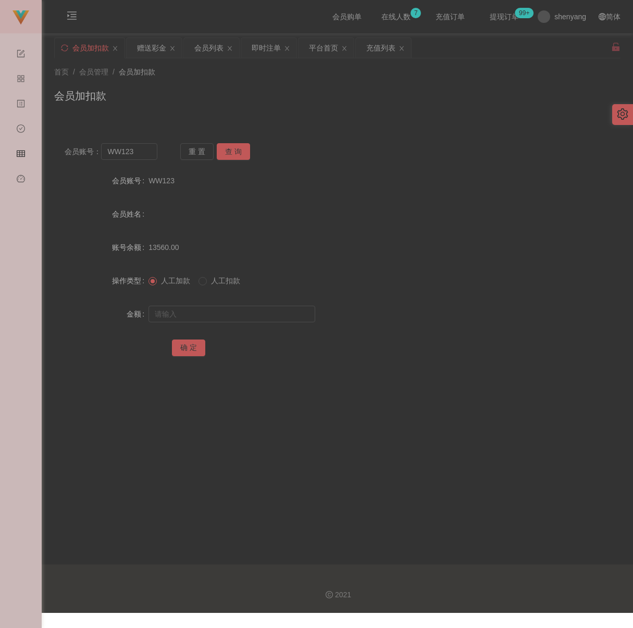
click at [283, 89] on div "会员加扣款" at bounding box center [337, 100] width 566 height 24
click at [142, 156] on input "WW123" at bounding box center [129, 151] width 56 height 17
paste input "lalalulu1122"
type input "lalalulu1122"
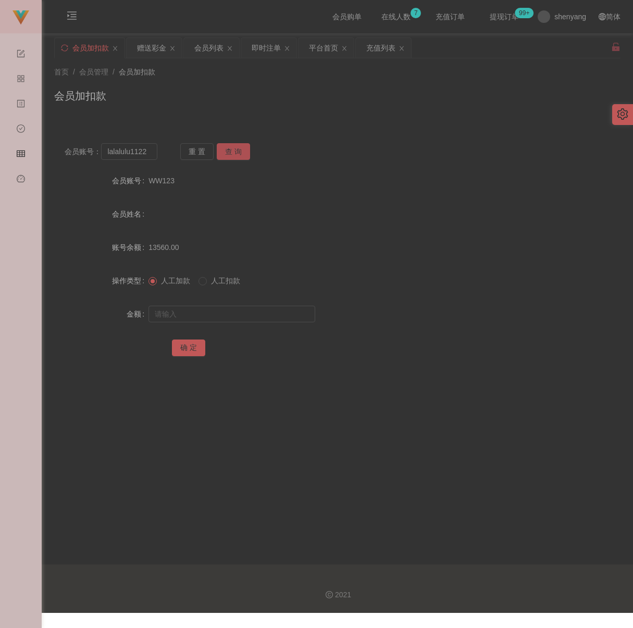
click at [233, 153] on button "查 询" at bounding box center [233, 151] width 33 height 17
click at [211, 317] on input "text" at bounding box center [231, 314] width 167 height 17
click at [256, 322] on input "text" at bounding box center [231, 314] width 167 height 17
paste input "30"
type input "30"
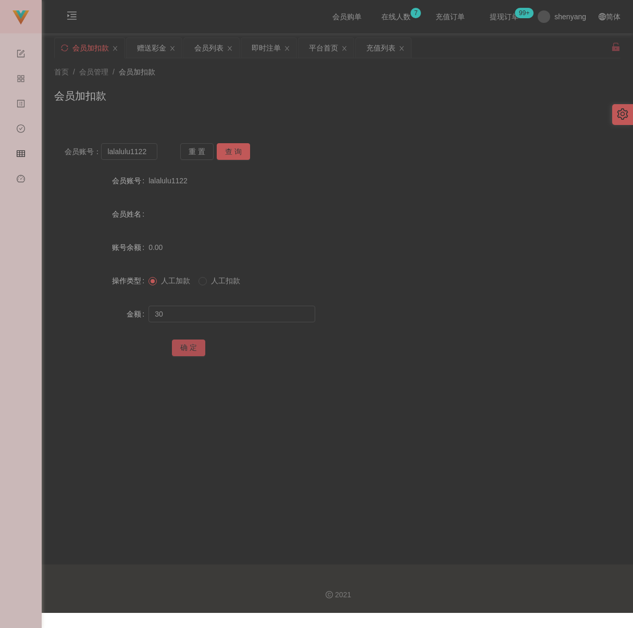
click at [183, 355] on button "确 定" at bounding box center [188, 348] width 33 height 17
click at [458, 104] on div "会员加扣款" at bounding box center [337, 100] width 566 height 24
click at [216, 49] on div "会员列表" at bounding box center [208, 48] width 29 height 20
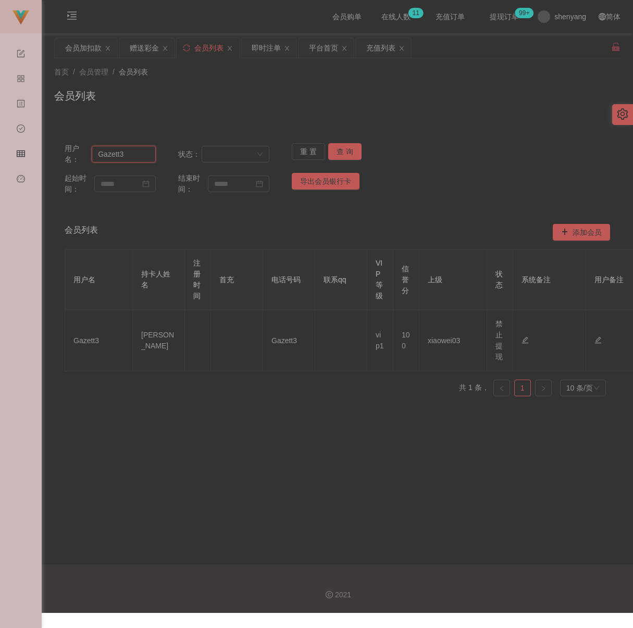
click at [136, 152] on input "Gazett3" at bounding box center [124, 154] width 64 height 17
paste input "jason1124"
type input "jason1124"
click at [339, 145] on button "查 询" at bounding box center [344, 151] width 33 height 17
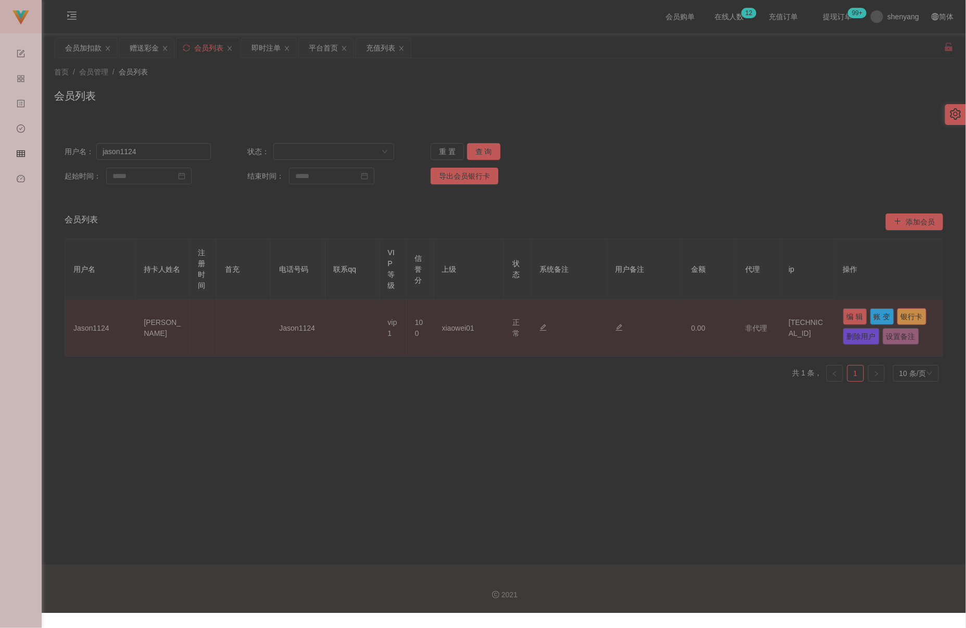
click at [648, 318] on button "银行卡" at bounding box center [912, 316] width 29 height 17
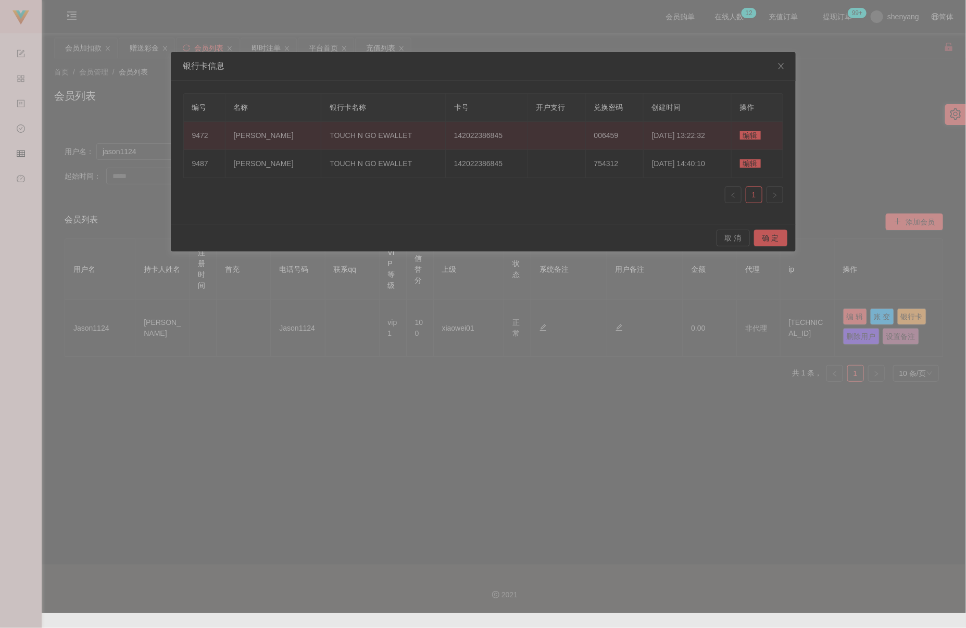
click at [648, 138] on span "编辑" at bounding box center [750, 135] width 21 height 8
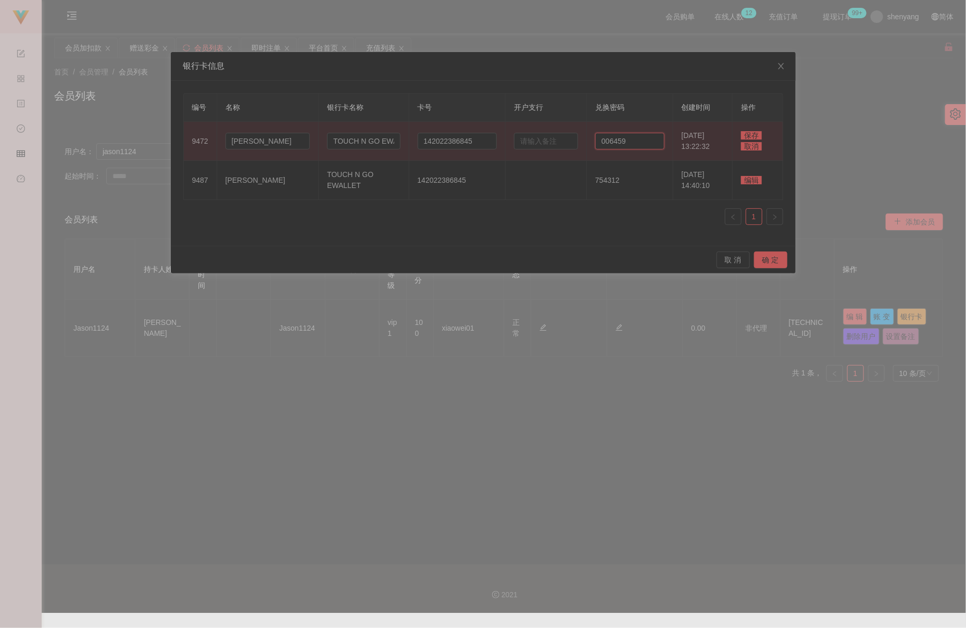
click at [620, 139] on input "006459" at bounding box center [629, 141] width 69 height 17
click at [624, 135] on input "006459" at bounding box center [629, 141] width 69 height 17
paste input "123456"
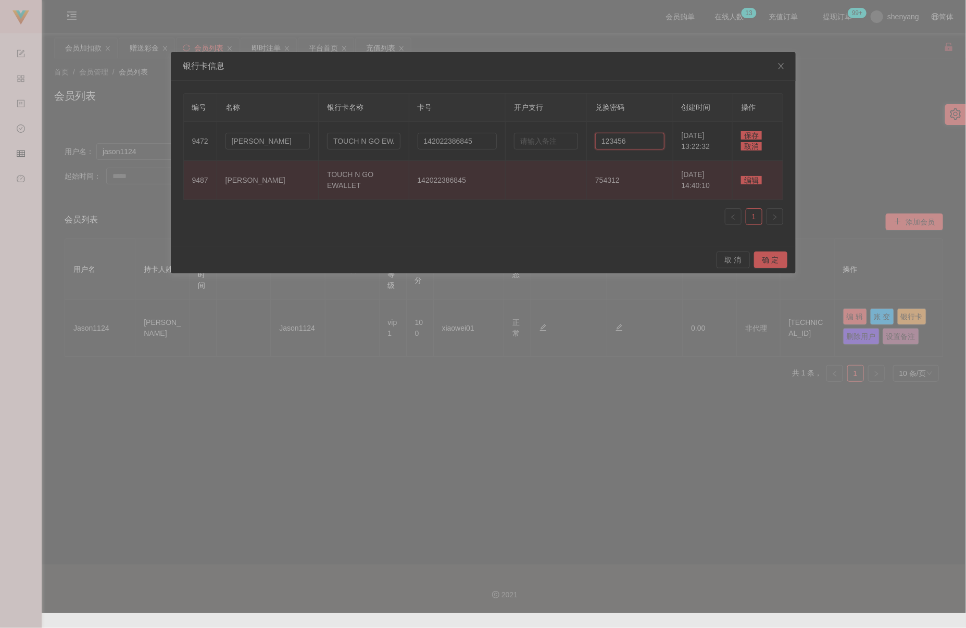
type input "123456"
click at [648, 180] on span "编辑" at bounding box center [751, 180] width 21 height 8
click at [616, 182] on input "754312" at bounding box center [622, 180] width 73 height 17
click at [616, 181] on input "754312" at bounding box center [622, 180] width 73 height 17
paste input "123456"
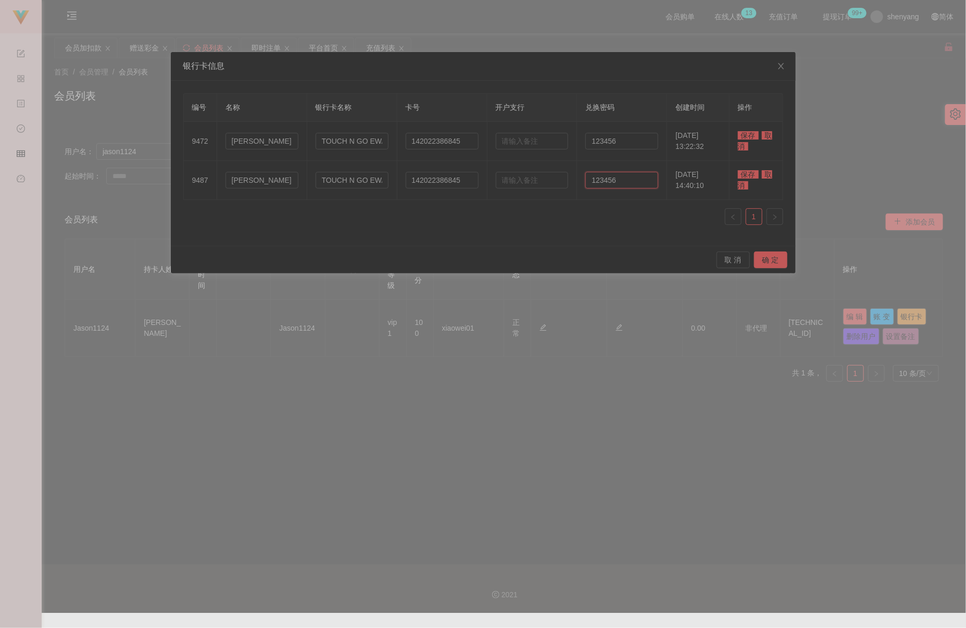
type input "123456"
click at [648, 177] on span "保存" at bounding box center [748, 174] width 21 height 8
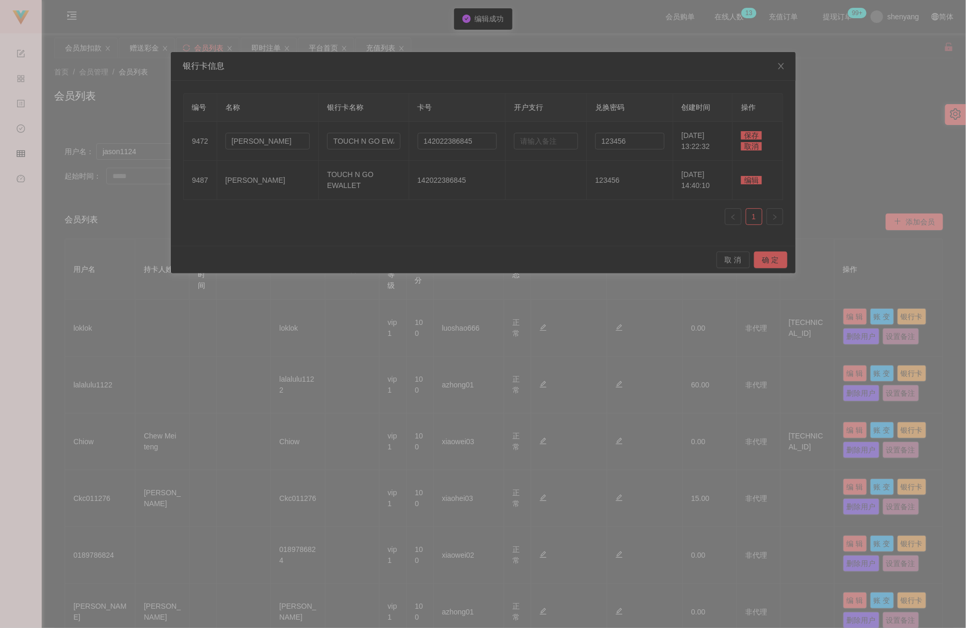
click at [648, 135] on span "保存" at bounding box center [751, 135] width 21 height 8
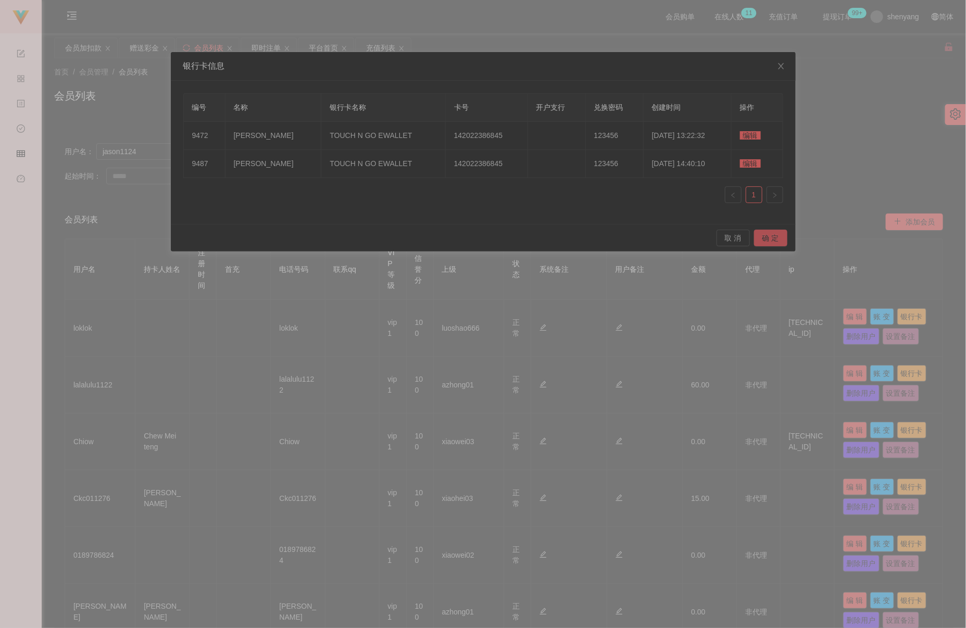
click at [648, 235] on button "确 定" at bounding box center [770, 238] width 33 height 17
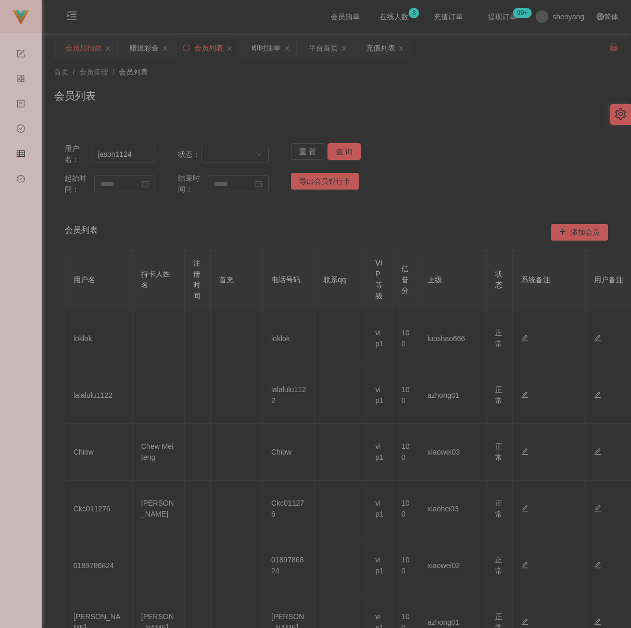
click at [72, 47] on div "会员加扣款" at bounding box center [83, 48] width 36 height 20
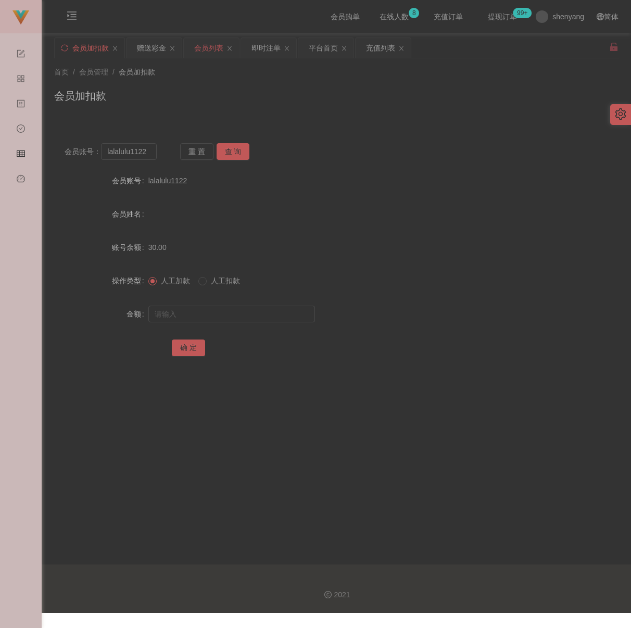
click at [213, 52] on div "会员列表" at bounding box center [208, 48] width 29 height 20
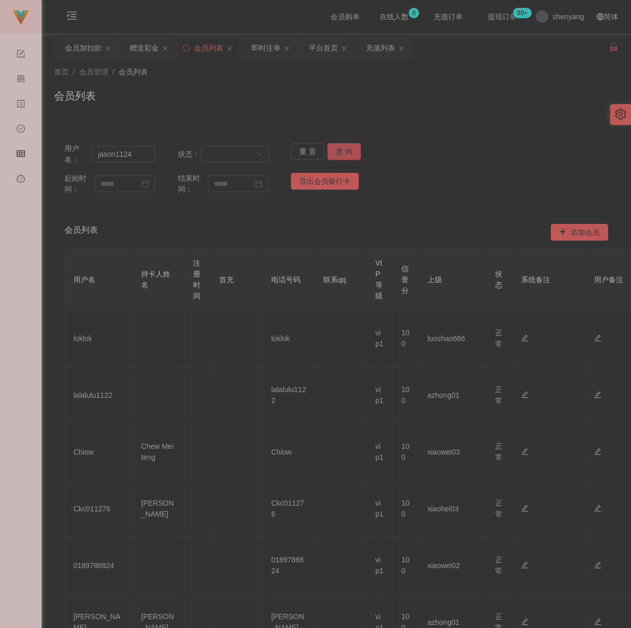
click at [347, 147] on button "查 询" at bounding box center [344, 151] width 33 height 17
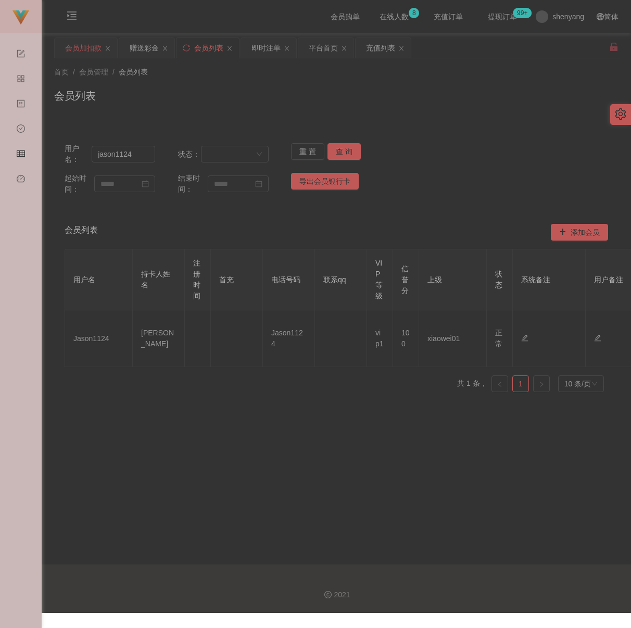
click at [76, 44] on div "会员加扣款" at bounding box center [83, 48] width 36 height 20
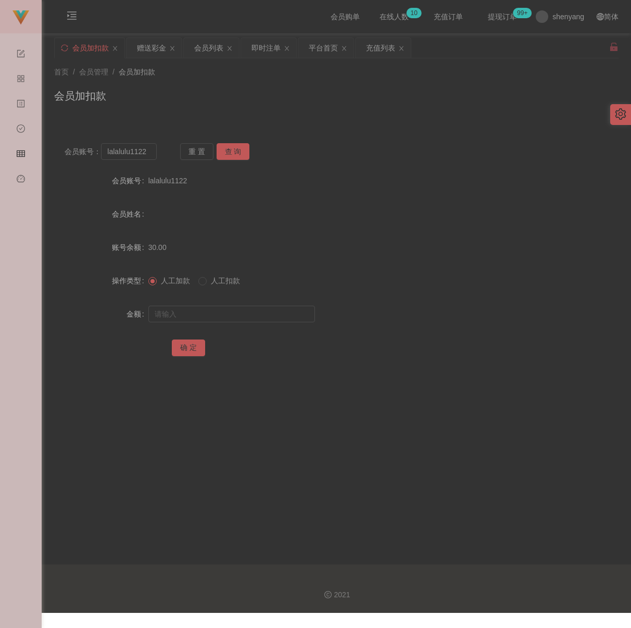
click at [407, 89] on div "会员加扣款" at bounding box center [336, 100] width 565 height 24
click at [148, 160] on input "lalalulu1122" at bounding box center [129, 151] width 56 height 17
paste input "WW123"
type input "WW123"
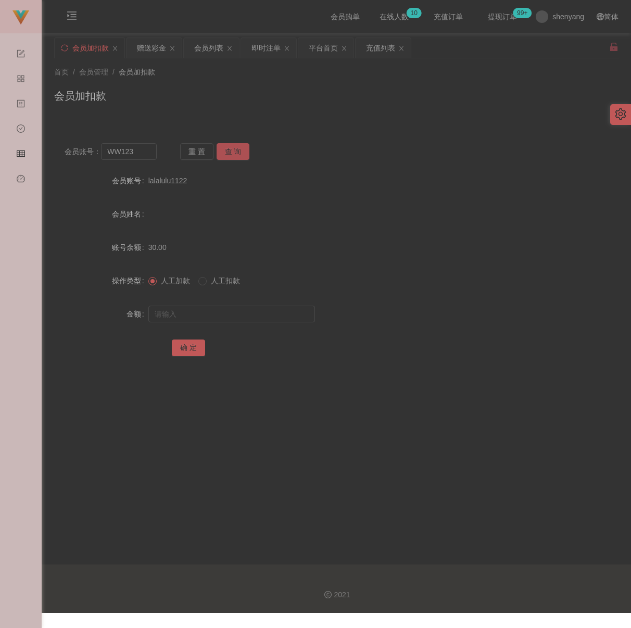
click at [230, 147] on button "查 询" at bounding box center [233, 151] width 33 height 17
click at [223, 319] on input "text" at bounding box center [231, 314] width 167 height 17
click at [272, 316] on input "text" at bounding box center [231, 314] width 167 height 17
paste
type input "500"
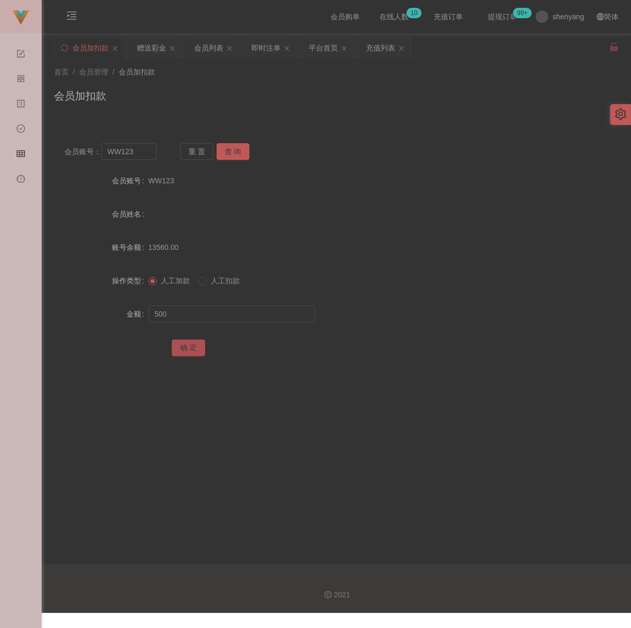
click at [188, 352] on button "确 定" at bounding box center [188, 348] width 33 height 17
click at [231, 109] on div "会员加扣款" at bounding box center [336, 100] width 565 height 24
click at [150, 153] on input "WW123" at bounding box center [129, 151] width 56 height 17
type input "wenlan"
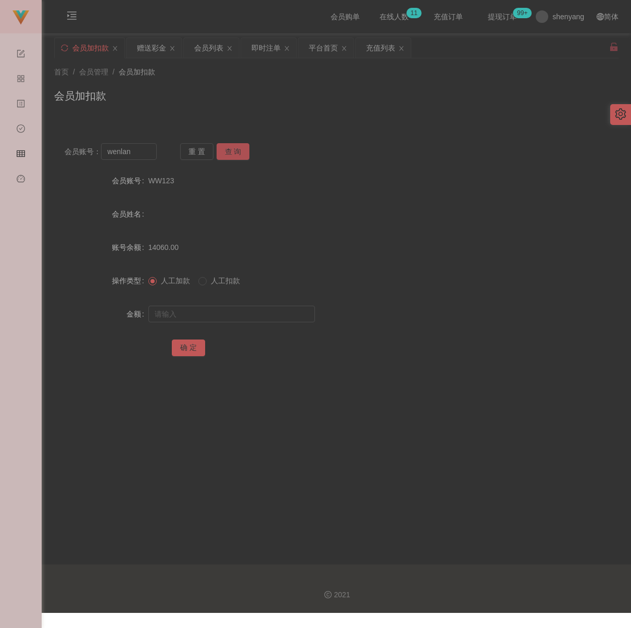
click at [227, 152] on button "查 询" at bounding box center [233, 151] width 33 height 17
click at [237, 314] on input "text" at bounding box center [231, 314] width 167 height 17
click at [284, 315] on input "text" at bounding box center [231, 314] width 167 height 17
type input "2000"
click at [190, 347] on button "确 定" at bounding box center [188, 348] width 33 height 17
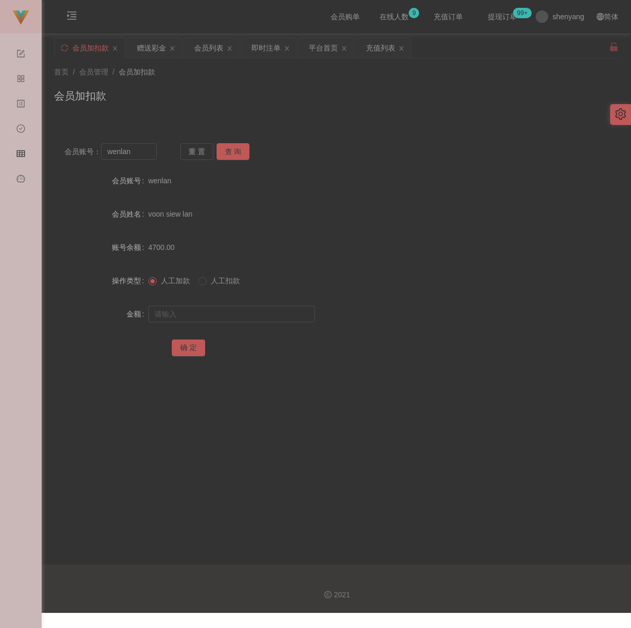
click at [391, 111] on div "会员加扣款" at bounding box center [336, 100] width 565 height 24
click at [138, 158] on input "wenlan" at bounding box center [129, 151] width 56 height 17
type input "qq123"
click at [226, 151] on button "查 询" at bounding box center [233, 151] width 33 height 17
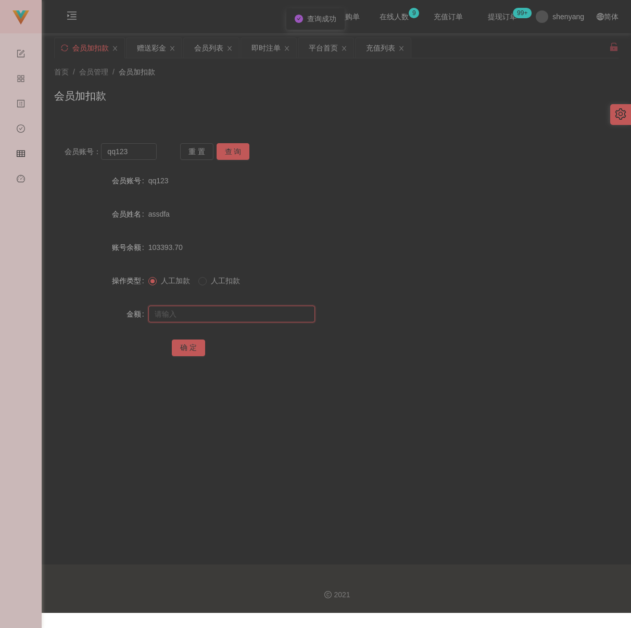
drag, startPoint x: 238, startPoint y: 313, endPoint x: 236, endPoint y: 320, distance: 7.6
click at [238, 313] on input "text" at bounding box center [231, 314] width 167 height 17
drag, startPoint x: 267, startPoint y: 320, endPoint x: 256, endPoint y: 321, distance: 11.0
click at [267, 320] on input "text" at bounding box center [231, 314] width 167 height 17
type input "30"
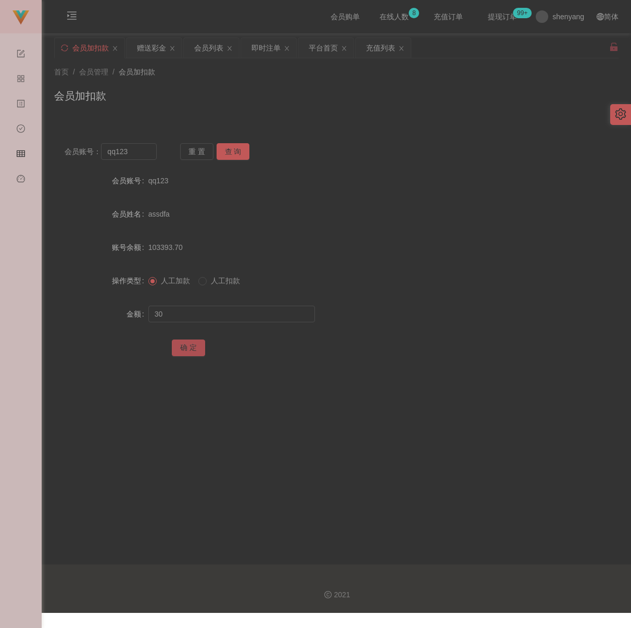
click at [191, 352] on button "确 定" at bounding box center [188, 348] width 33 height 17
click at [306, 108] on div "会员加扣款" at bounding box center [336, 100] width 565 height 24
click at [209, 49] on div "会员列表" at bounding box center [208, 48] width 29 height 20
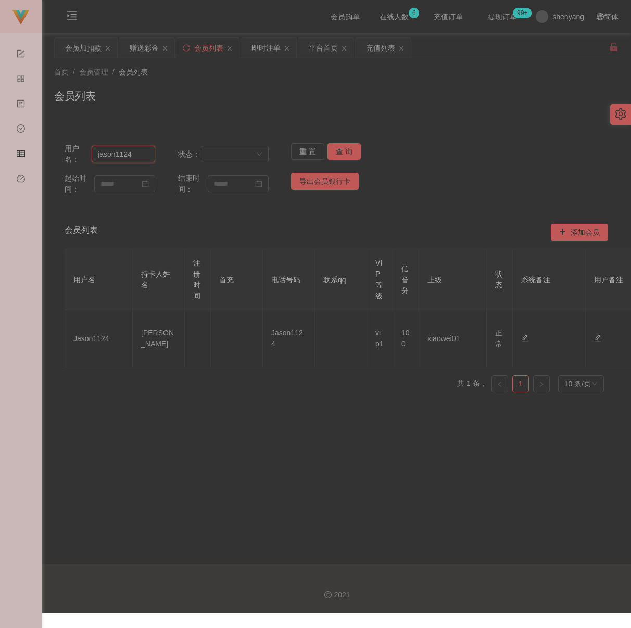
click at [140, 147] on input "jason1124" at bounding box center [124, 154] width 64 height 17
type input "chunsiang1010"
click at [347, 157] on button "查 询" at bounding box center [344, 151] width 33 height 17
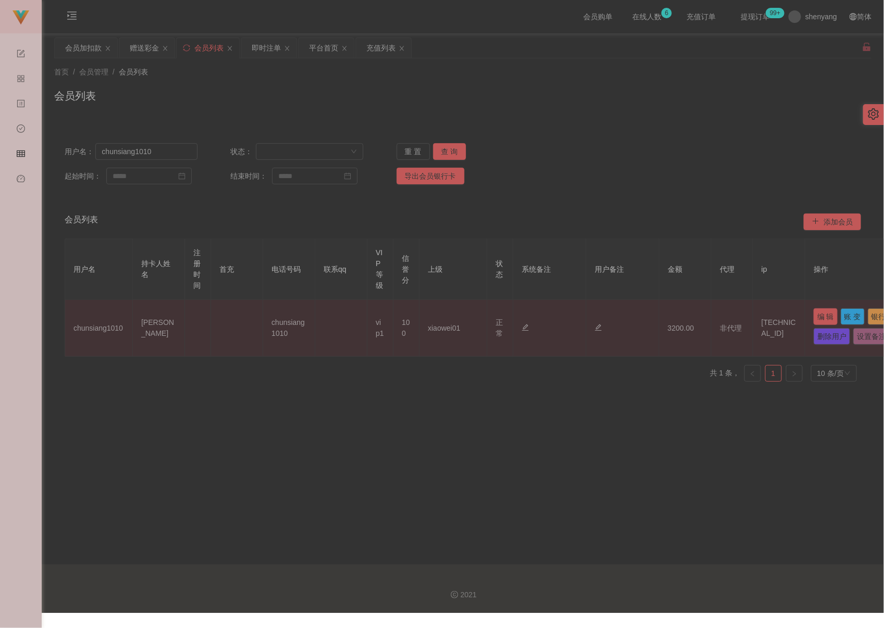
click at [648, 318] on button "编 辑" at bounding box center [825, 316] width 24 height 17
type input "chunsiang1010"
type input "[PERSON_NAME]"
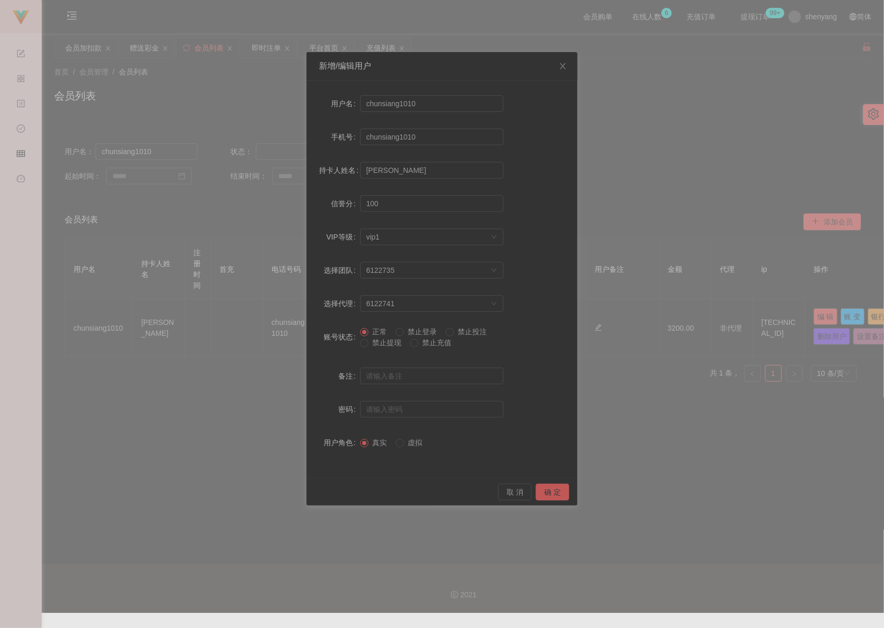
click at [380, 344] on span "禁止提现" at bounding box center [387, 343] width 38 height 8
click at [554, 493] on button "确 定" at bounding box center [552, 492] width 33 height 17
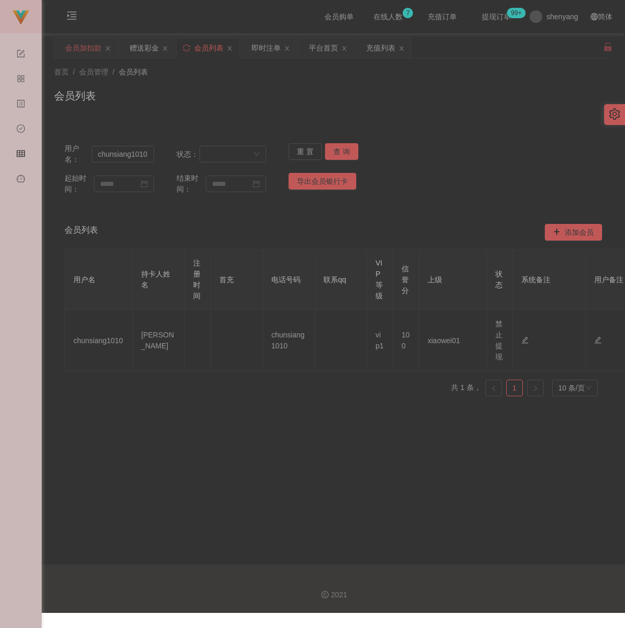
click at [84, 53] on div "会员加扣款" at bounding box center [83, 48] width 36 height 20
